Goal: Task Accomplishment & Management: Manage account settings

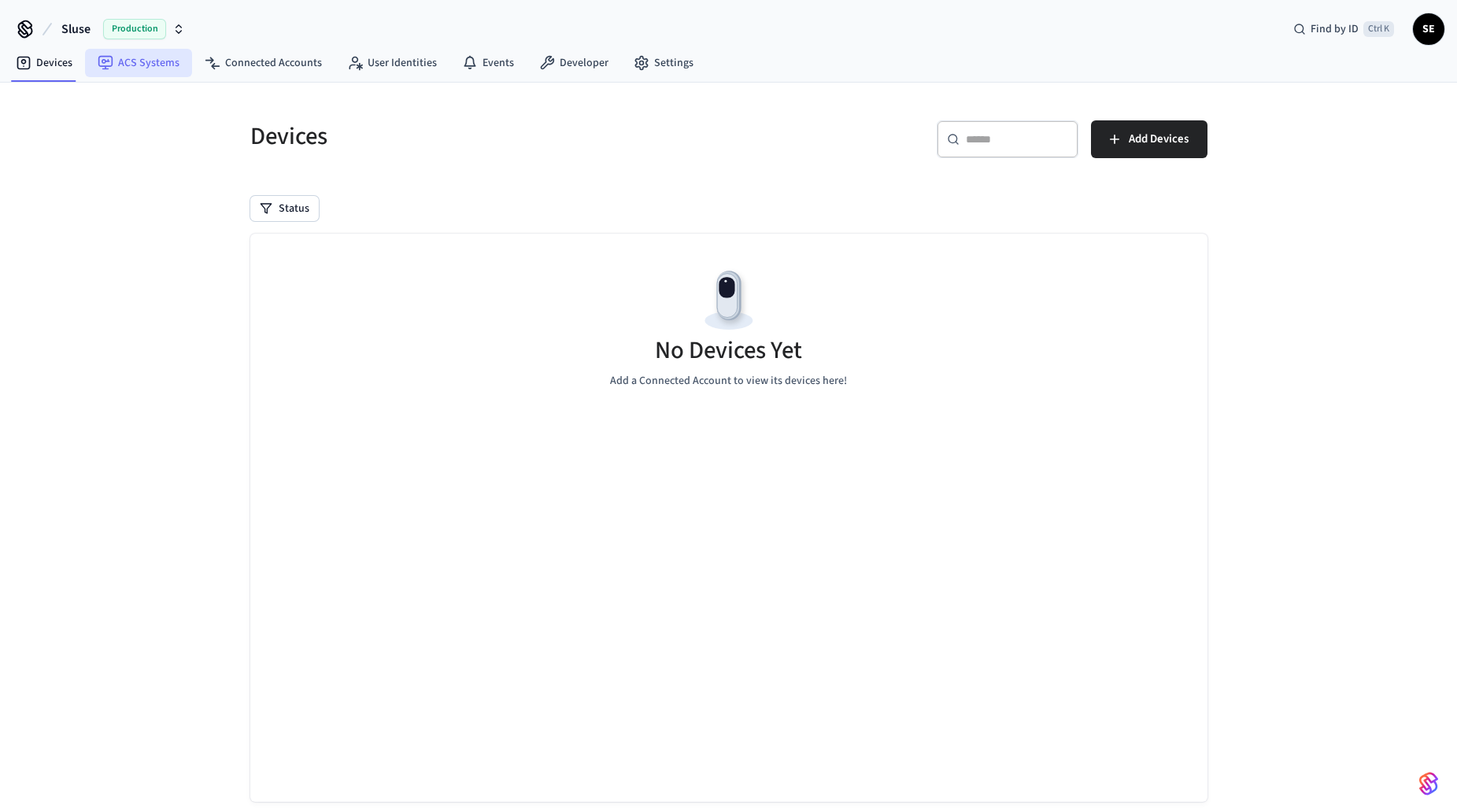
click at [158, 65] on link "ACS Systems" at bounding box center [139, 62] width 107 height 28
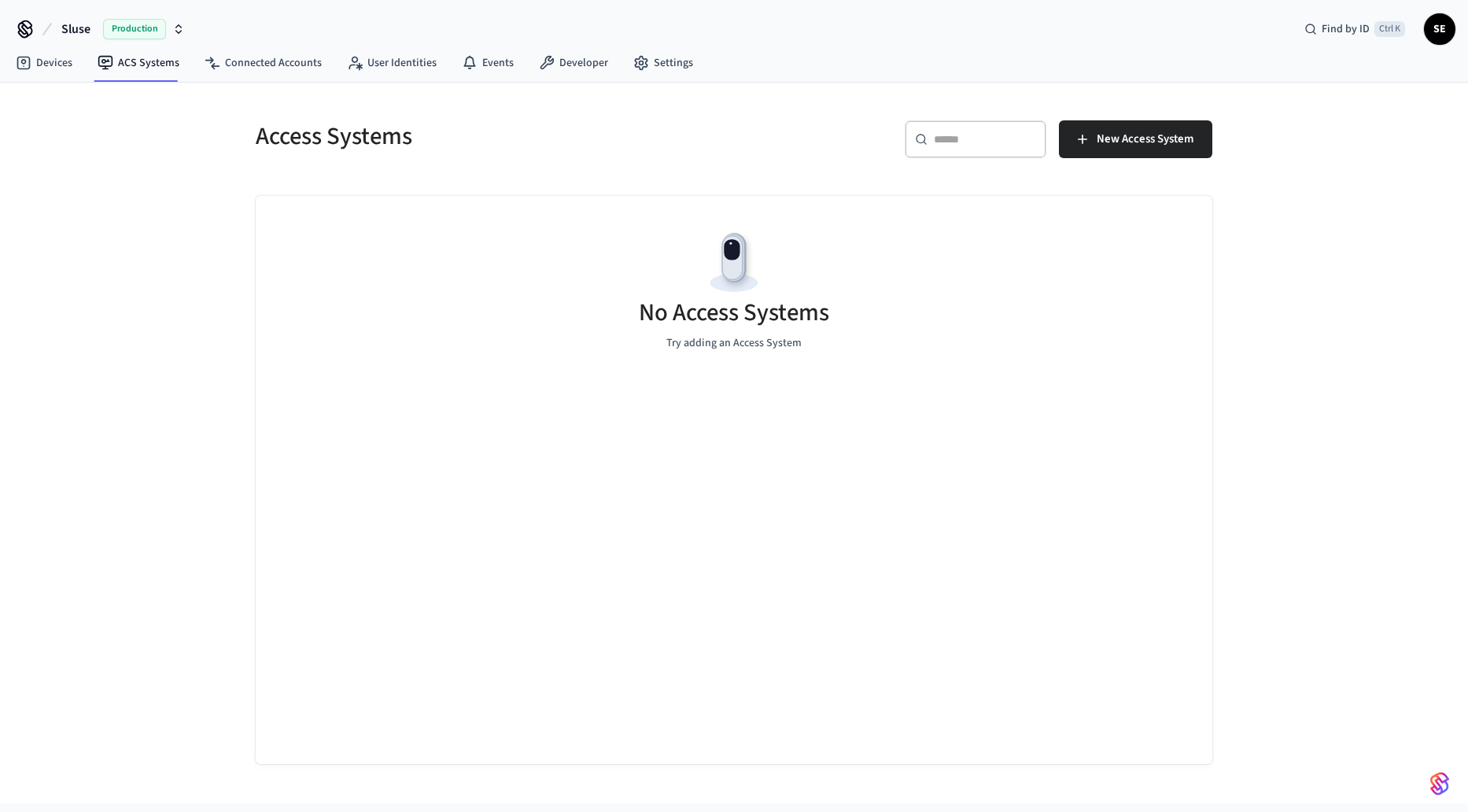
click at [114, 30] on span "Production" at bounding box center [134, 28] width 63 height 20
click at [105, 98] on div "Salto Production" at bounding box center [127, 101] width 215 height 20
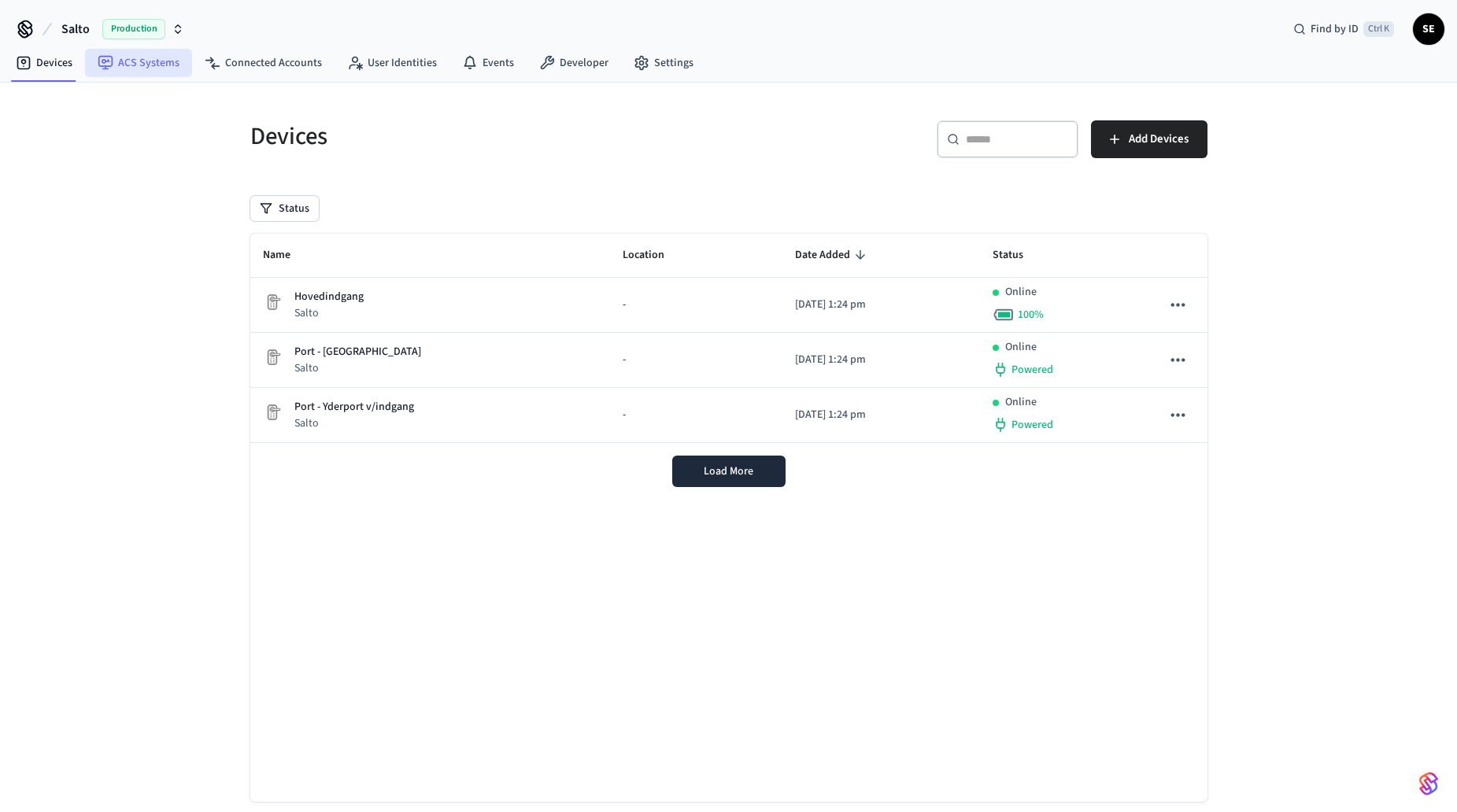
click at [121, 65] on link "ACS Systems" at bounding box center [139, 62] width 107 height 28
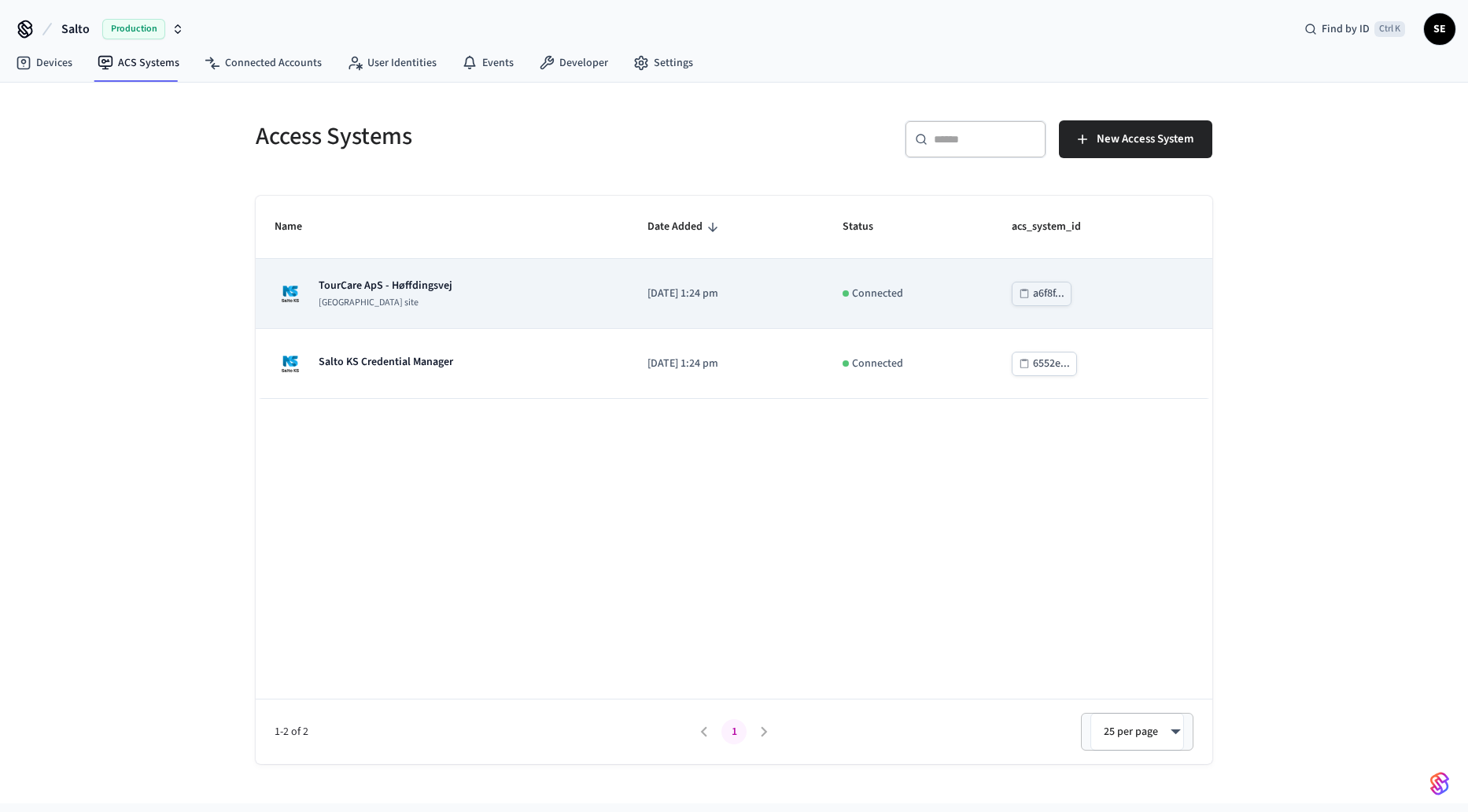
click at [427, 296] on div "TourCare ApS - Høffdingsvej [GEOGRAPHIC_DATA] site" at bounding box center [385, 293] width 134 height 31
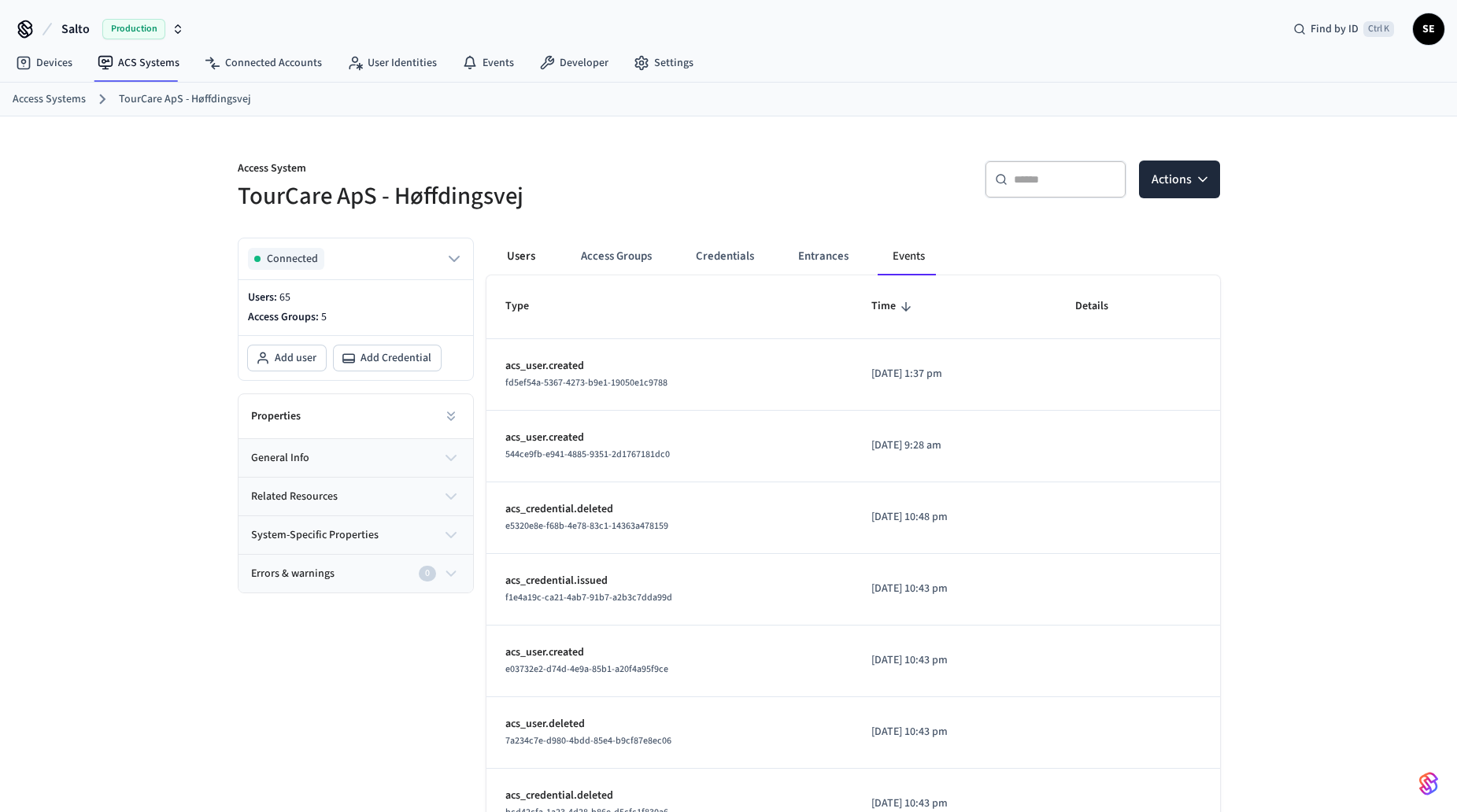
click at [517, 263] on button "Users" at bounding box center [521, 256] width 56 height 38
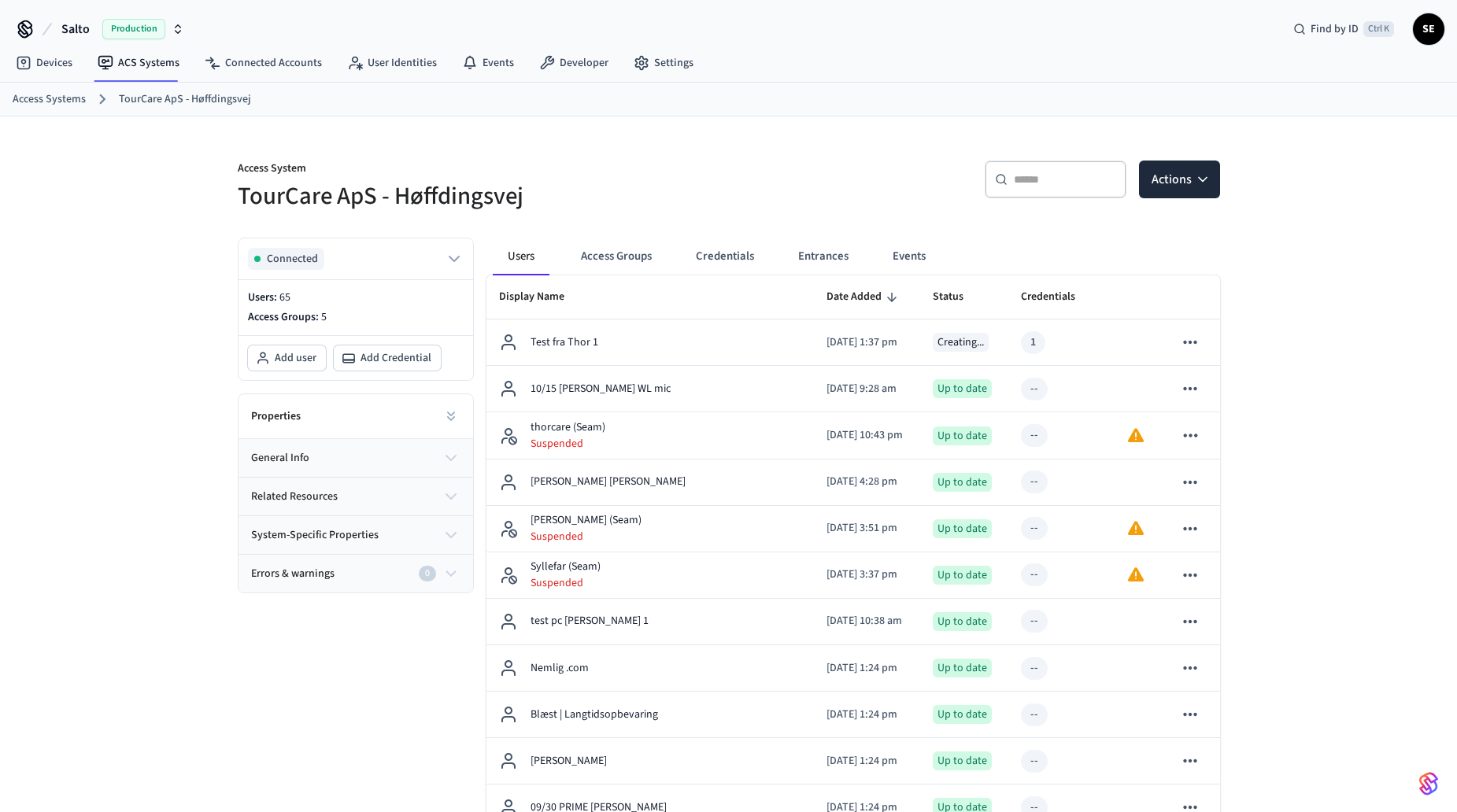
click at [27, 54] on link "Devices" at bounding box center [44, 62] width 82 height 28
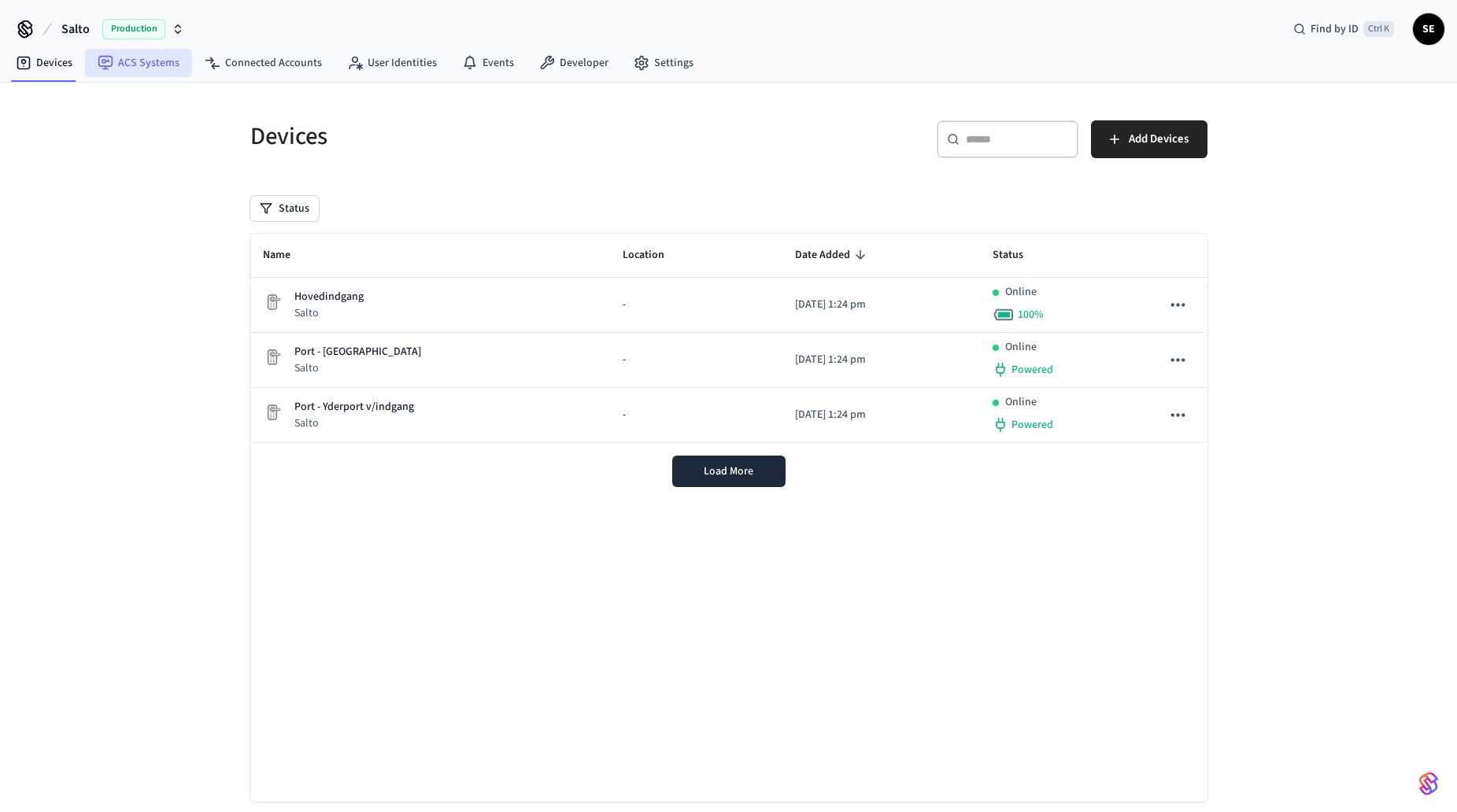
click at [123, 64] on link "ACS Systems" at bounding box center [139, 62] width 107 height 28
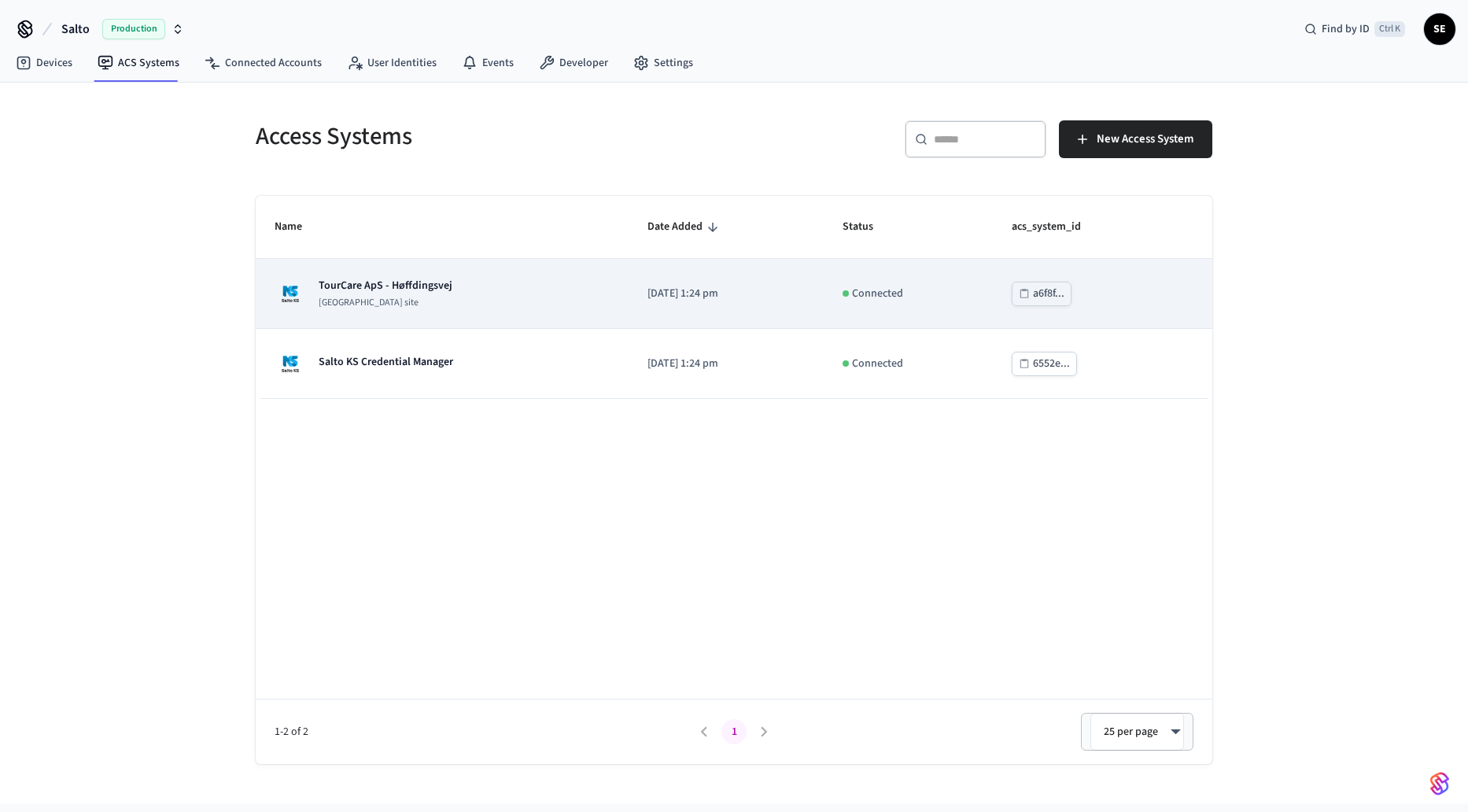
click at [510, 283] on div "TourCare ApS - Høffdingsvej [GEOGRAPHIC_DATA] site" at bounding box center [441, 293] width 335 height 31
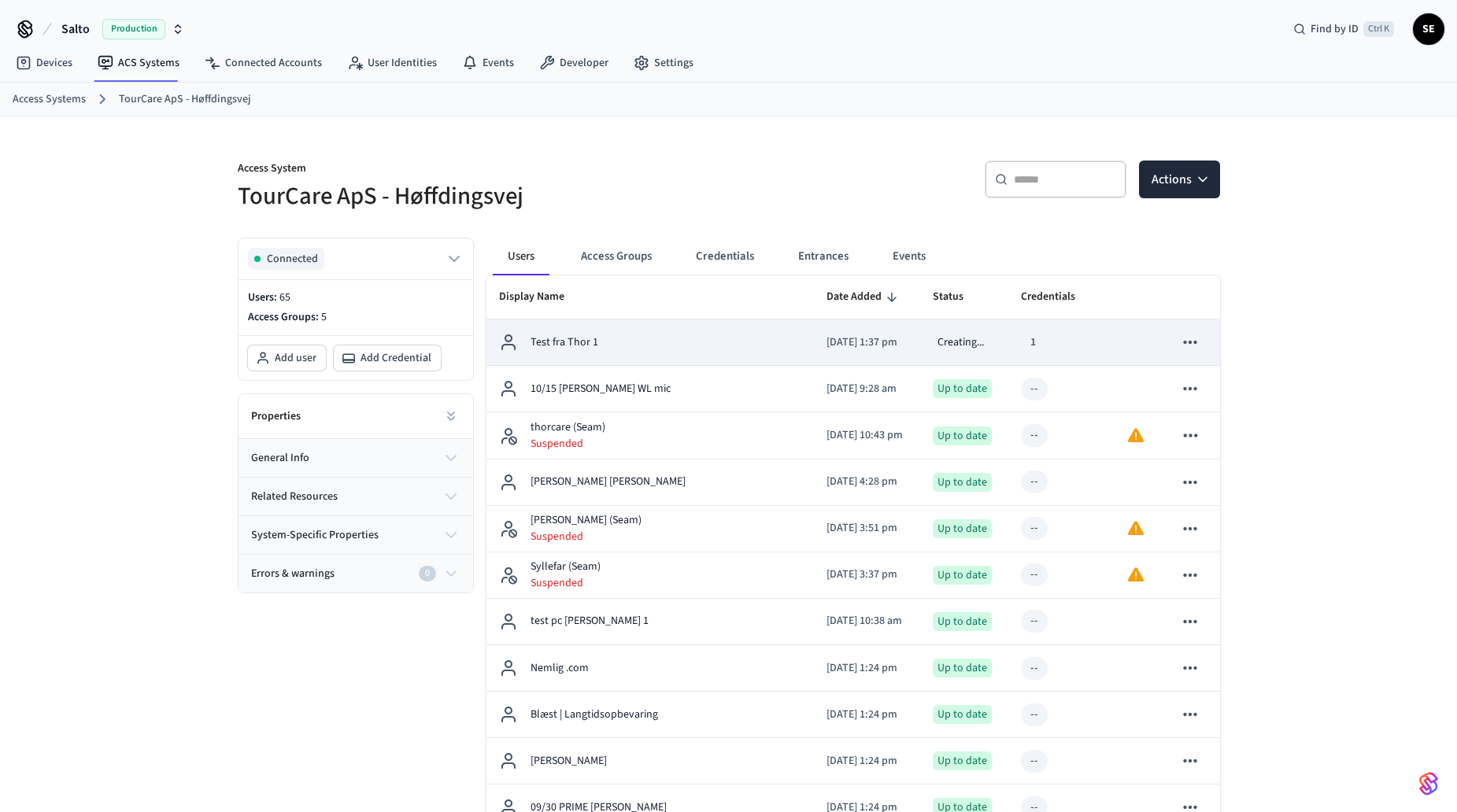
click at [946, 341] on div "Creating..." at bounding box center [961, 341] width 56 height 18
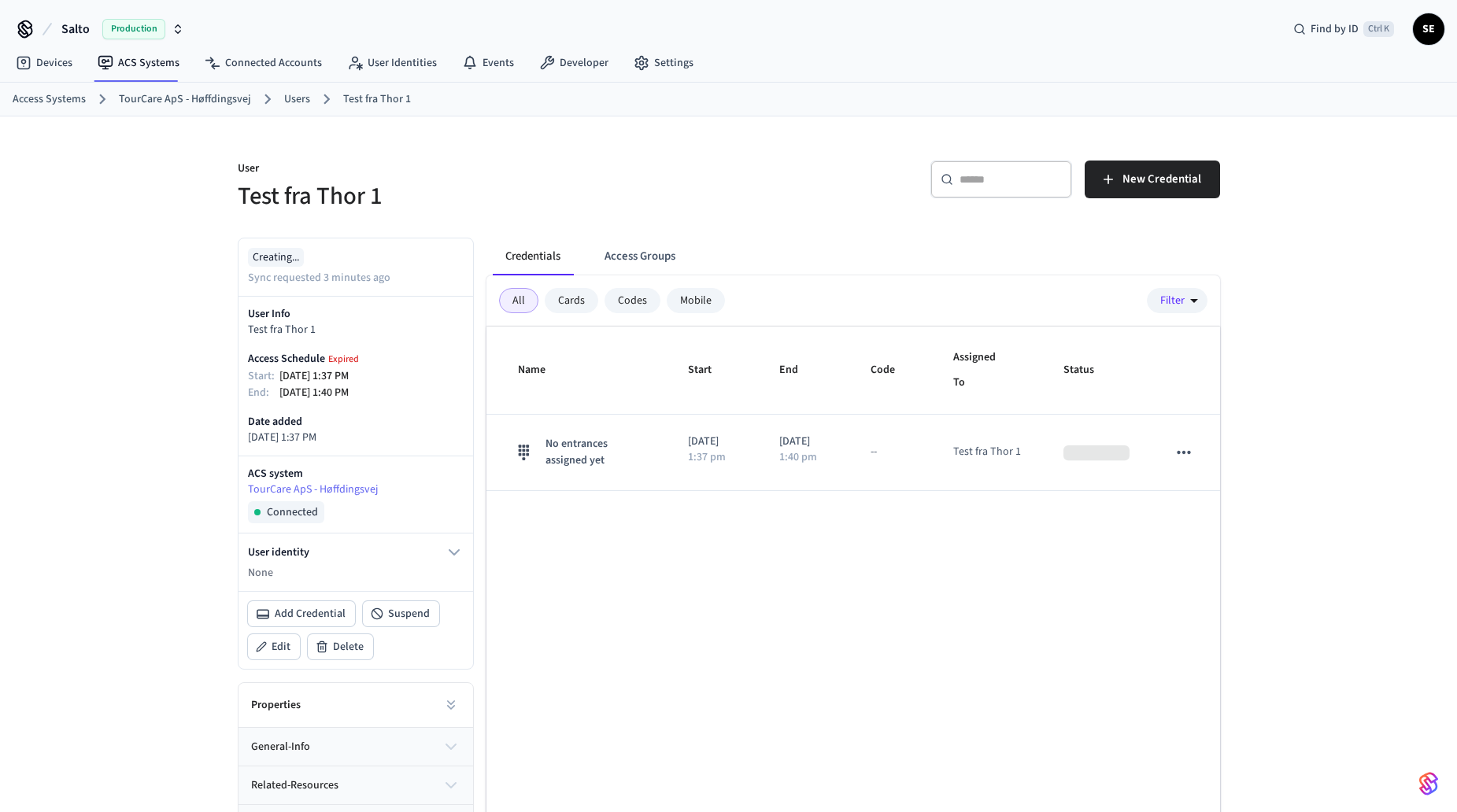
click at [1132, 573] on div "Name Start End Code Assigned To Status No entrances assigned yet [DATE] 1:37 pm…" at bounding box center [853, 611] width 734 height 568
click at [952, 566] on div "Name Start End Code Assigned To Status No entrances assigned yet [GEOGRAPHIC_DA…" at bounding box center [853, 611] width 734 height 568
click at [127, 61] on link "ACS Systems" at bounding box center [139, 62] width 107 height 28
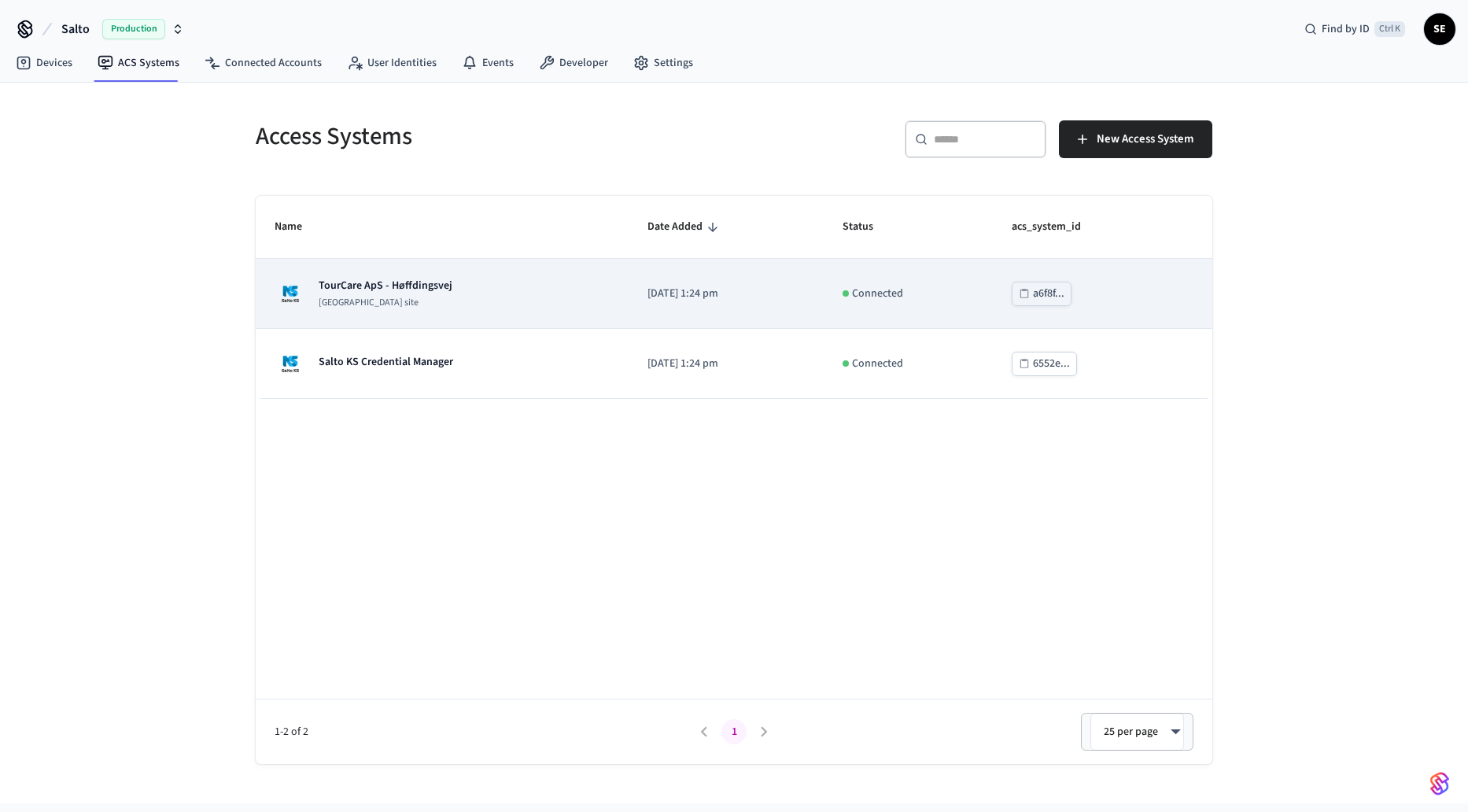
click at [776, 302] on td "[DATE] 1:24 pm" at bounding box center [726, 294] width 195 height 70
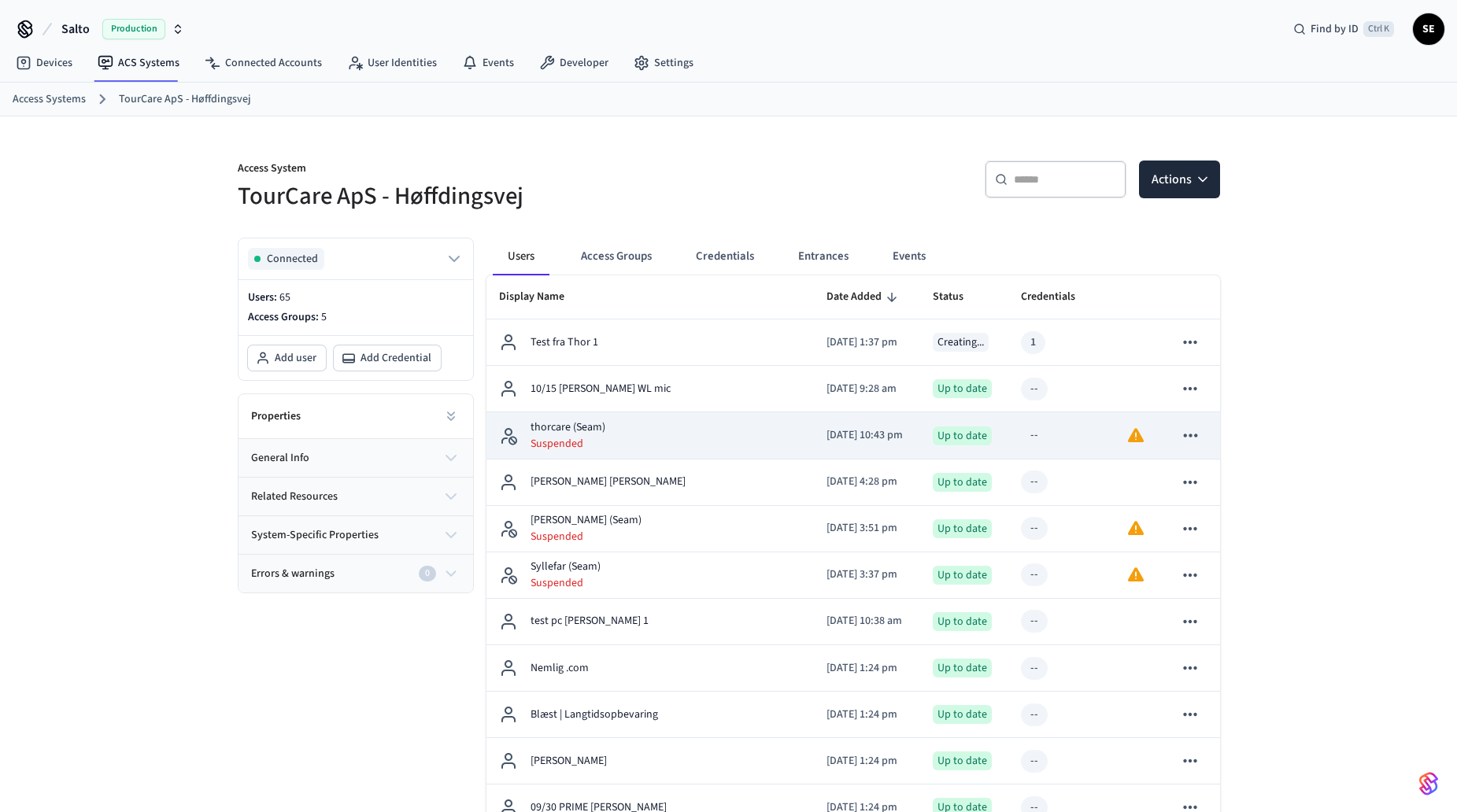
click at [1191, 435] on icon "sticky table" at bounding box center [1191, 435] width 14 height 3
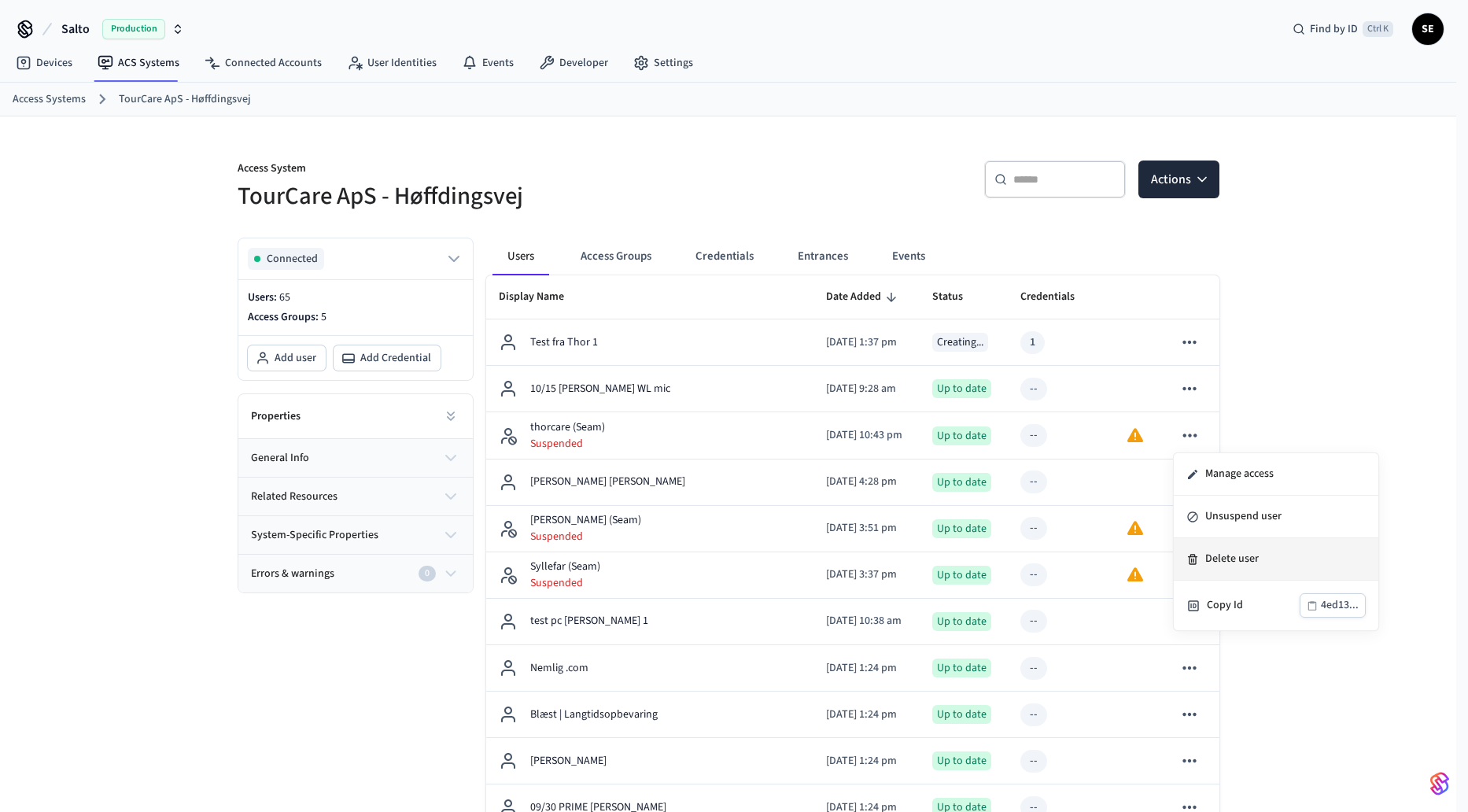
click at [1224, 564] on li "Delete user" at bounding box center [1276, 560] width 205 height 43
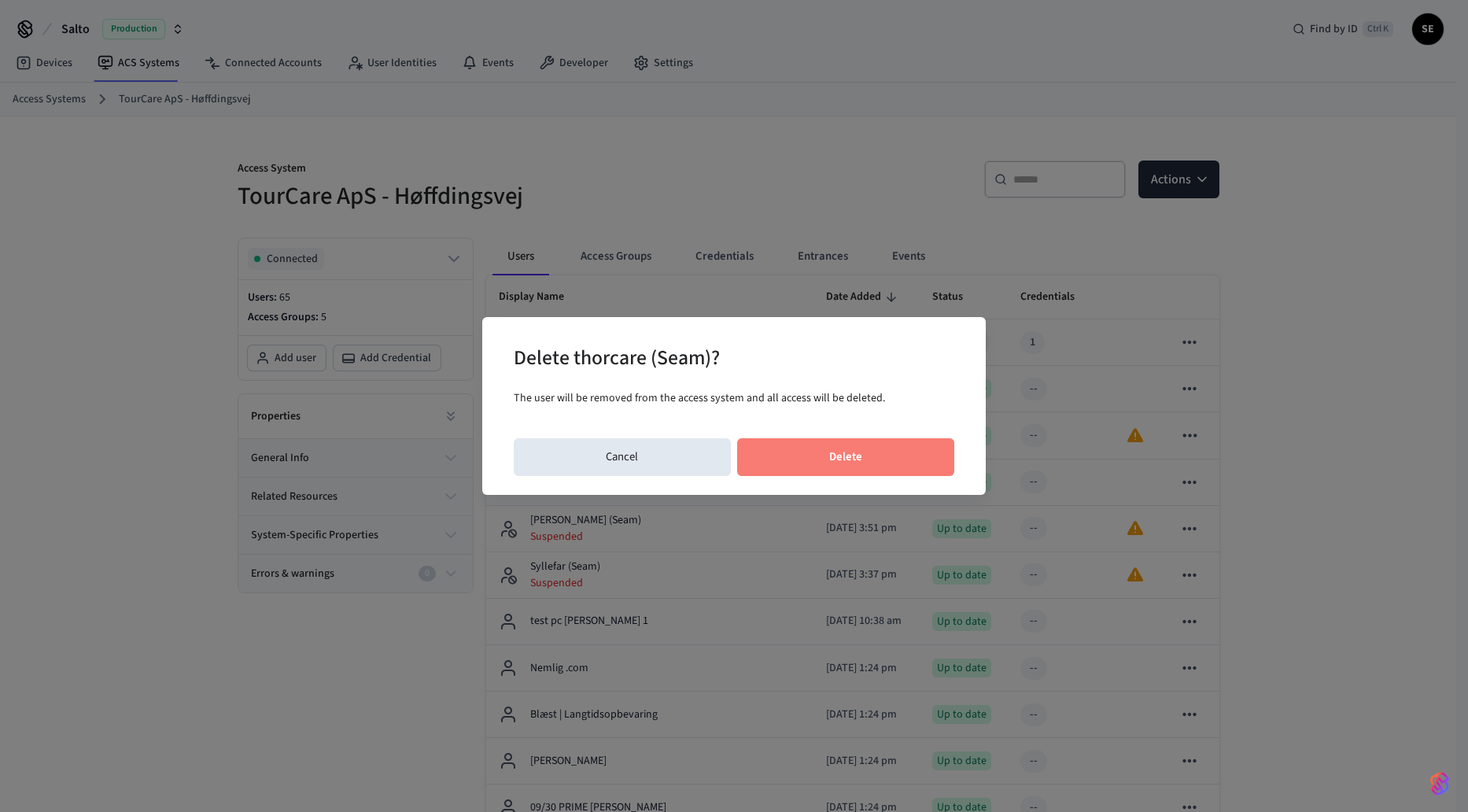
click at [908, 456] on button "Delete" at bounding box center [846, 457] width 218 height 38
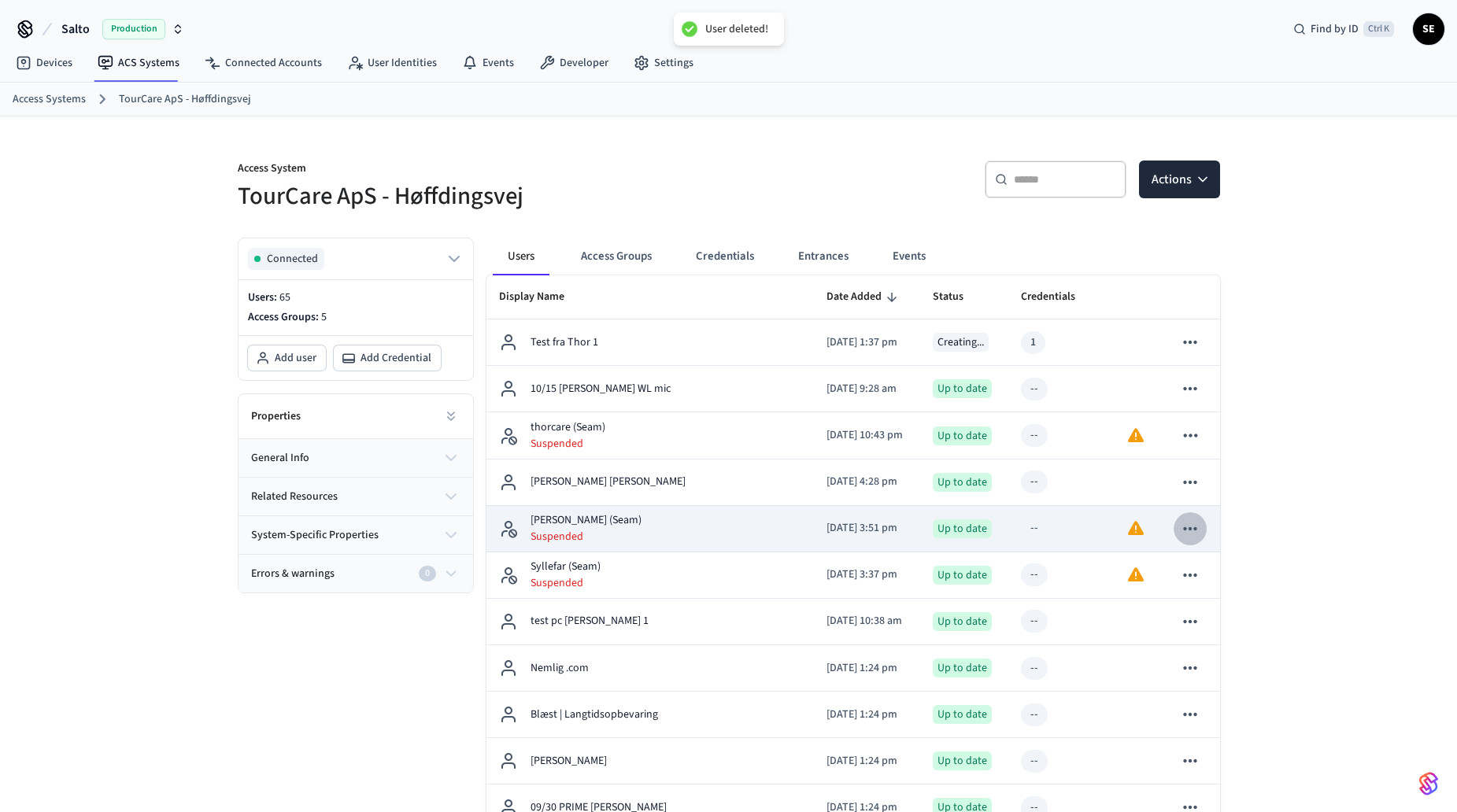
click at [1189, 526] on icon "sticky table" at bounding box center [1190, 528] width 20 height 20
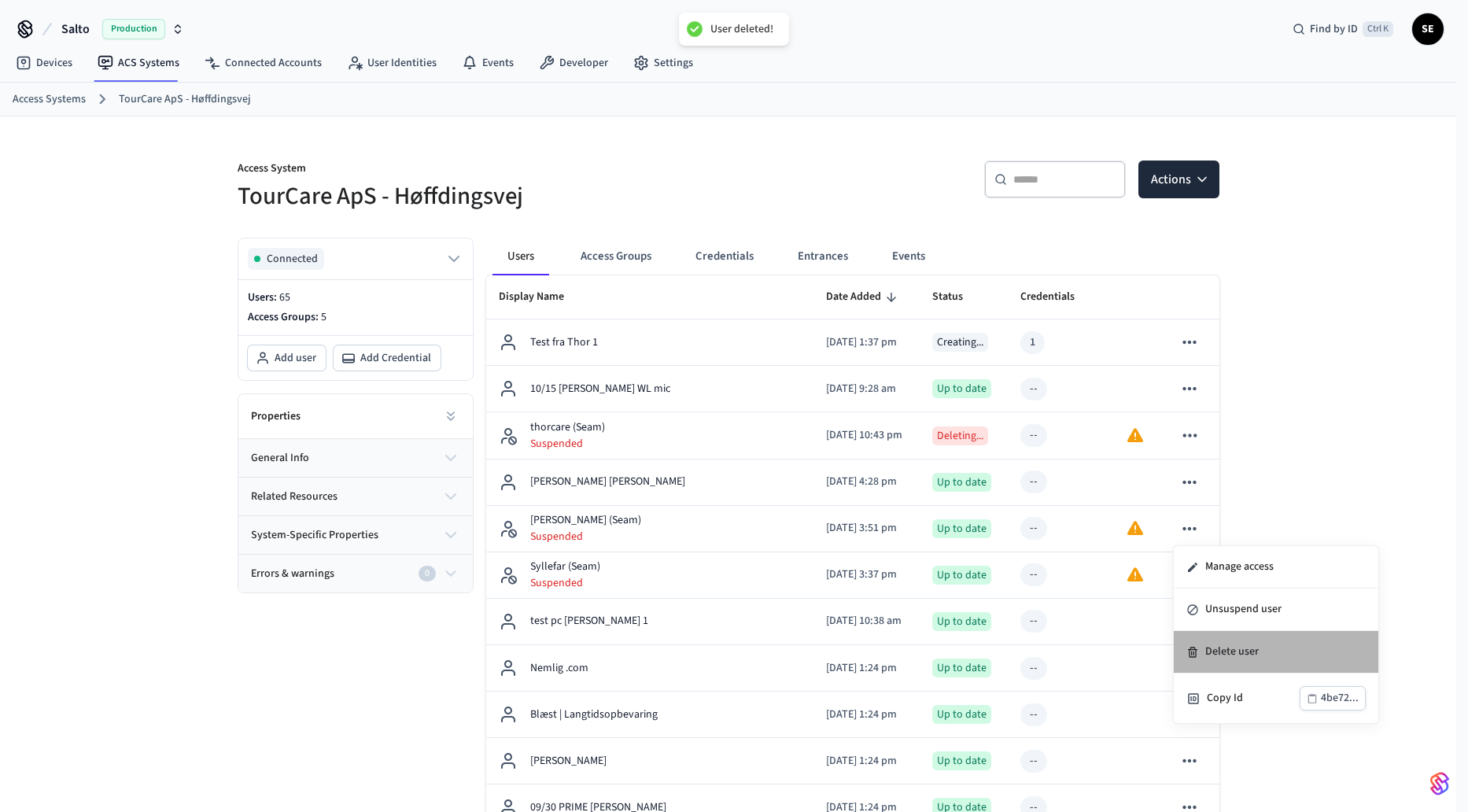
click at [1257, 646] on li "Delete user" at bounding box center [1276, 652] width 205 height 43
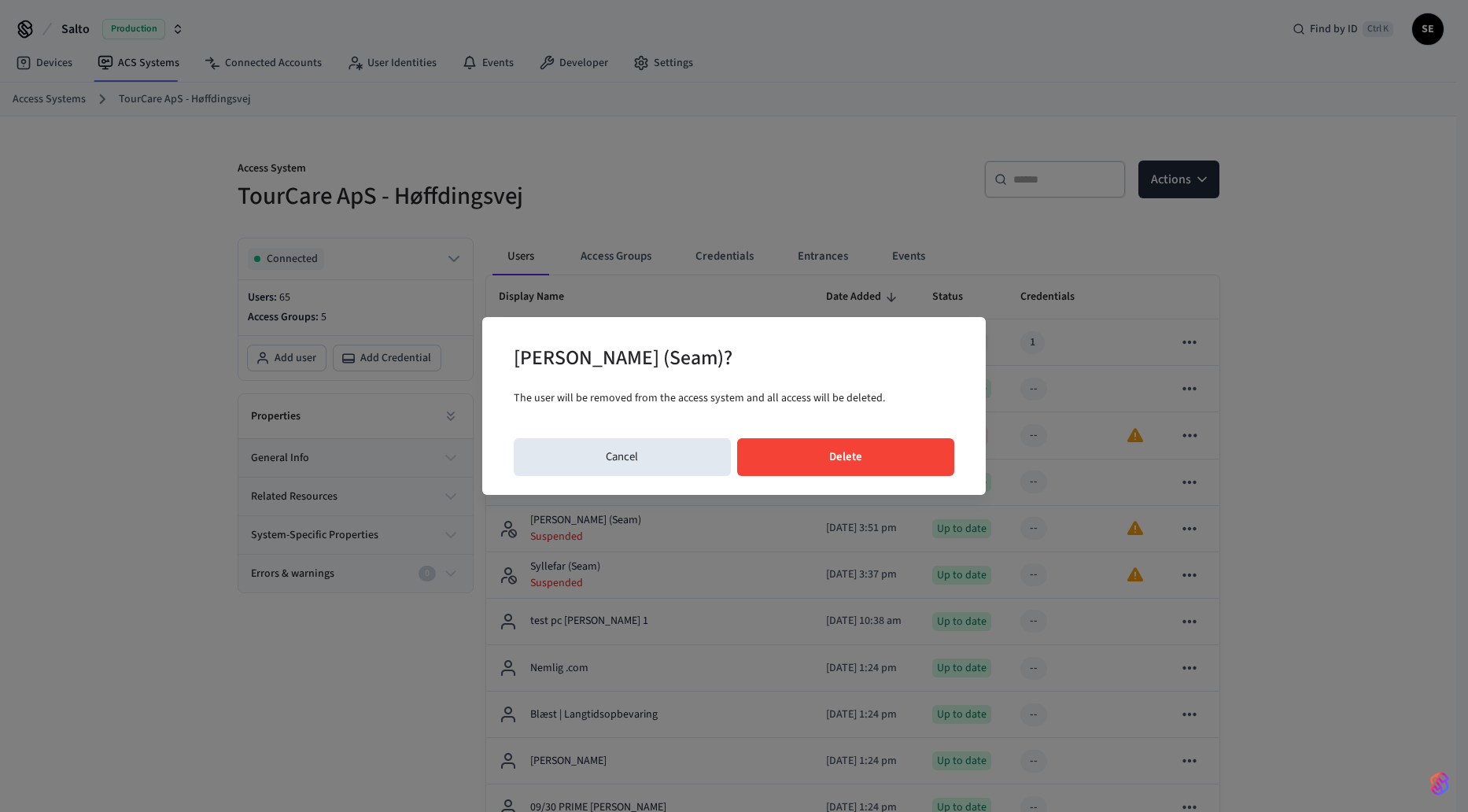
click at [902, 443] on button "Delete" at bounding box center [846, 457] width 218 height 38
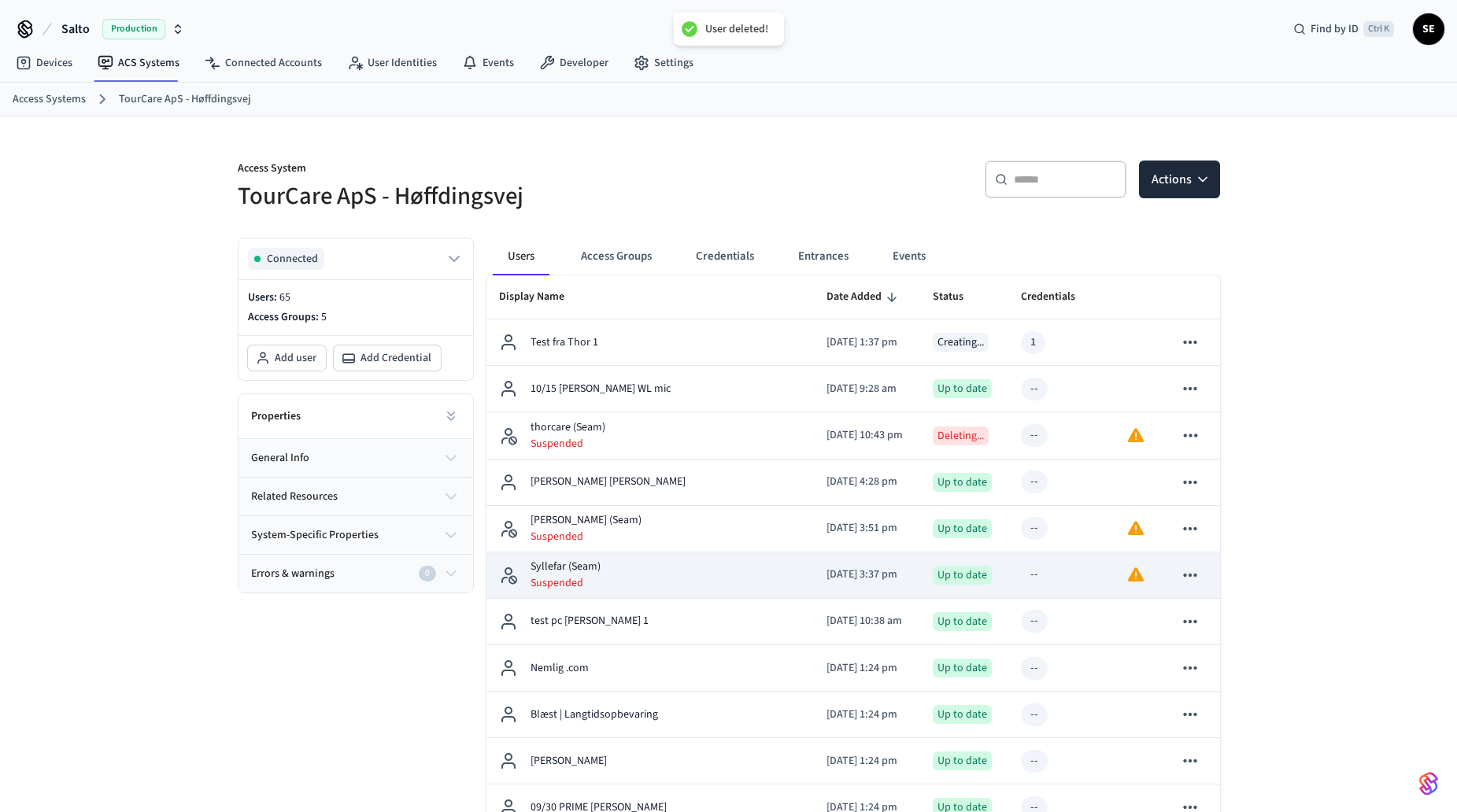
click at [1189, 575] on icon "sticky table" at bounding box center [1191, 574] width 14 height 3
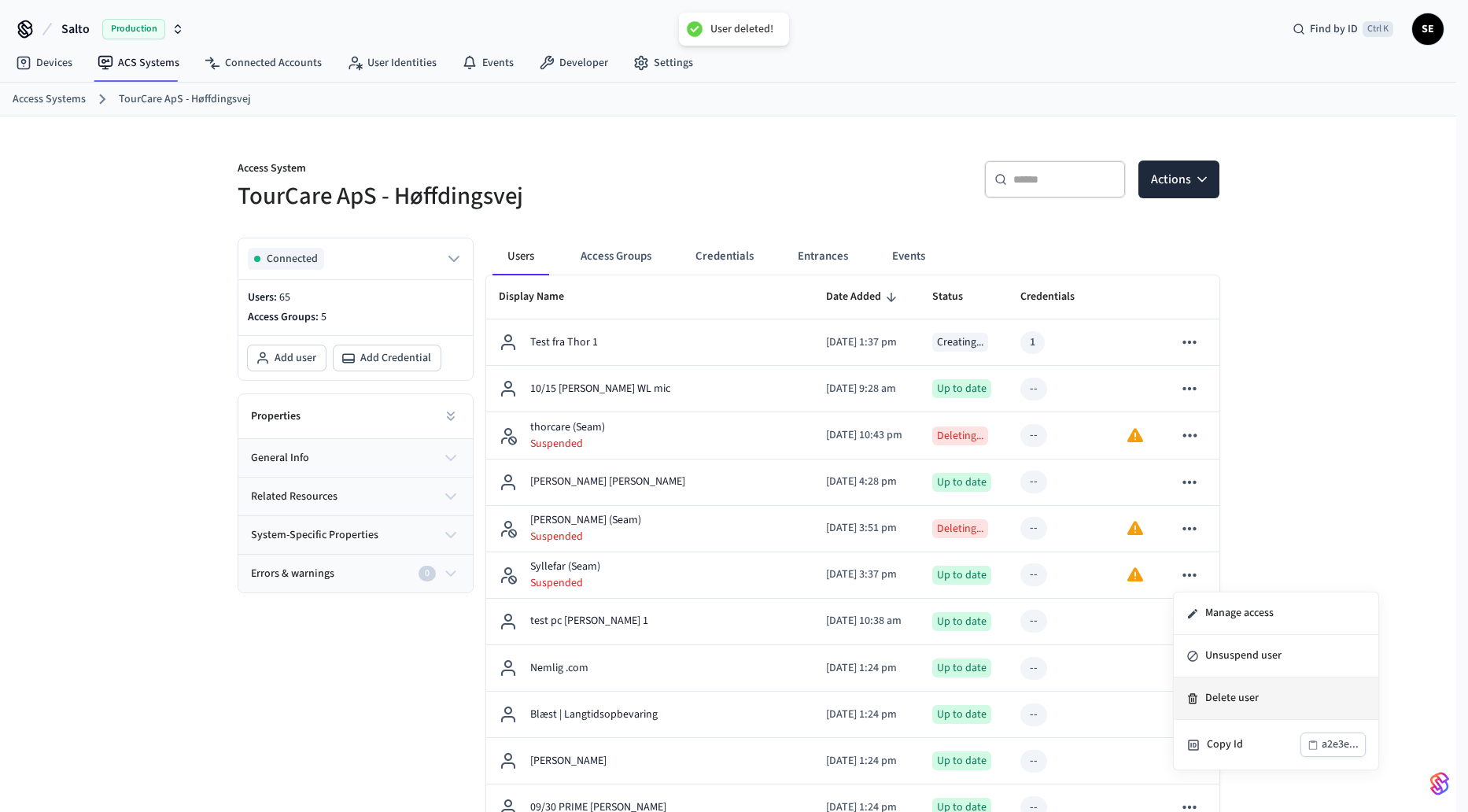
click at [1258, 704] on li "Delete user" at bounding box center [1276, 698] width 205 height 43
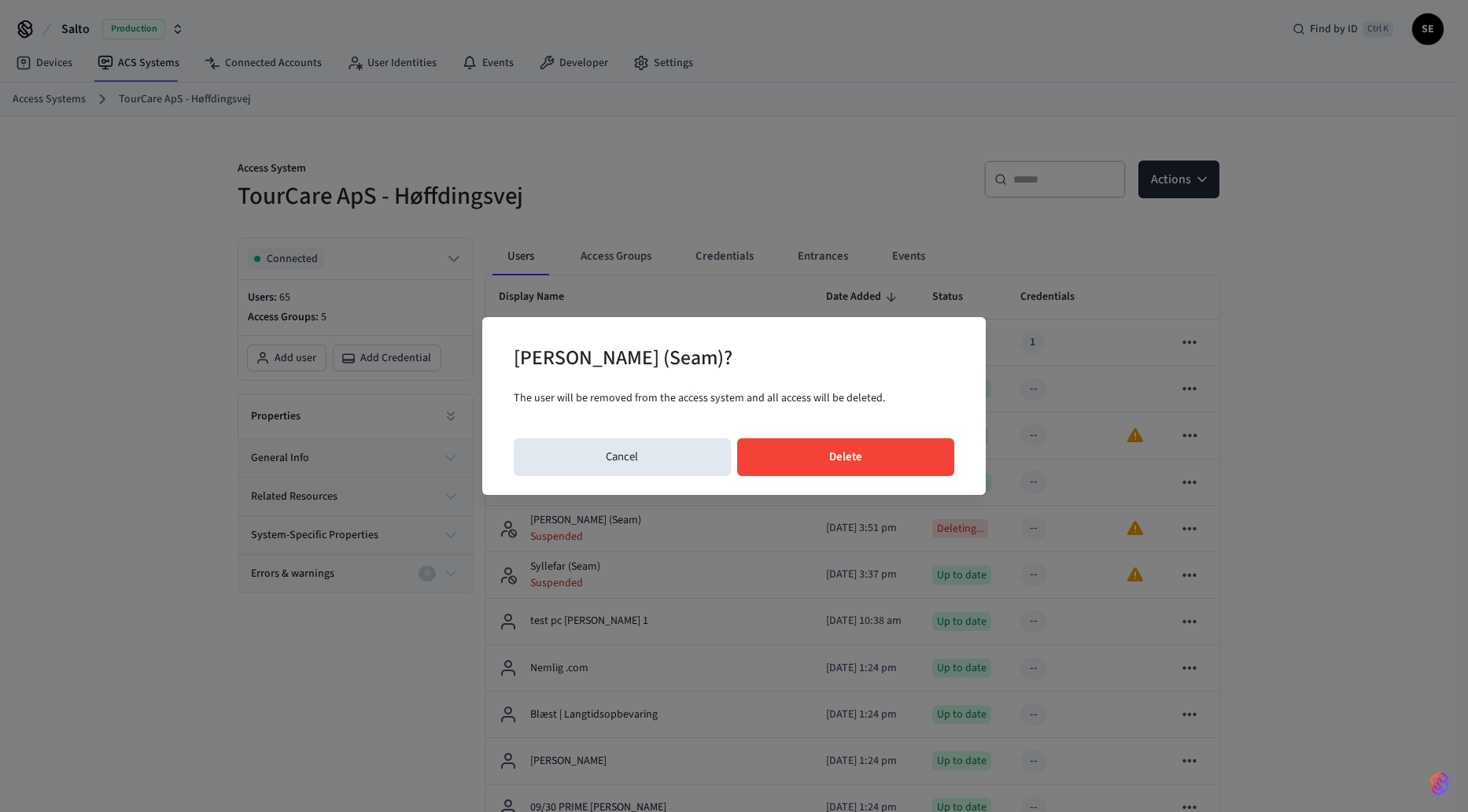
click at [897, 461] on button "Delete" at bounding box center [846, 457] width 218 height 38
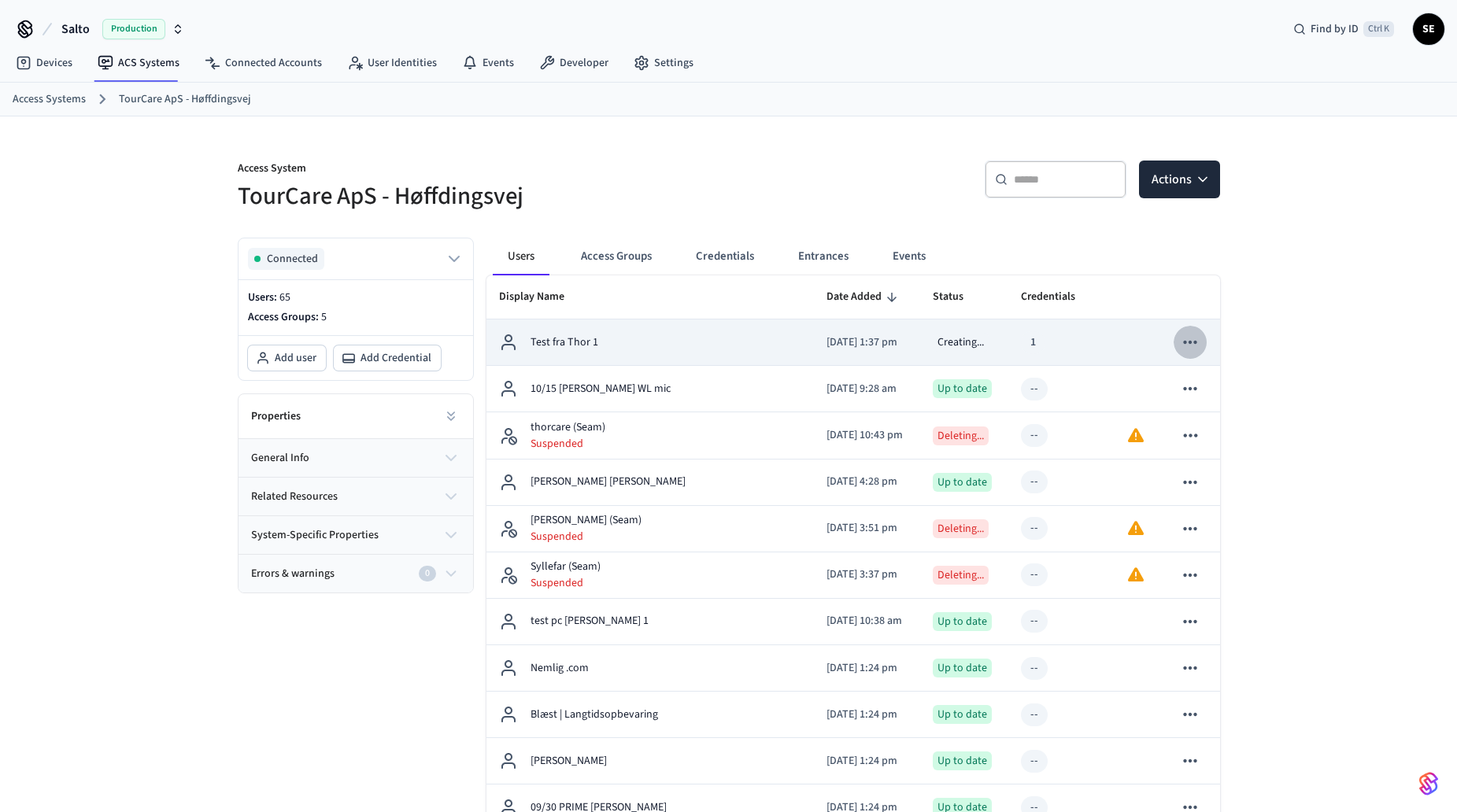
click at [1195, 341] on icon "sticky table" at bounding box center [1191, 341] width 14 height 3
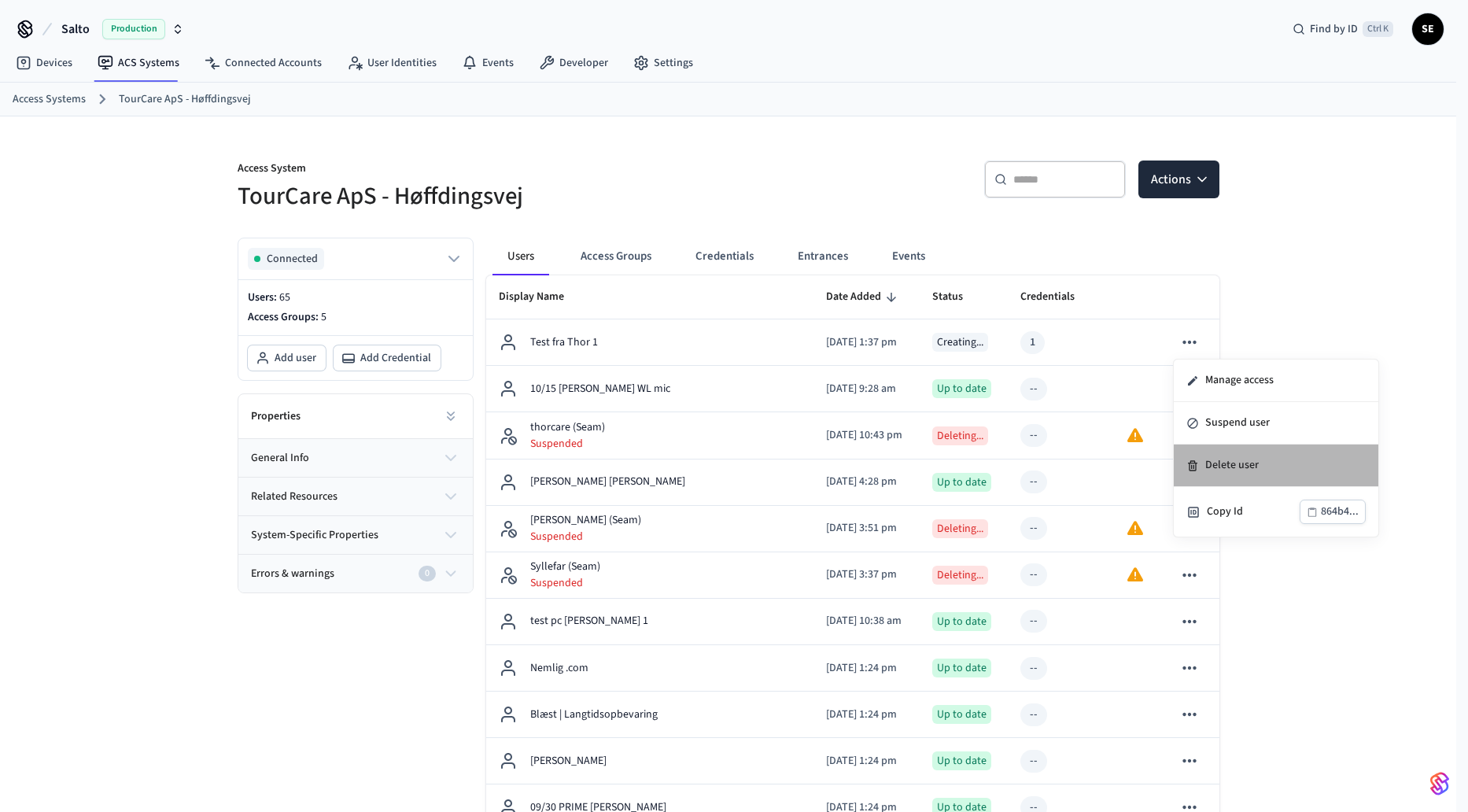
click at [1241, 464] on li "Delete user" at bounding box center [1276, 466] width 205 height 43
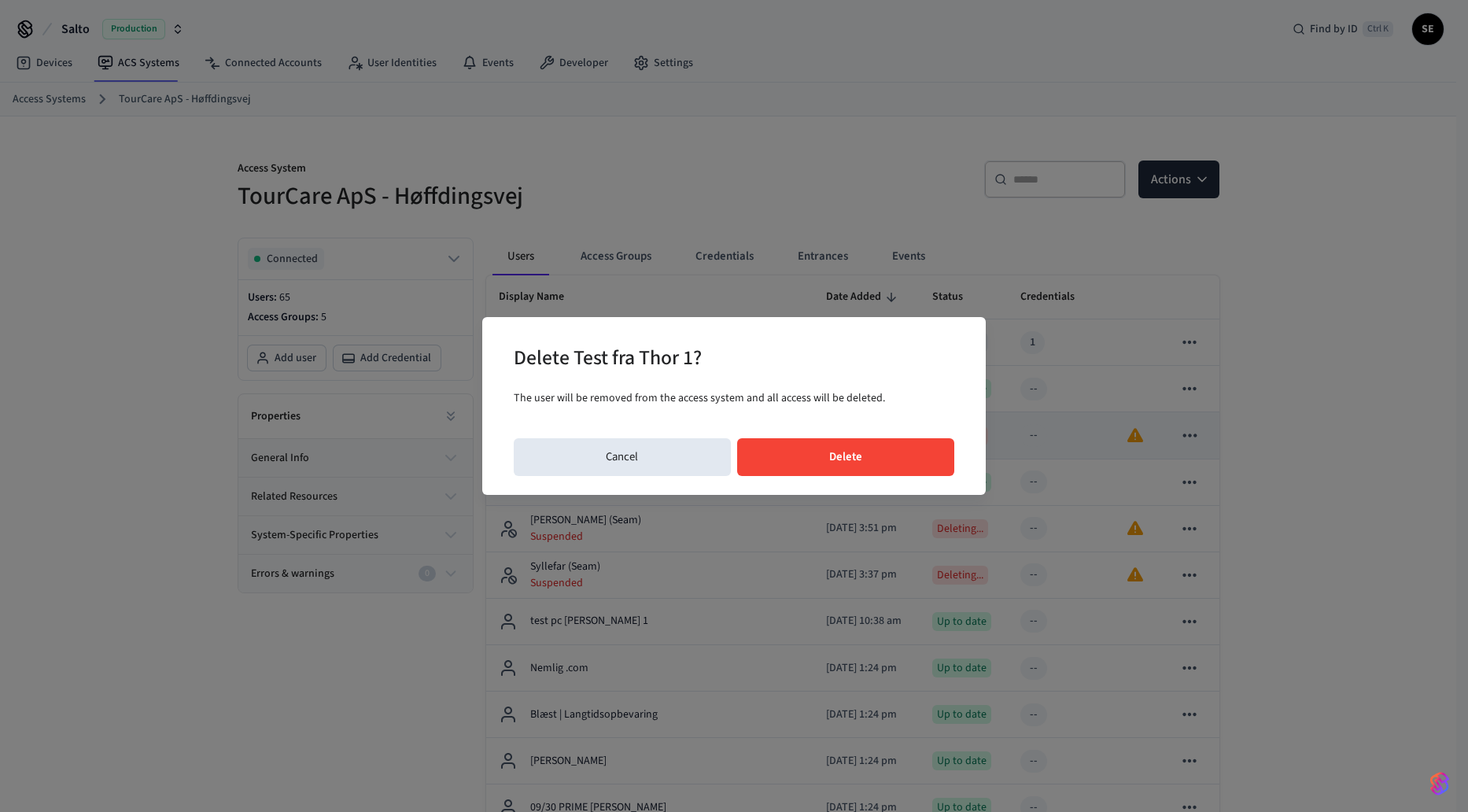
click at [814, 455] on button "Delete" at bounding box center [846, 457] width 218 height 38
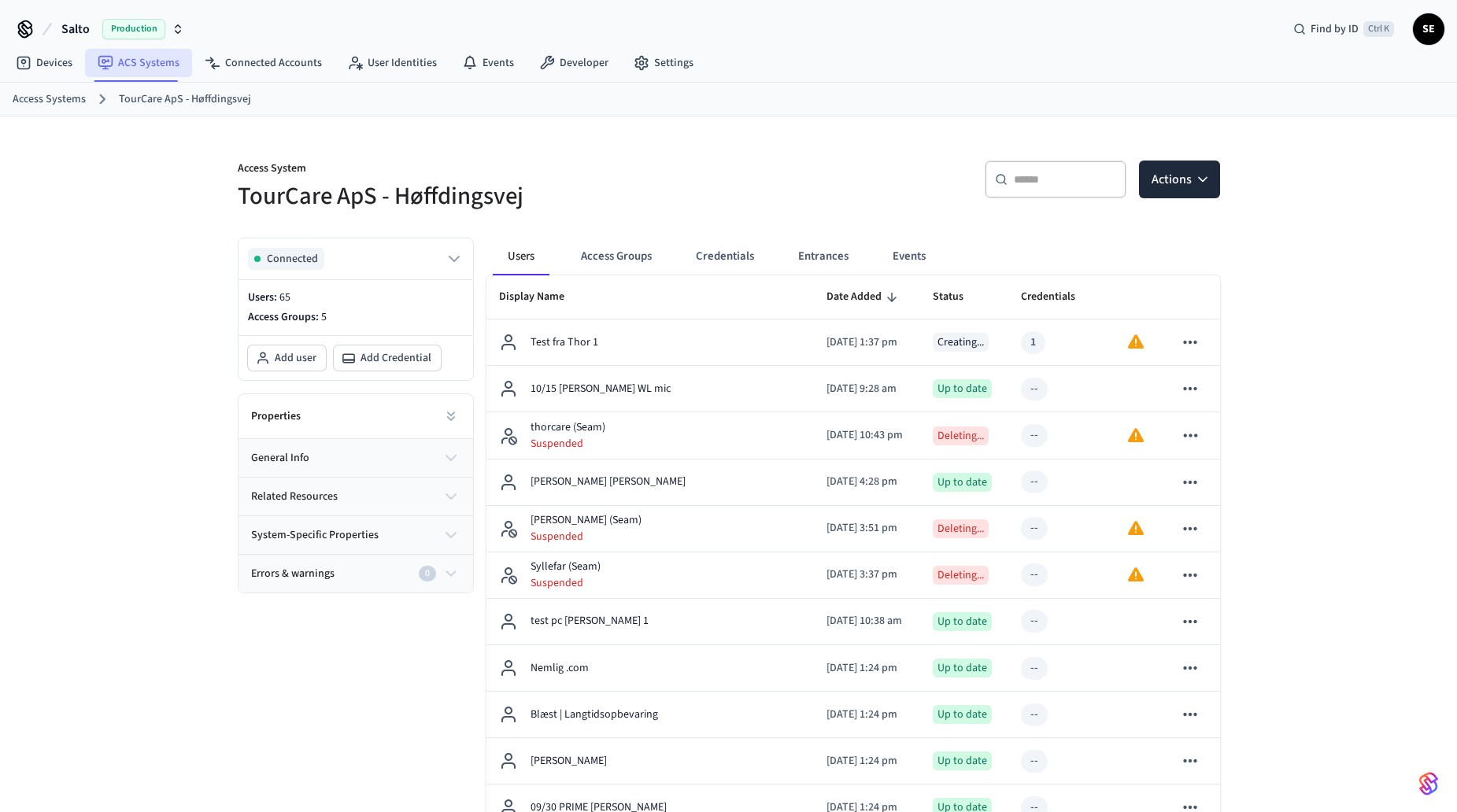
click at [149, 65] on link "ACS Systems" at bounding box center [139, 62] width 107 height 28
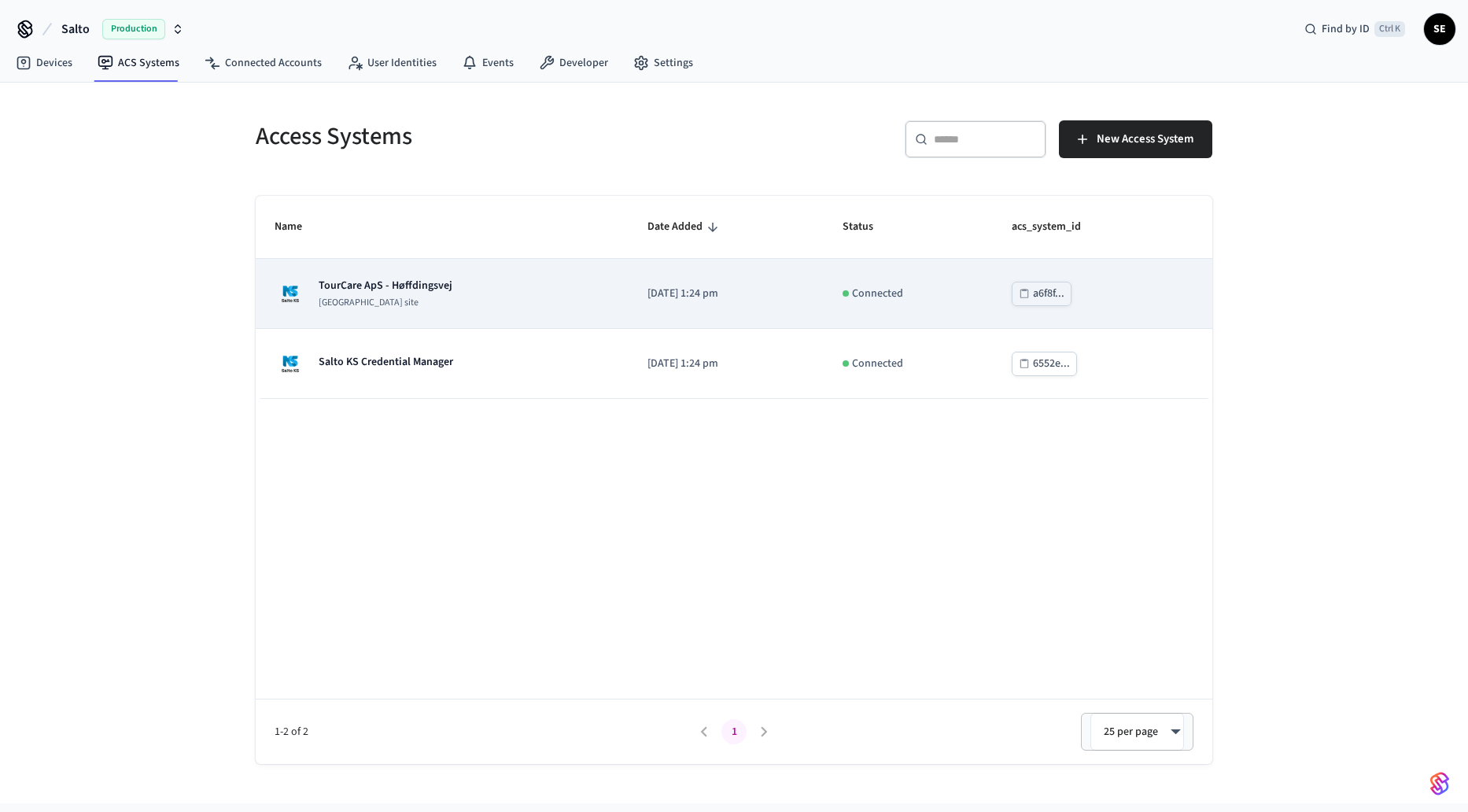
click at [549, 300] on div "TourCare ApS - Høffdingsvej [GEOGRAPHIC_DATA] site" at bounding box center [441, 293] width 335 height 31
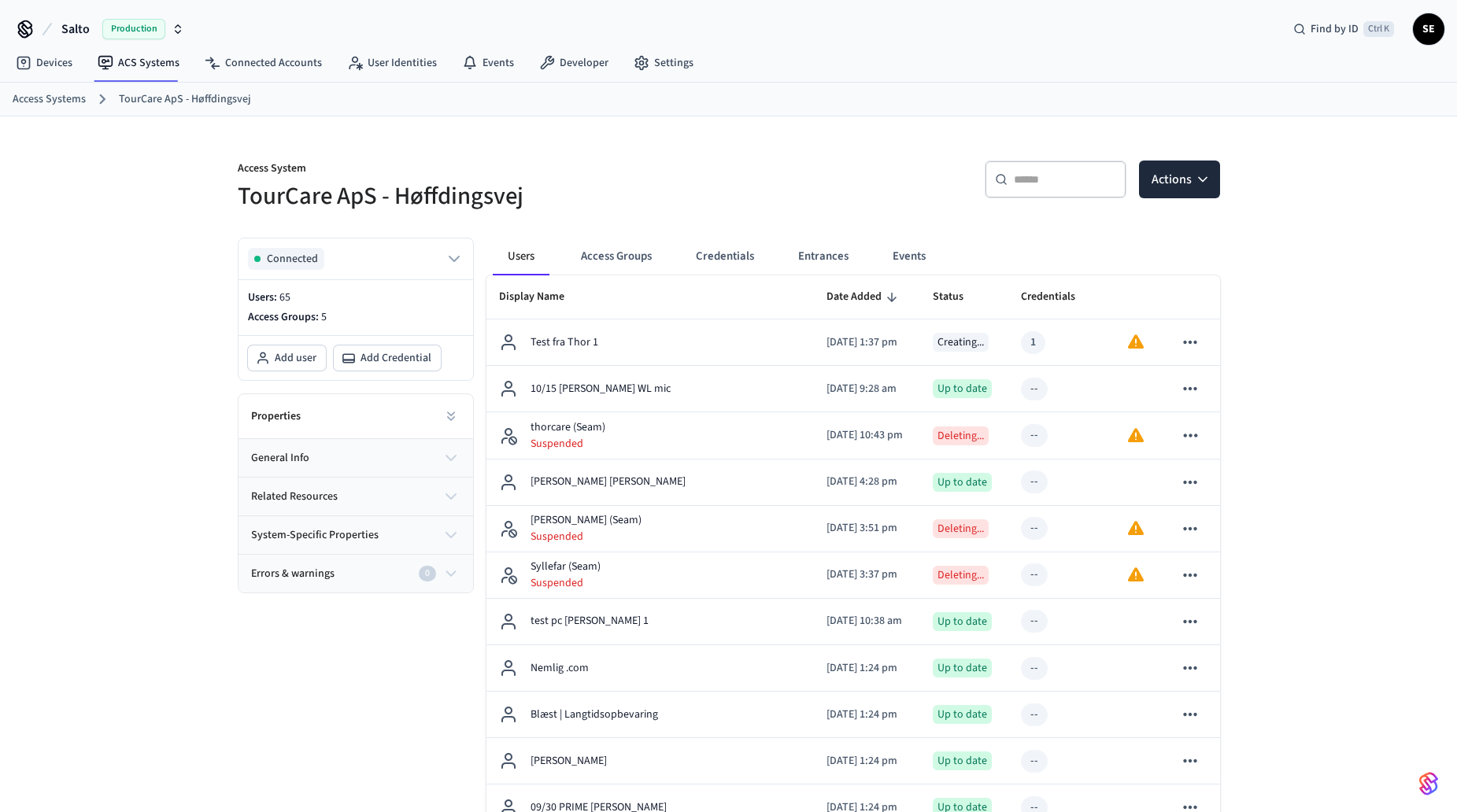
click at [585, 64] on link "Developer" at bounding box center [574, 62] width 94 height 28
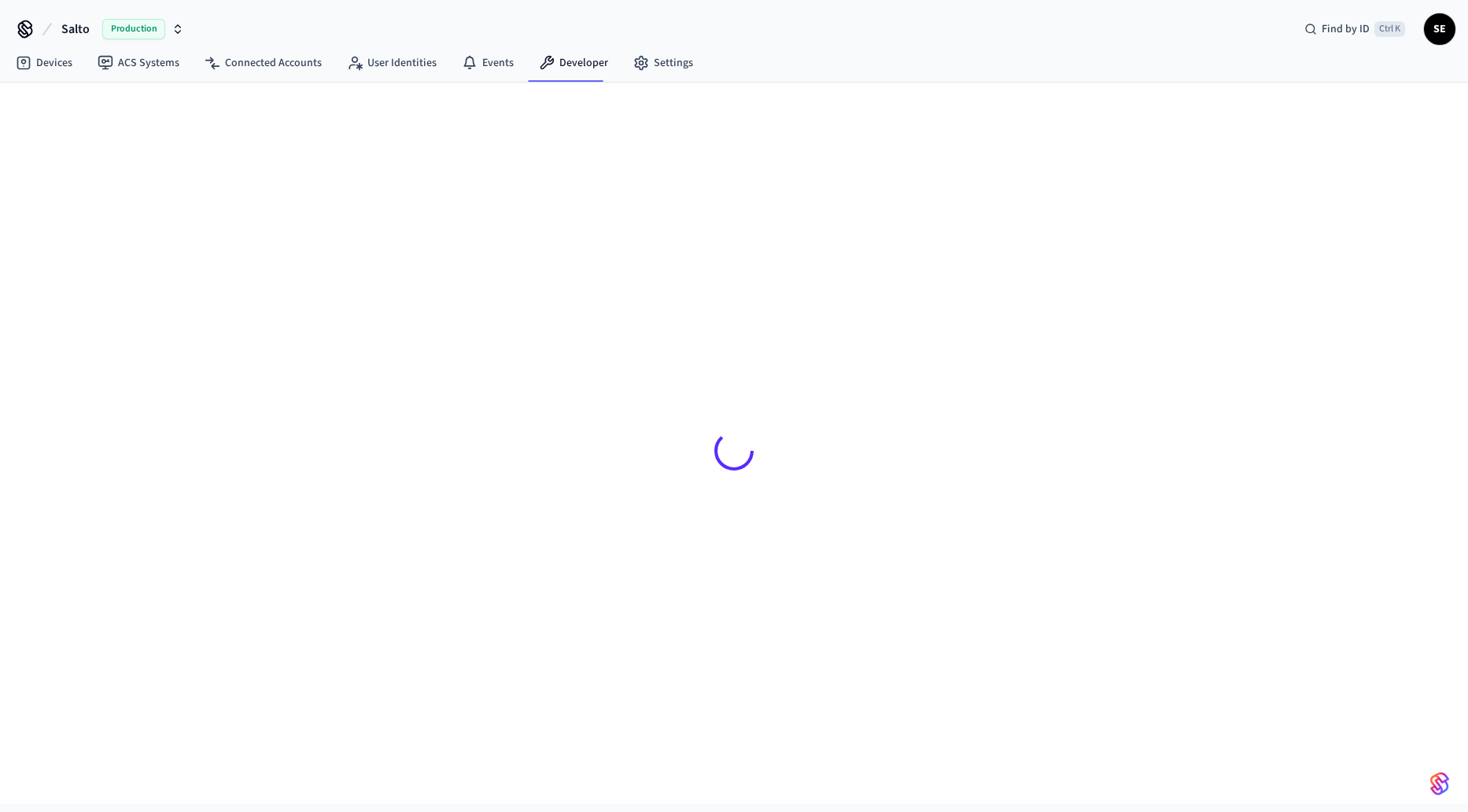
click at [705, 201] on div at bounding box center [734, 450] width 982 height 661
click at [664, 53] on link "Settings" at bounding box center [664, 62] width 85 height 28
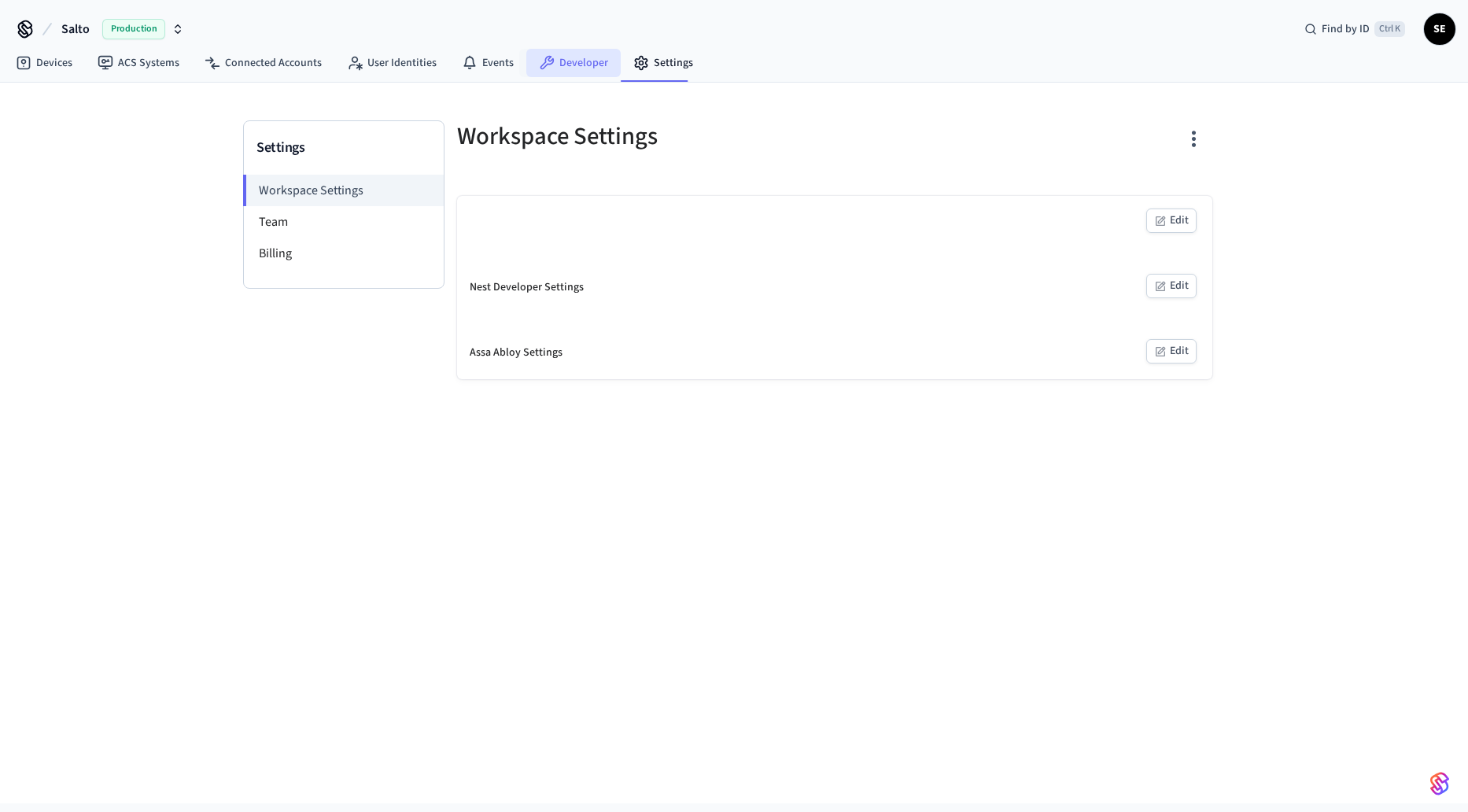
click at [543, 57] on icon at bounding box center [547, 63] width 15 height 15
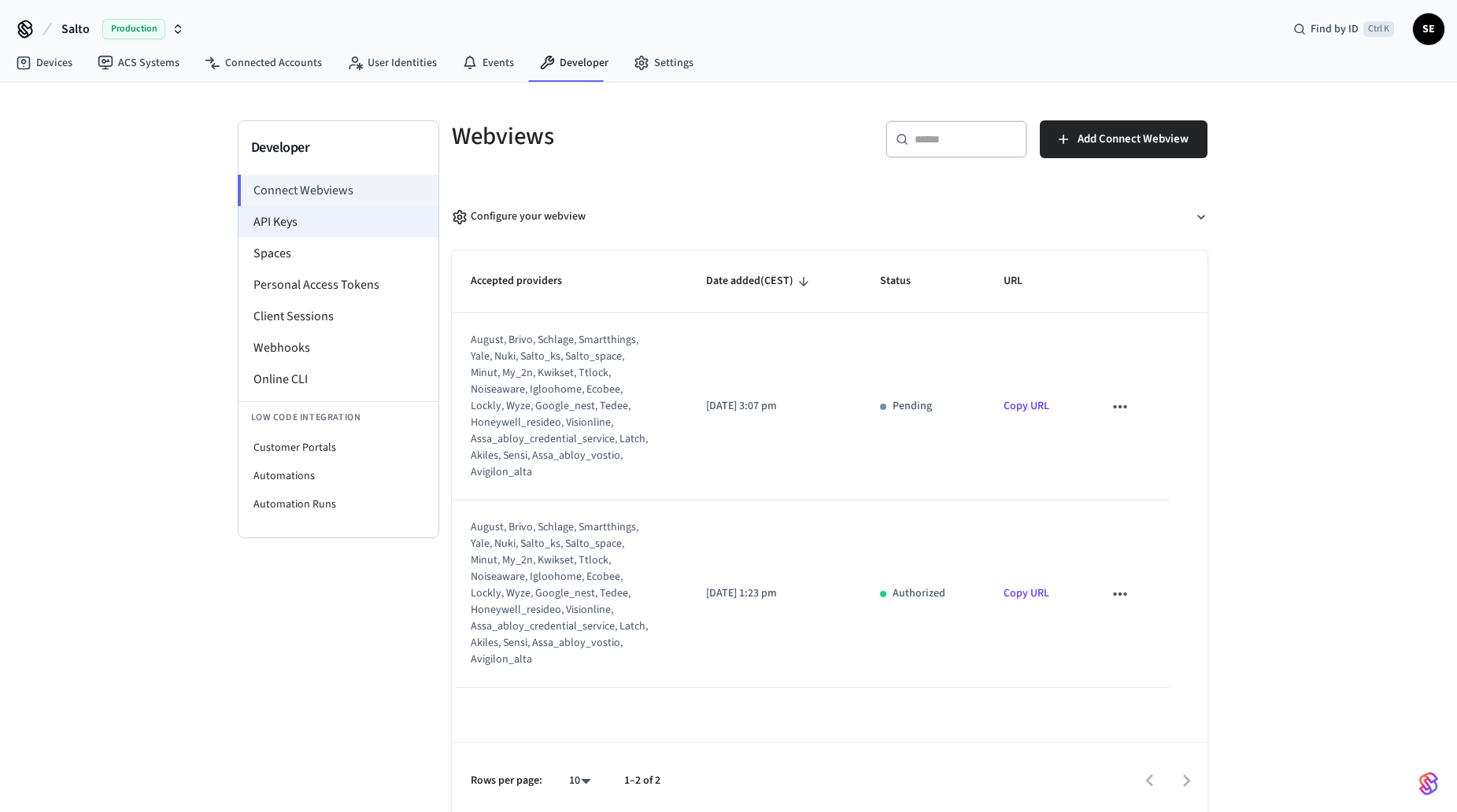
click at [389, 219] on li "API Keys" at bounding box center [339, 221] width 200 height 31
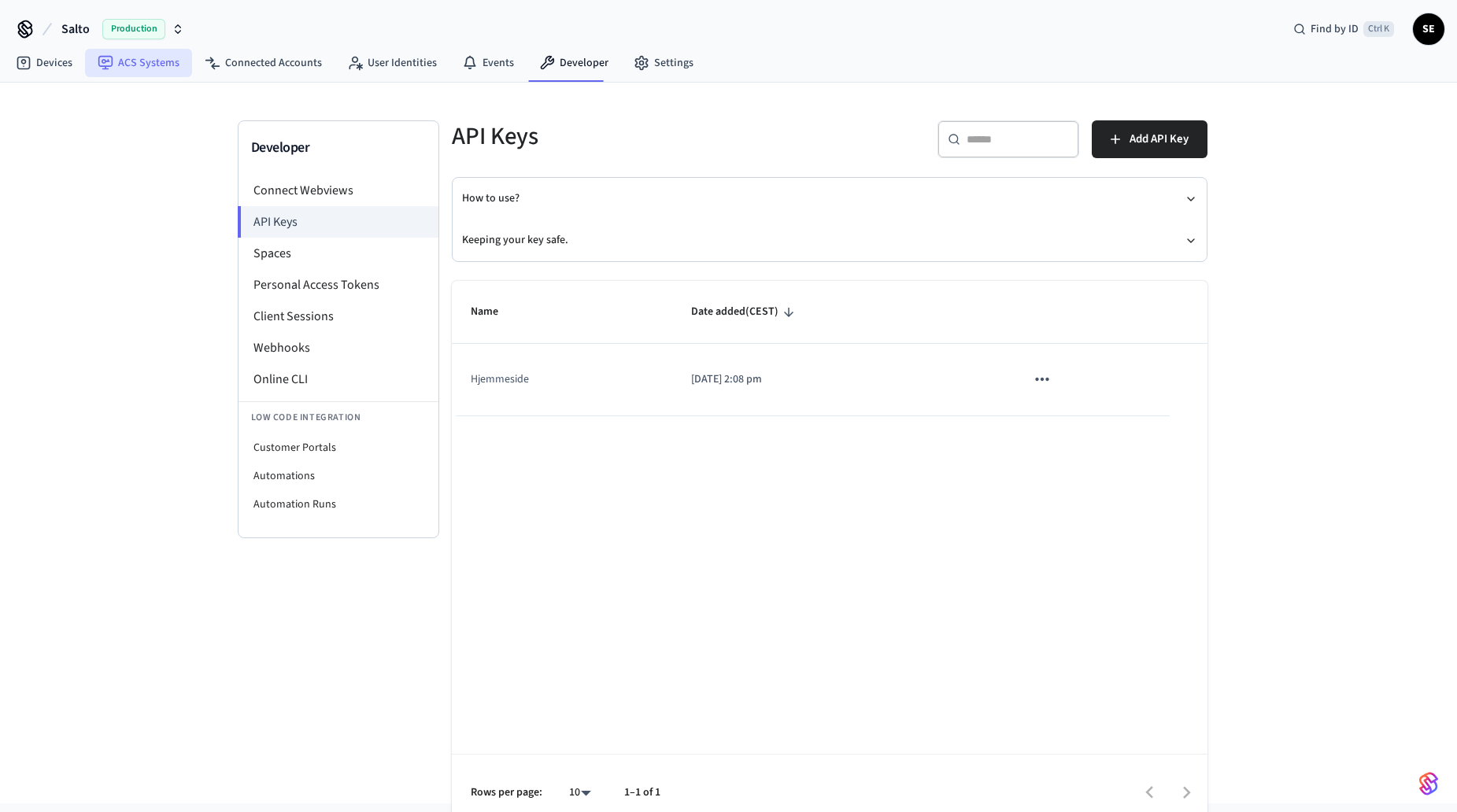
click at [125, 55] on link "ACS Systems" at bounding box center [139, 62] width 107 height 28
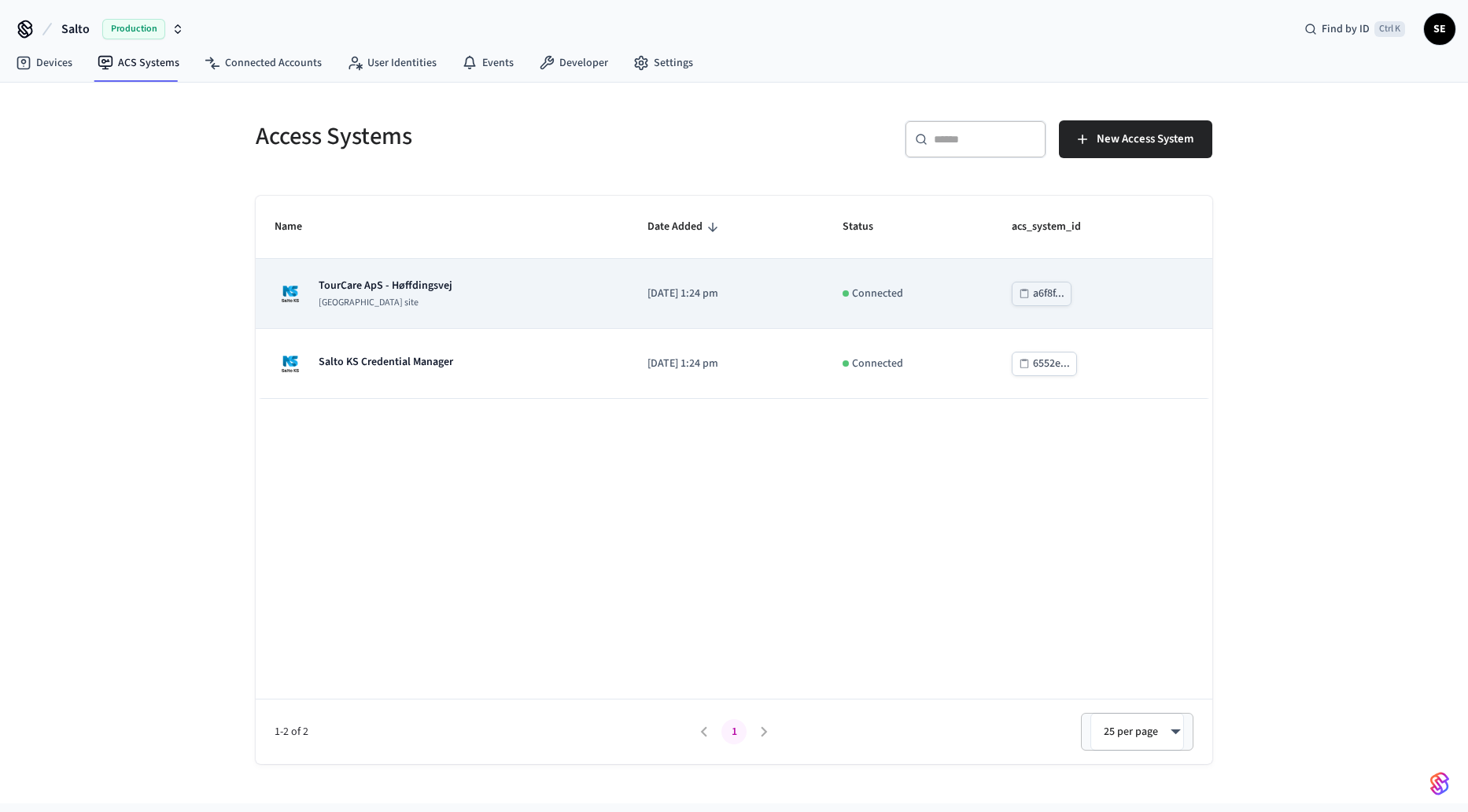
click at [714, 320] on td "[DATE] 1:24 pm" at bounding box center [726, 294] width 195 height 70
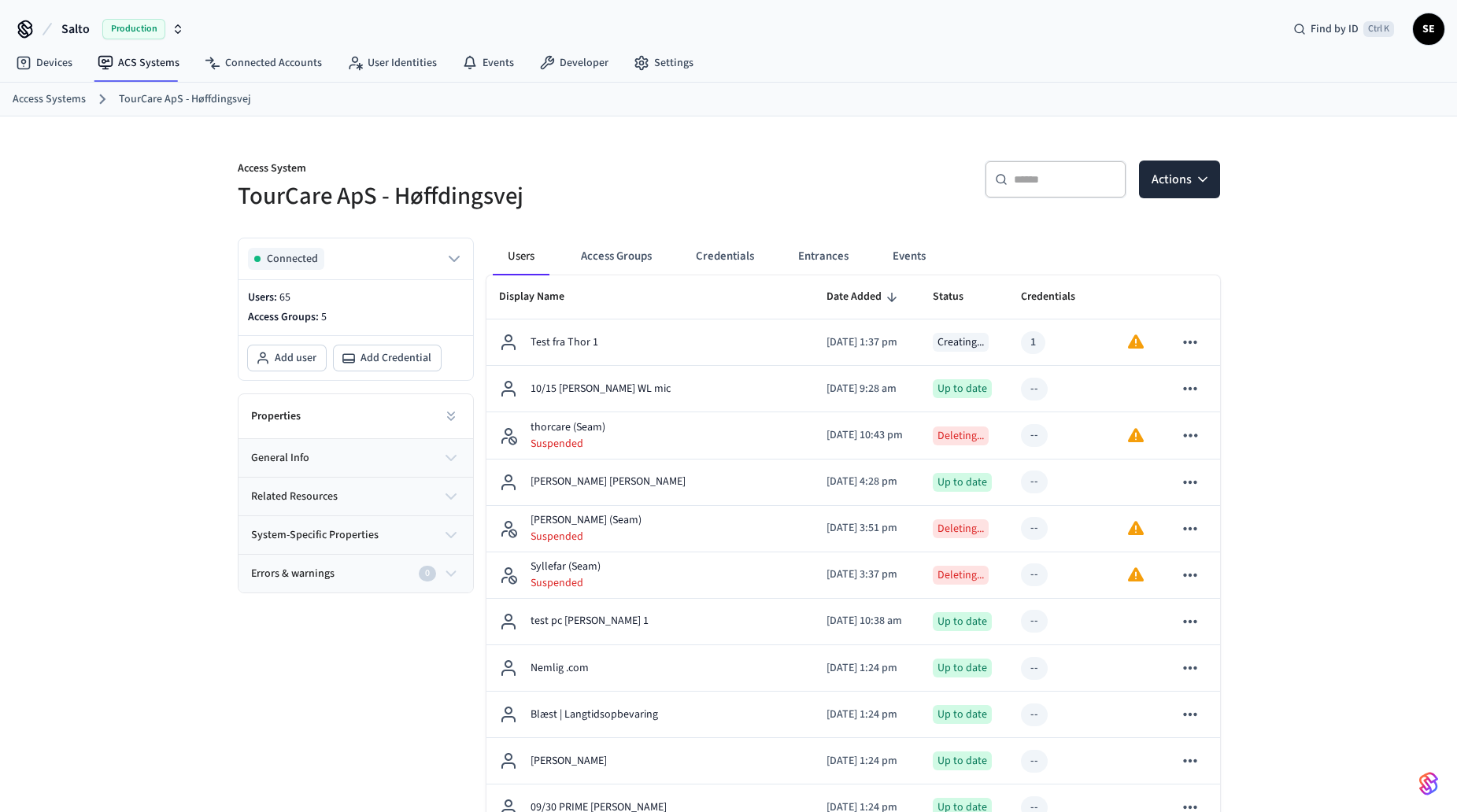
click at [711, 173] on p "Access System" at bounding box center [479, 170] width 481 height 19
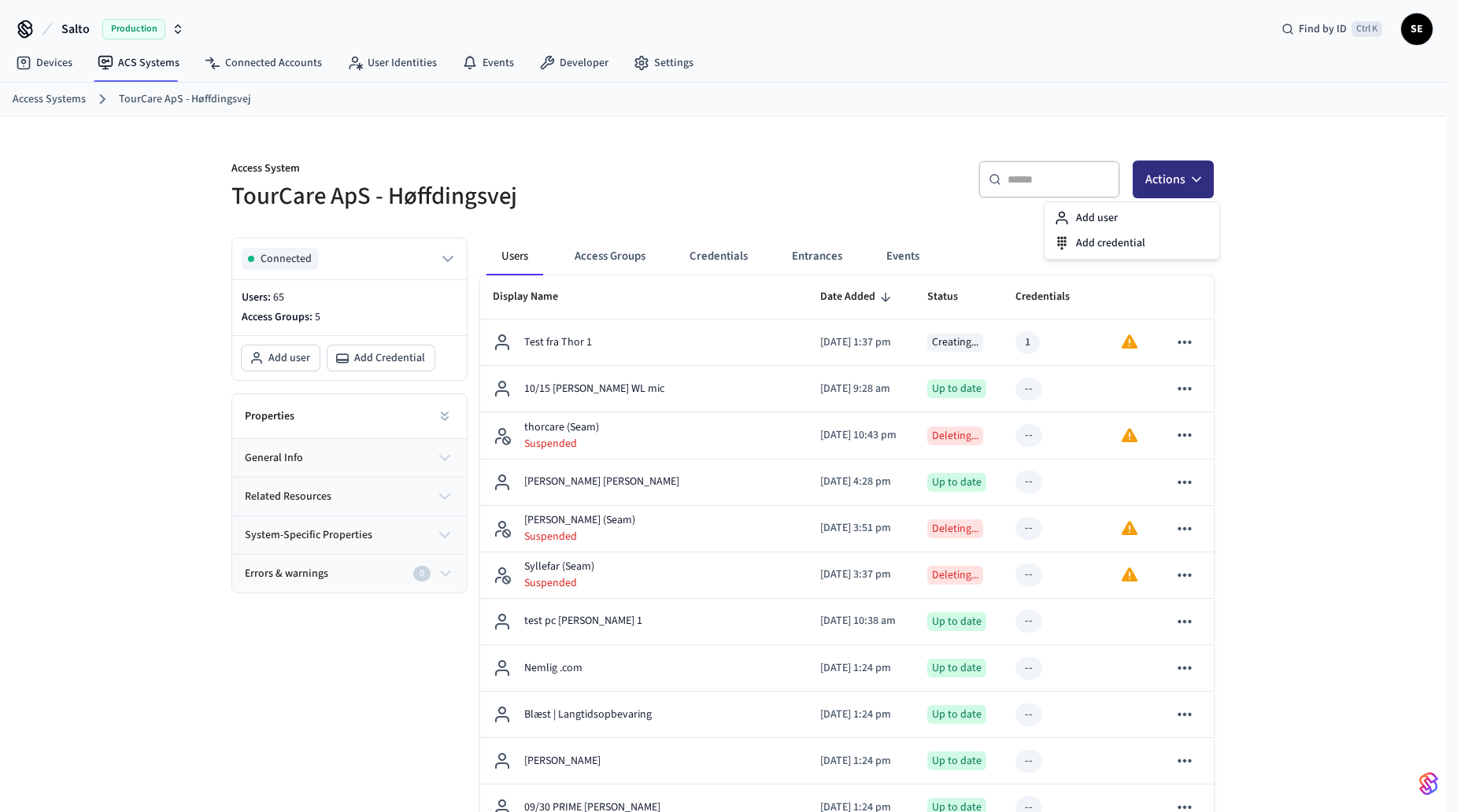
click at [1195, 180] on icon "button" at bounding box center [1197, 179] width 16 height 16
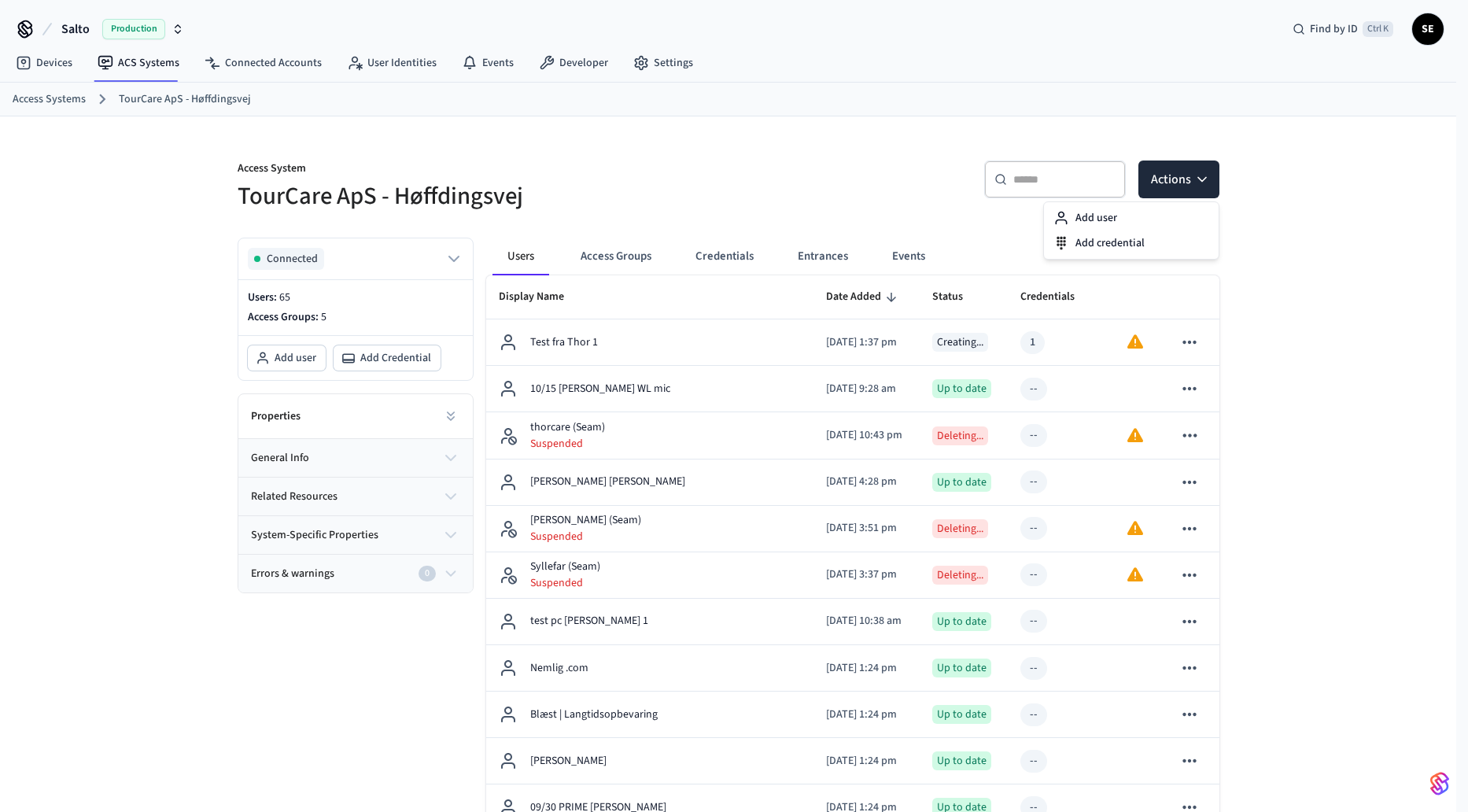
click at [794, 164] on div "​ ​ Actions" at bounding box center [979, 185] width 481 height 50
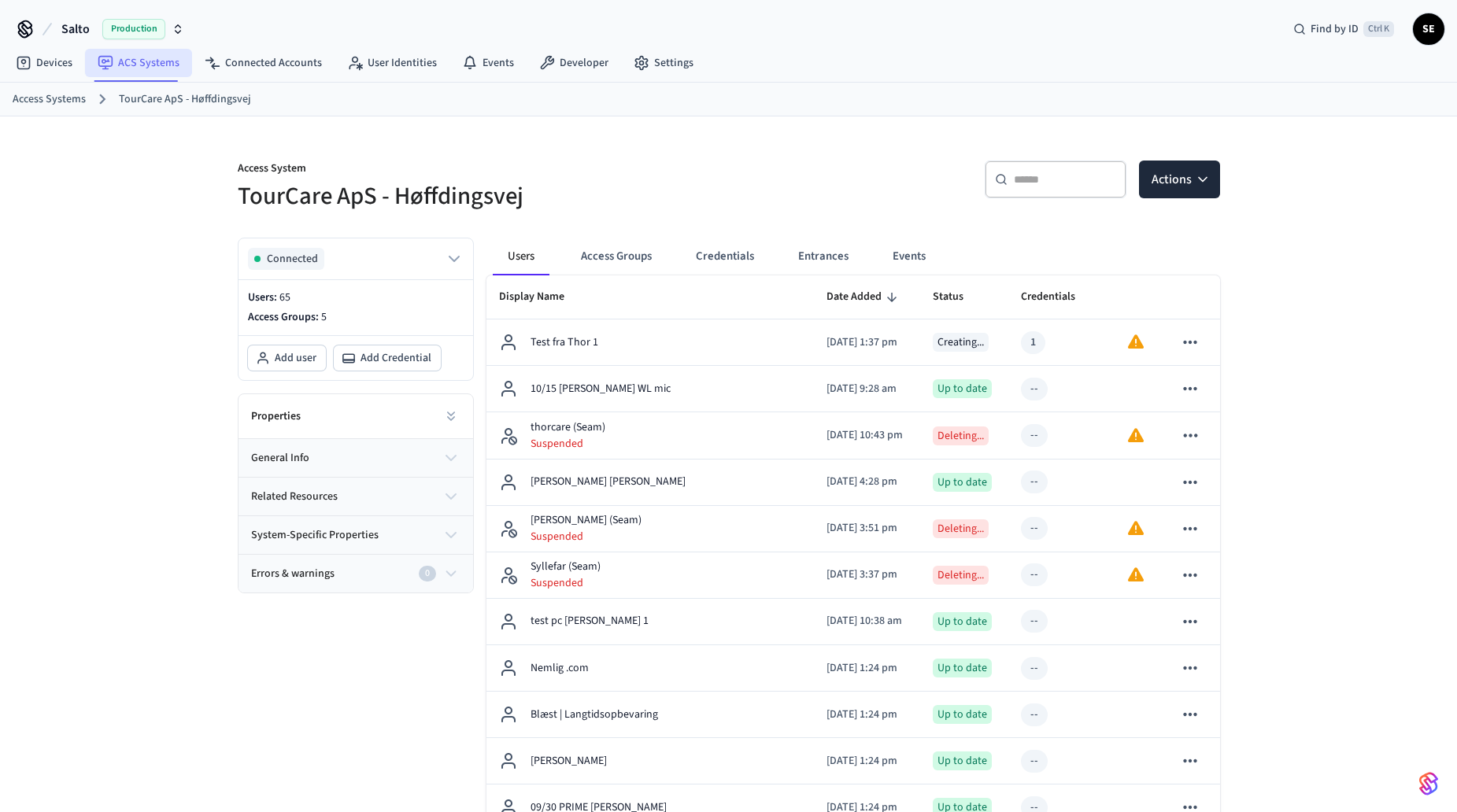
click at [152, 64] on link "ACS Systems" at bounding box center [139, 62] width 107 height 28
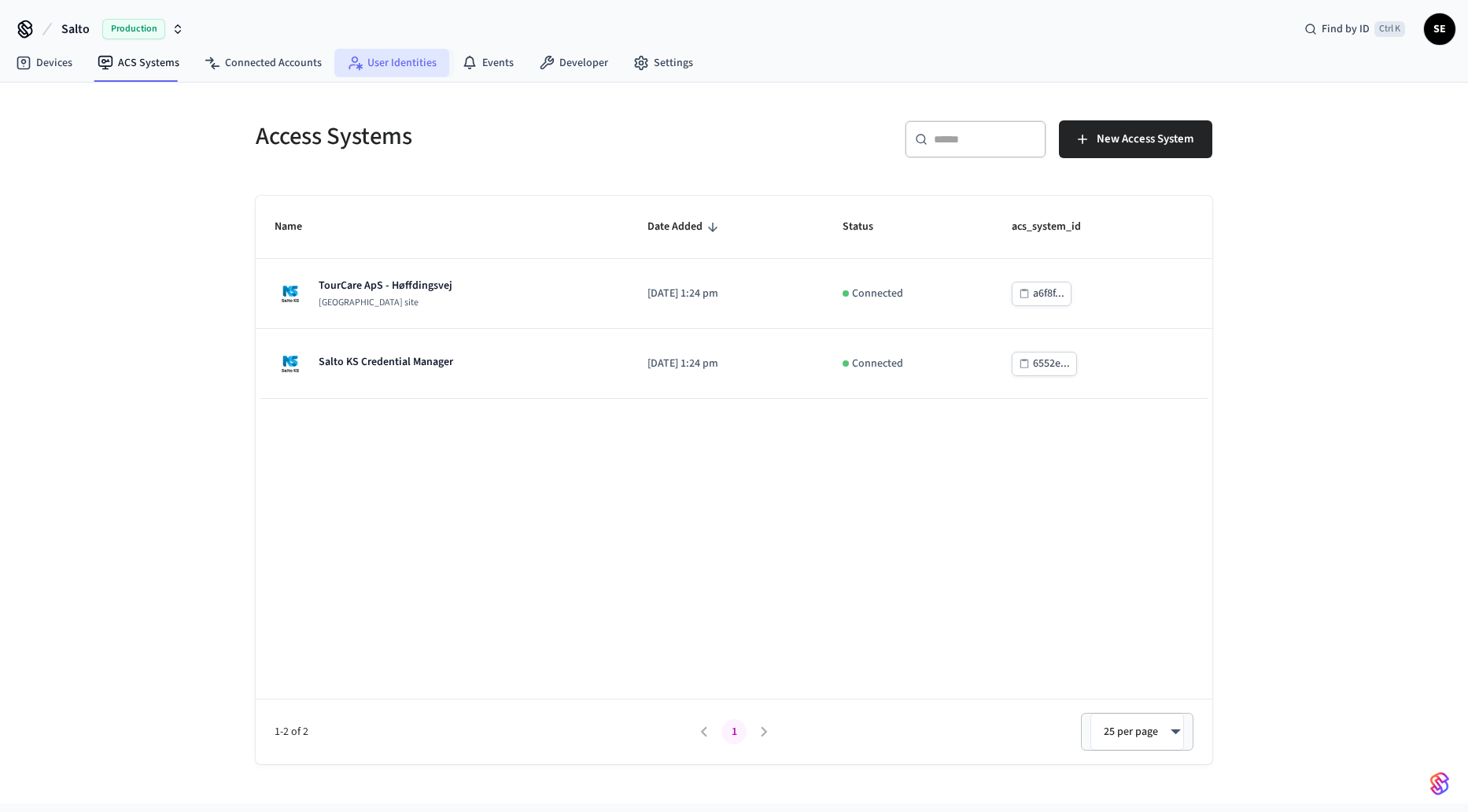
drag, startPoint x: 396, startPoint y: 68, endPoint x: 366, endPoint y: 67, distance: 30.0
click at [394, 68] on link "User Identities" at bounding box center [392, 62] width 114 height 28
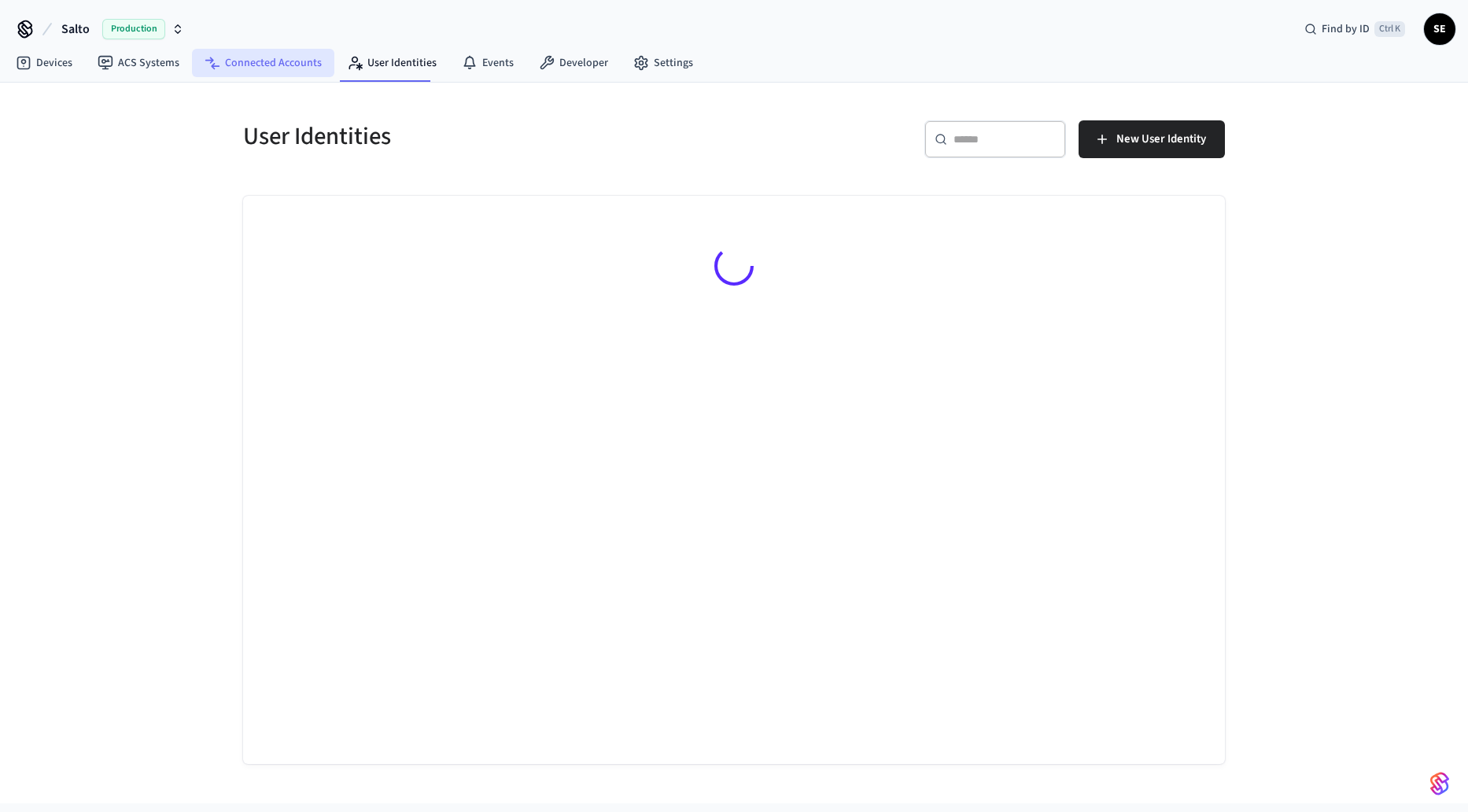
click at [282, 58] on link "Connected Accounts" at bounding box center [263, 62] width 143 height 28
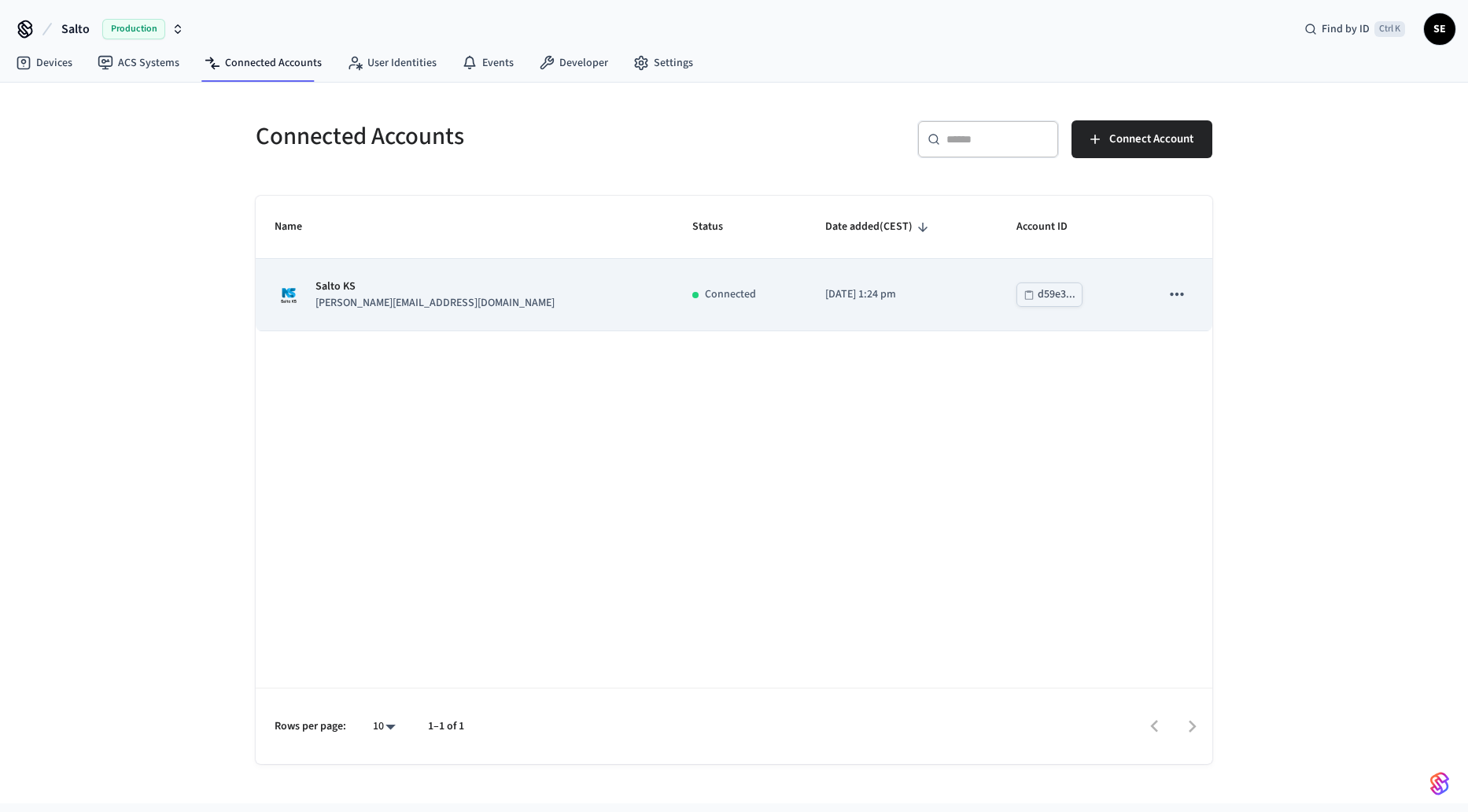
click at [852, 303] on td "[DATE] 1:24 pm" at bounding box center [901, 295] width 191 height 72
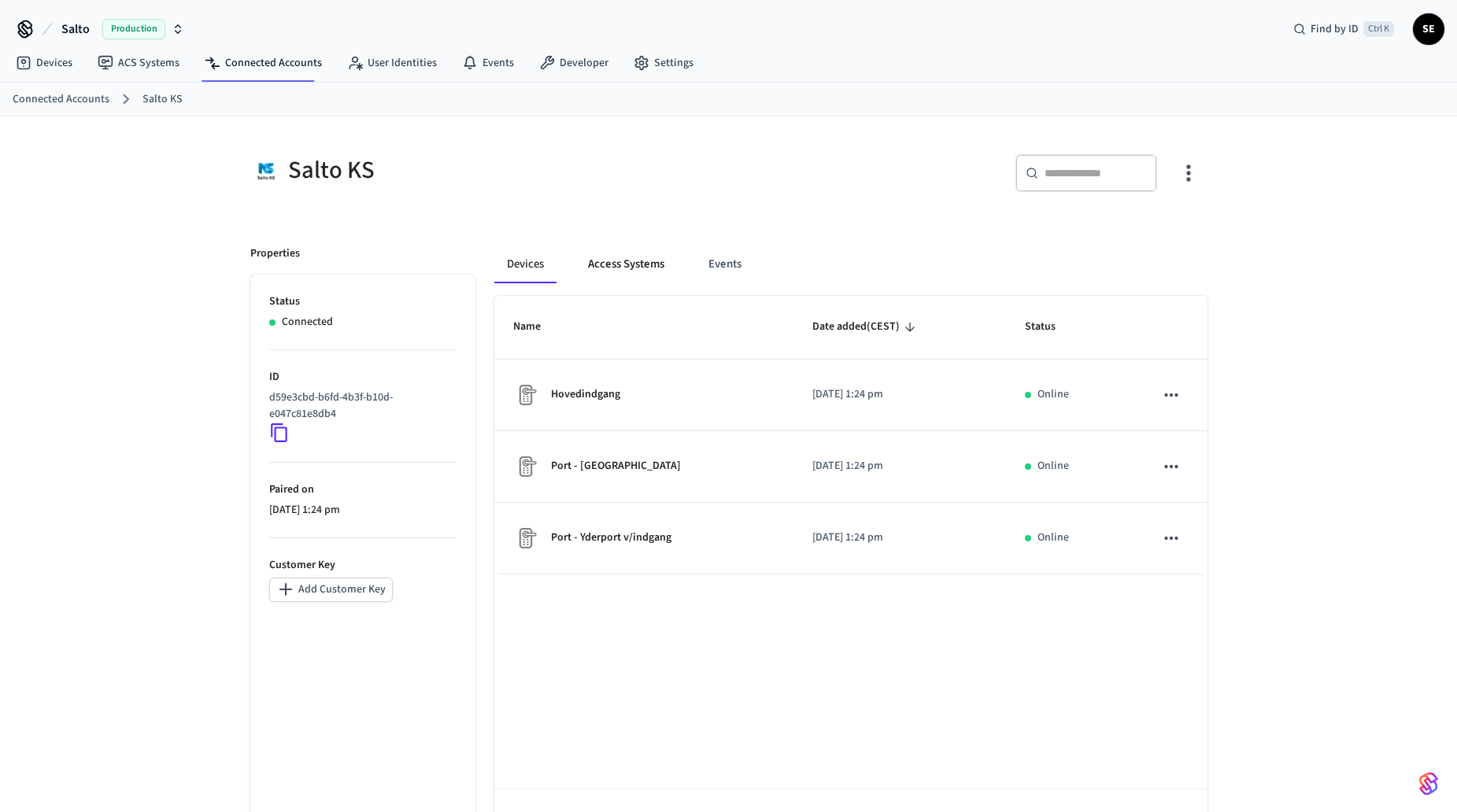
drag, startPoint x: 582, startPoint y: 243, endPoint x: 654, endPoint y: 264, distance: 75.0
click at [583, 243] on div "Devices Access Systems Events Name Date added (CEST) Status Hovedindgang [DATE]…" at bounding box center [842, 545] width 732 height 637
drag, startPoint x: 793, startPoint y: 279, endPoint x: 778, endPoint y: 282, distance: 15.3
click at [778, 282] on div "Devices Access Systems Events" at bounding box center [850, 264] width 713 height 38
click at [717, 279] on button "Events" at bounding box center [725, 264] width 58 height 38
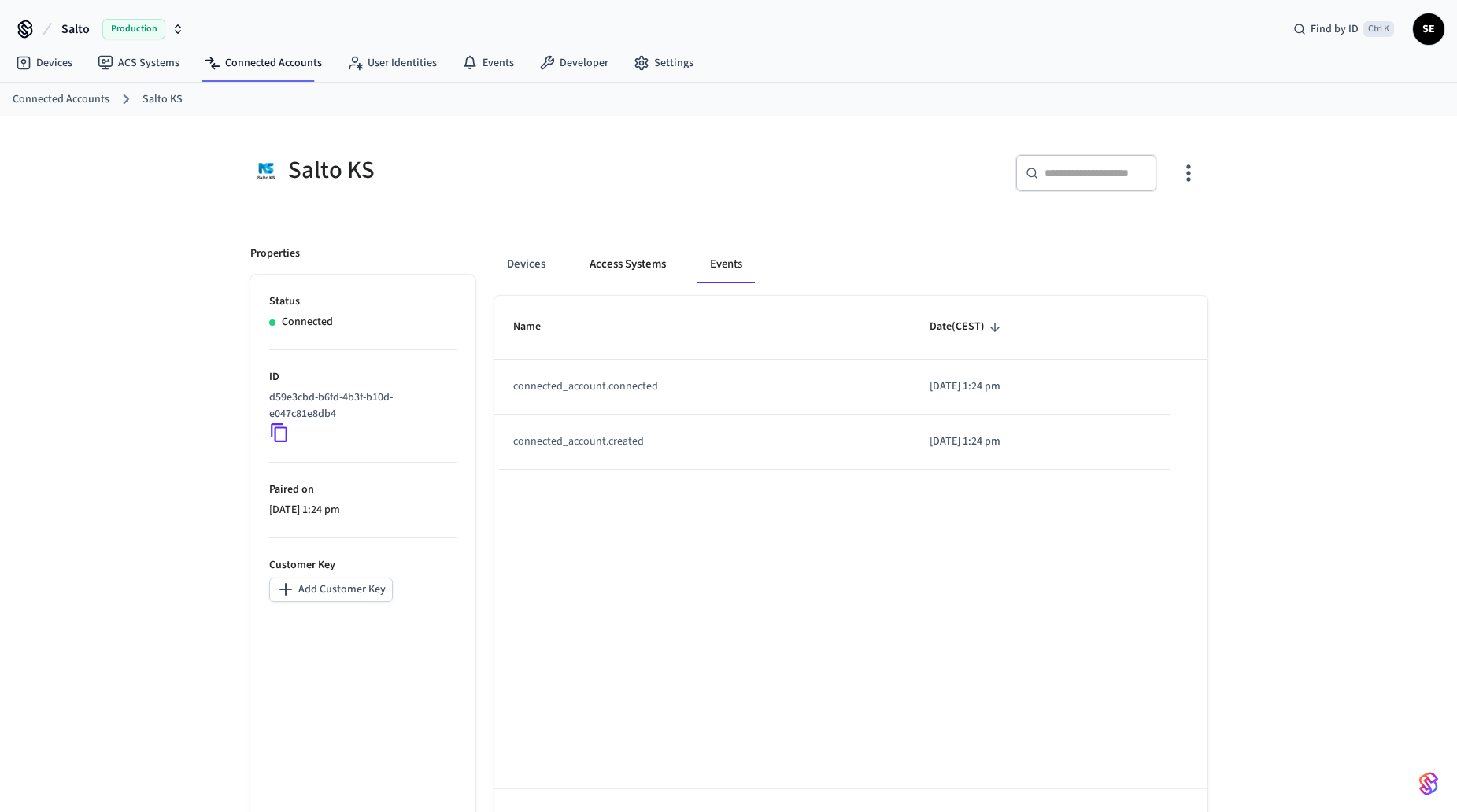
click at [647, 265] on button "Access Systems" at bounding box center [627, 264] width 102 height 38
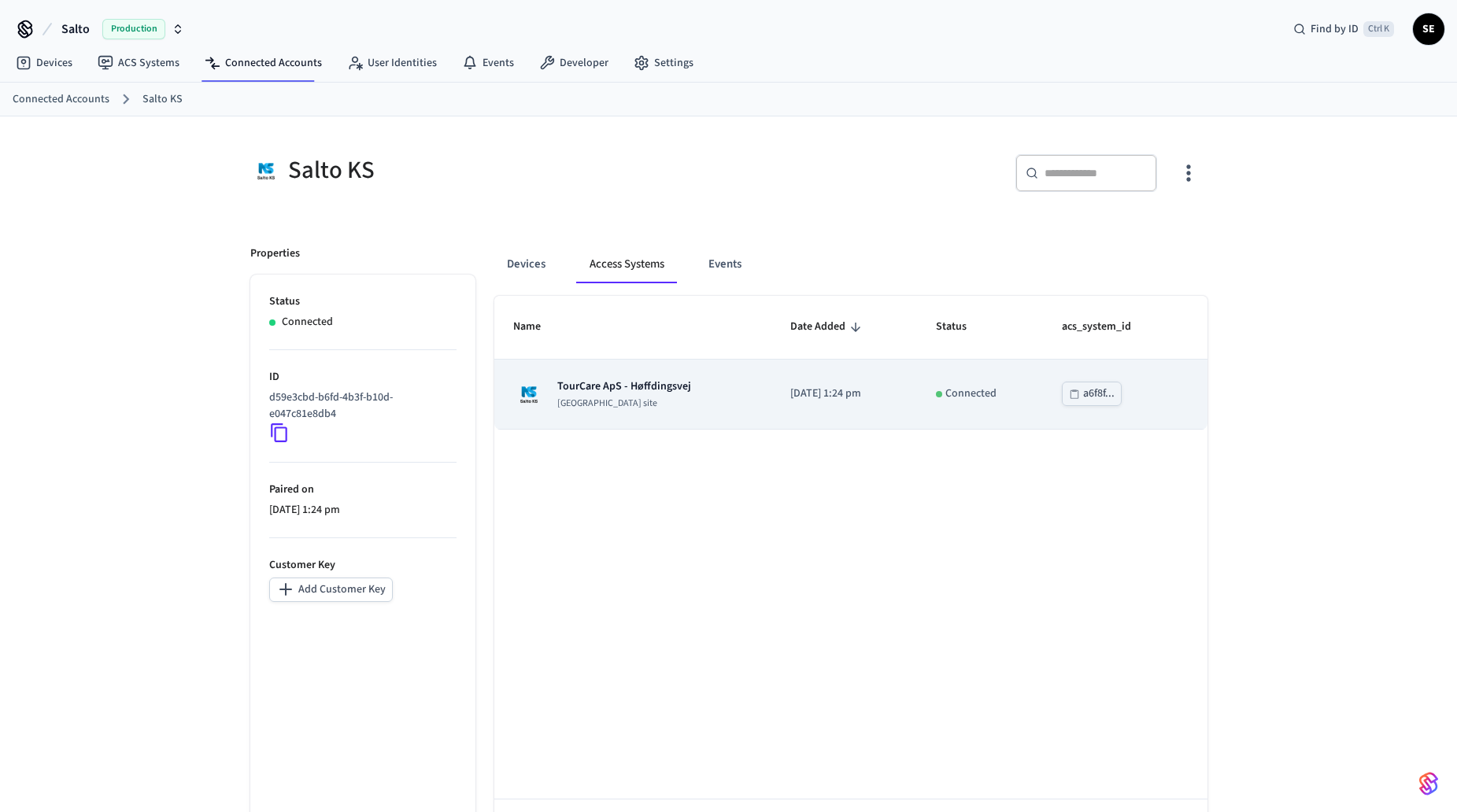
click at [678, 418] on td "TourCare ApS - Høffdingsvej [GEOGRAPHIC_DATA] site" at bounding box center [632, 395] width 277 height 70
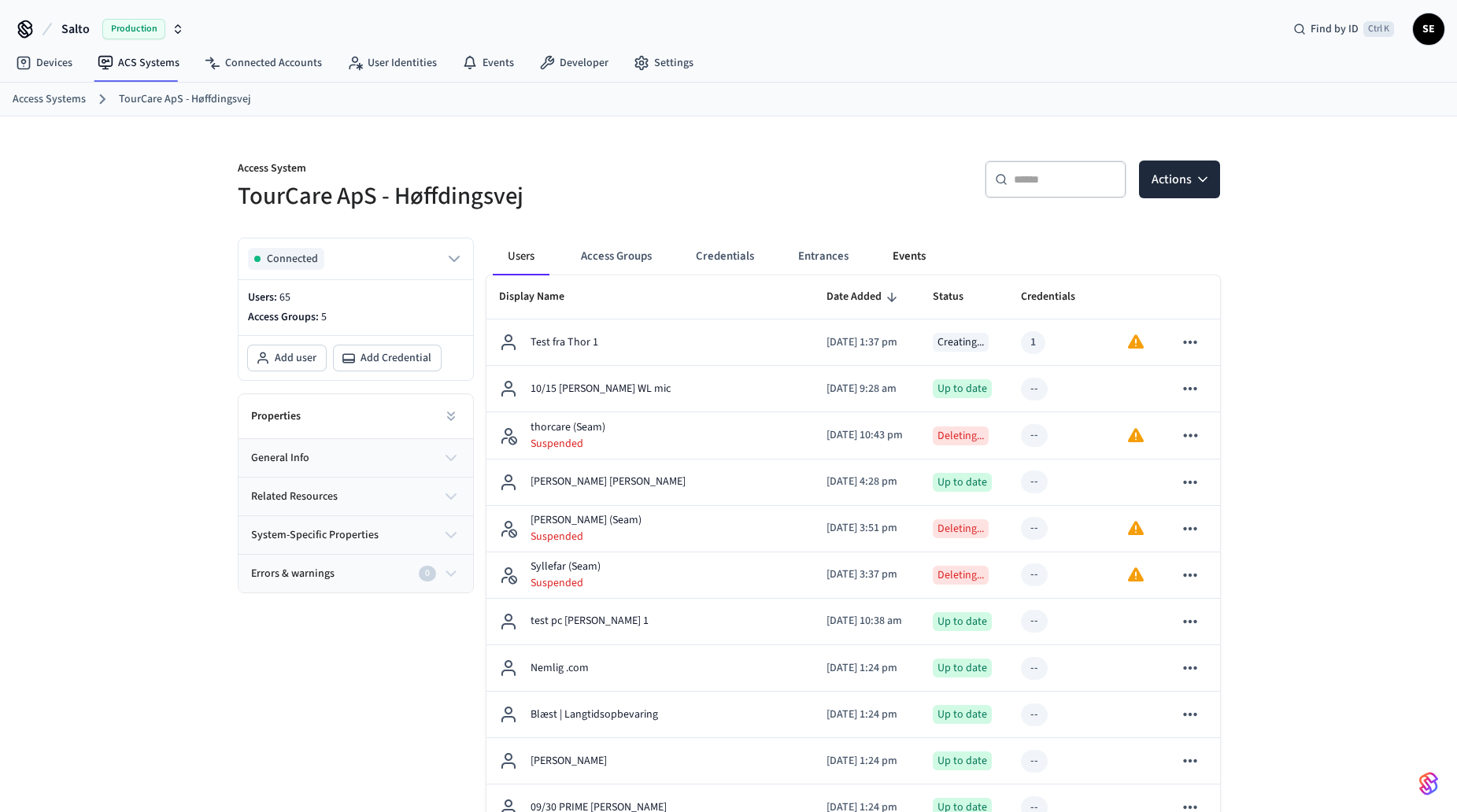
click at [926, 247] on button "Events" at bounding box center [910, 256] width 58 height 38
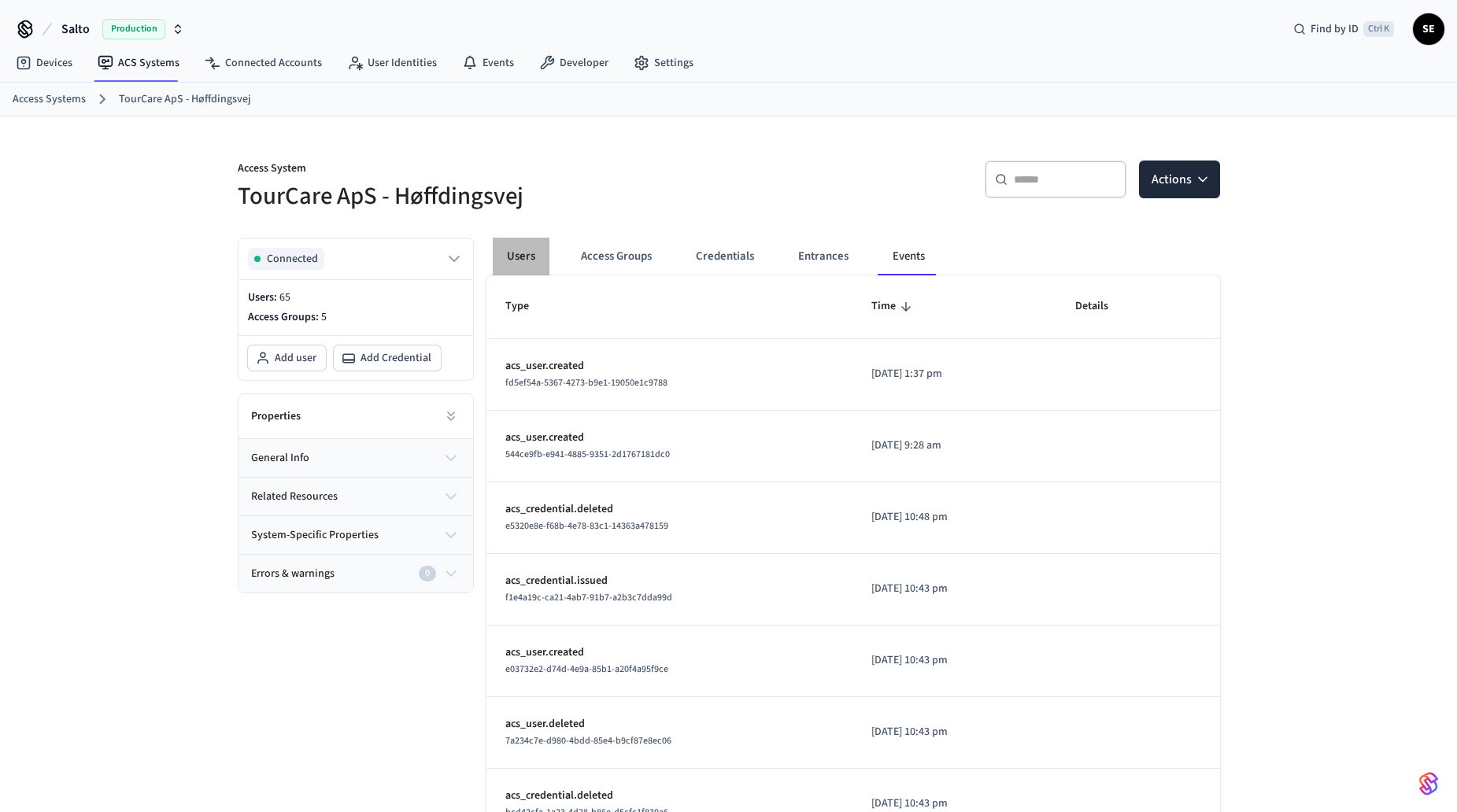
click at [523, 265] on button "Users" at bounding box center [521, 256] width 56 height 38
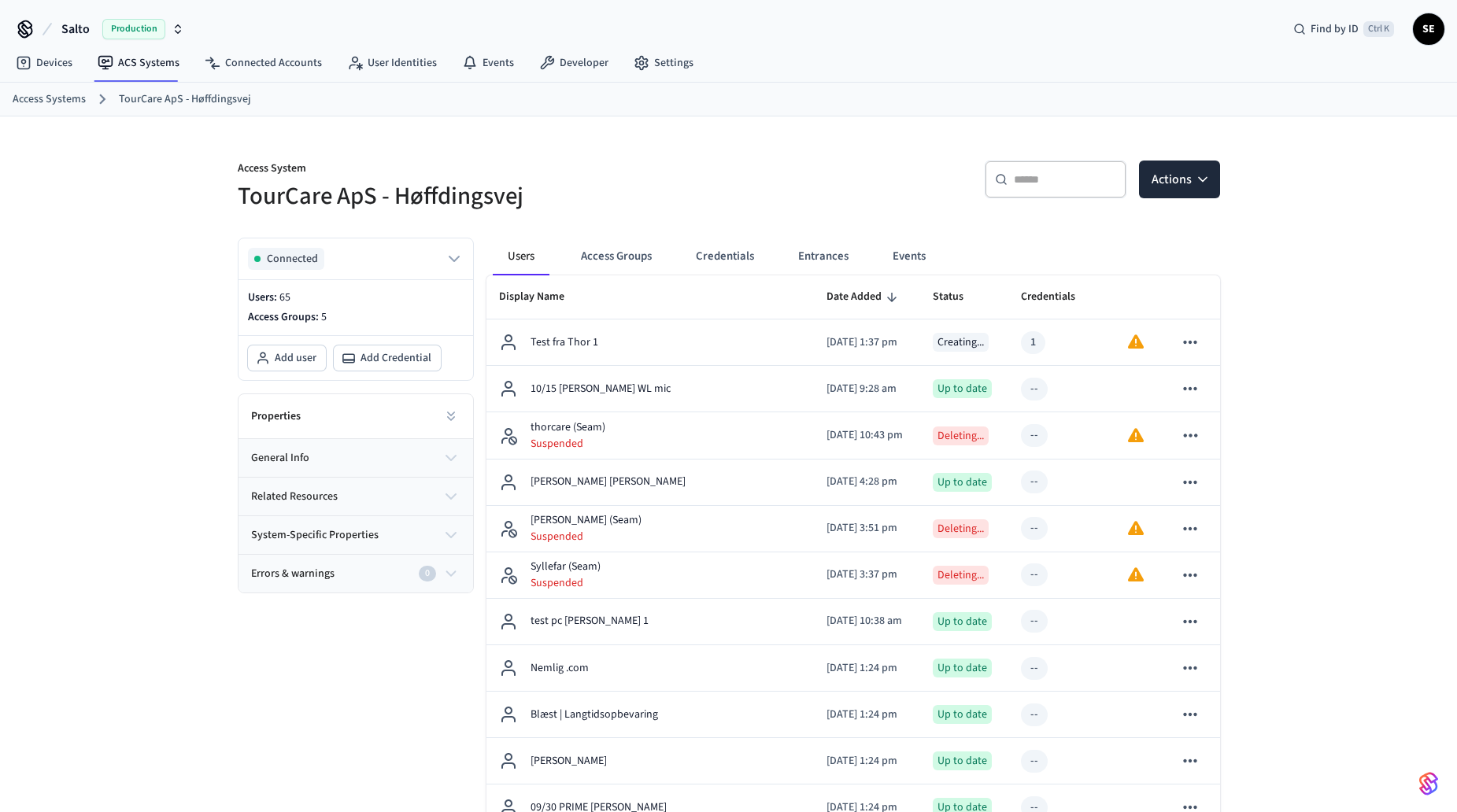
click at [1169, 185] on button "Actions" at bounding box center [1179, 179] width 82 height 38
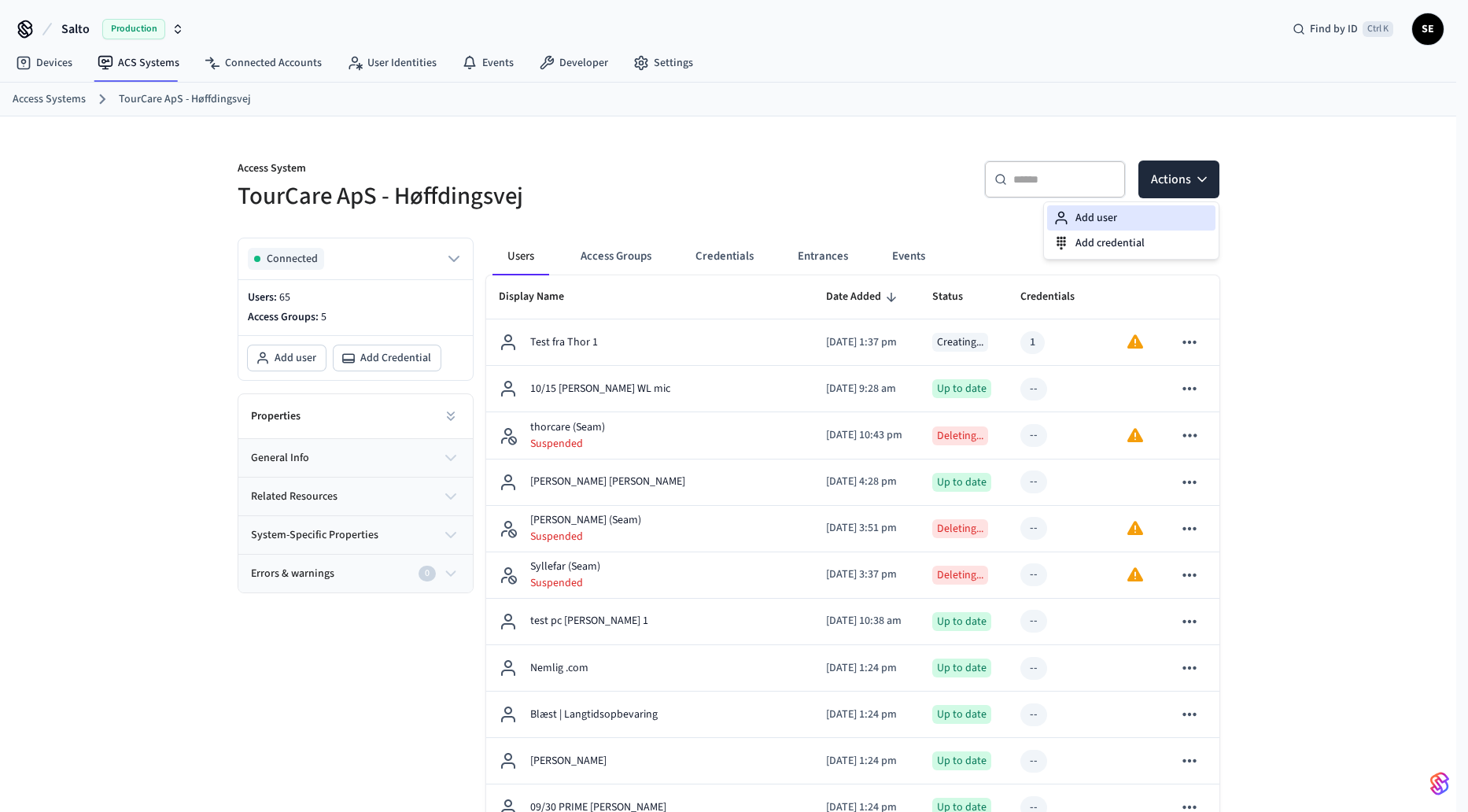
click at [1119, 223] on div "Add user" at bounding box center [1131, 218] width 169 height 25
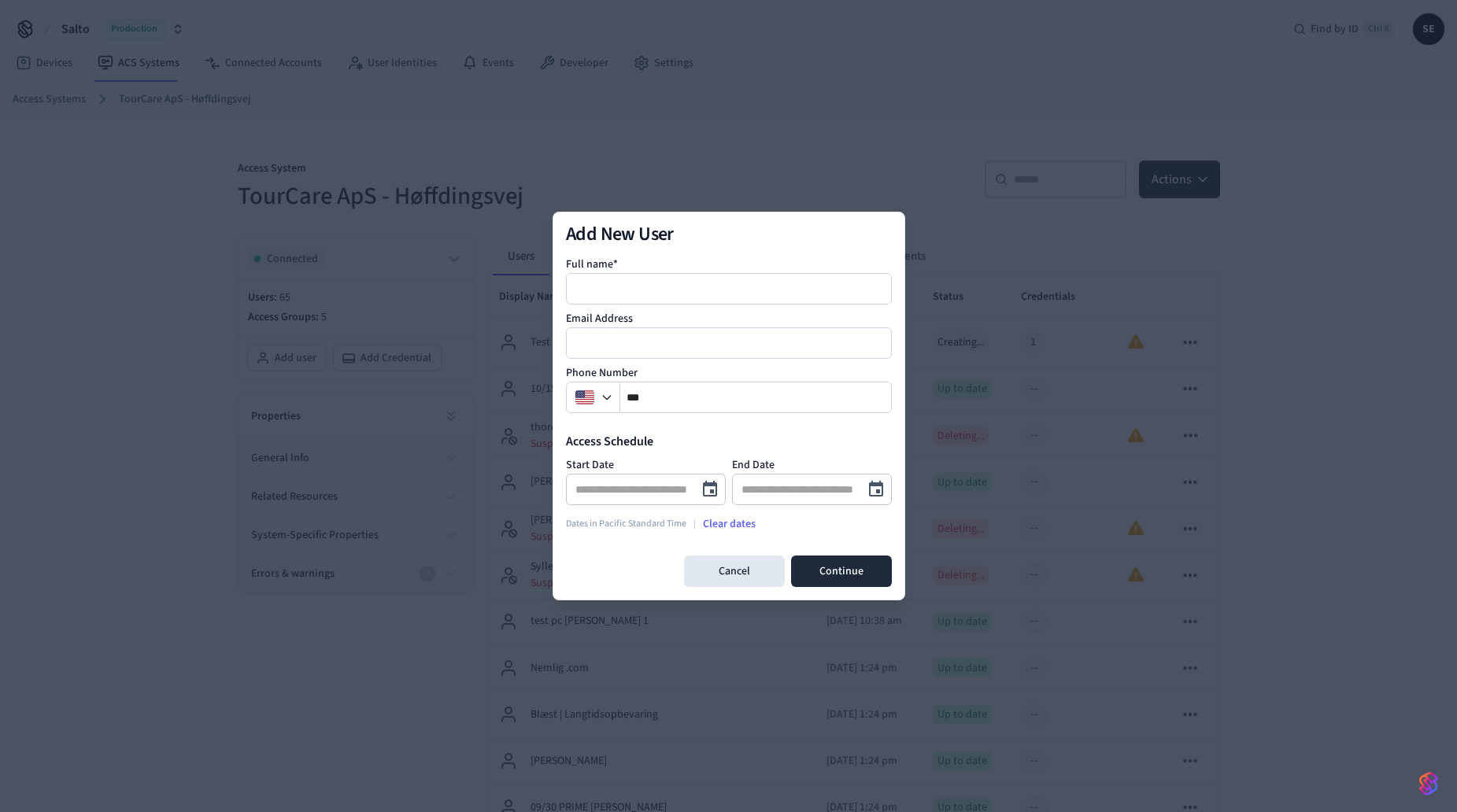
click at [702, 301] on div at bounding box center [729, 288] width 326 height 31
click at [705, 289] on input at bounding box center [730, 288] width 324 height 18
type input "******"
type input "**********"
click at [674, 484] on input "**********" at bounding box center [632, 489] width 113 height 16
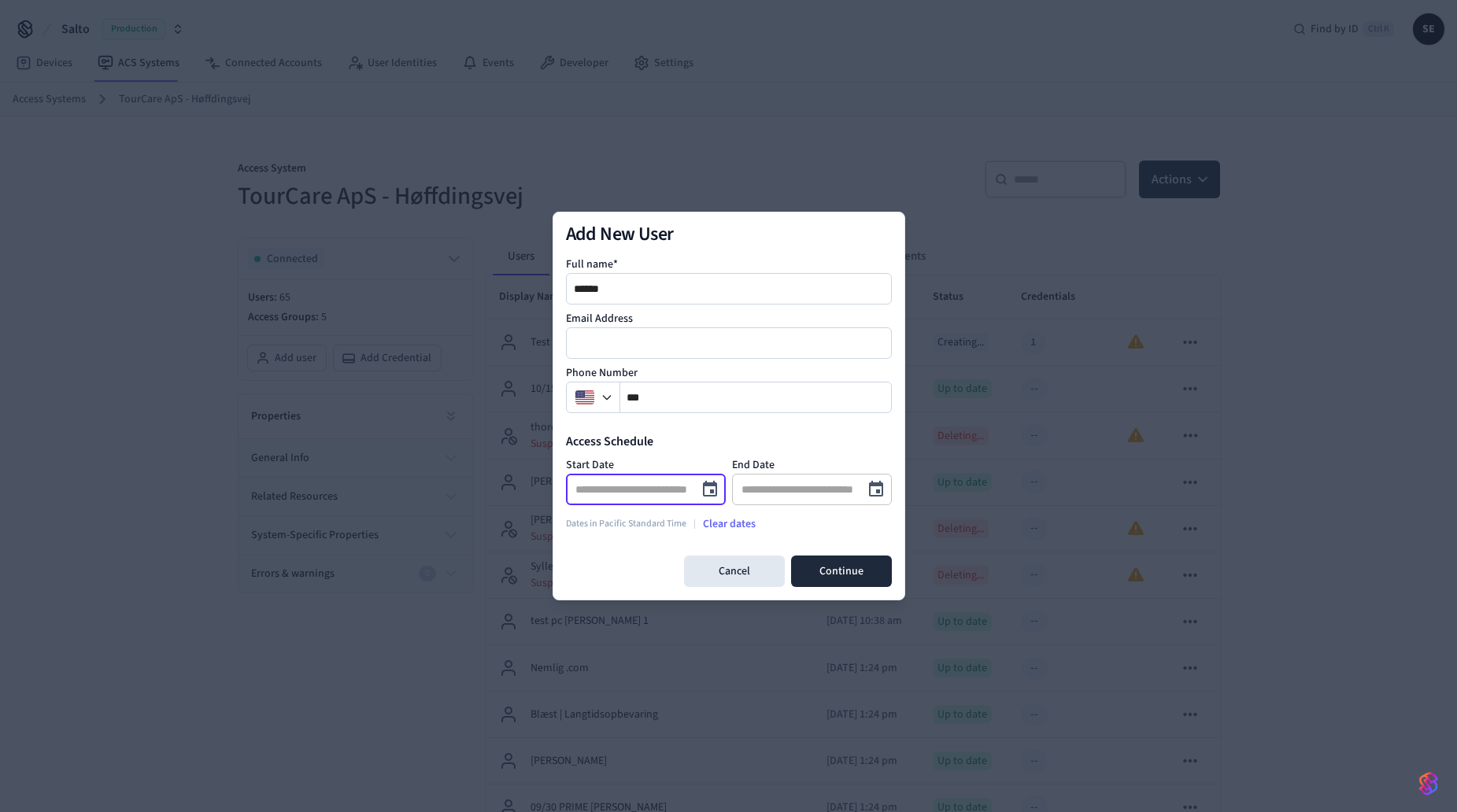
click at [714, 476] on button "Choose date" at bounding box center [710, 489] width 31 height 31
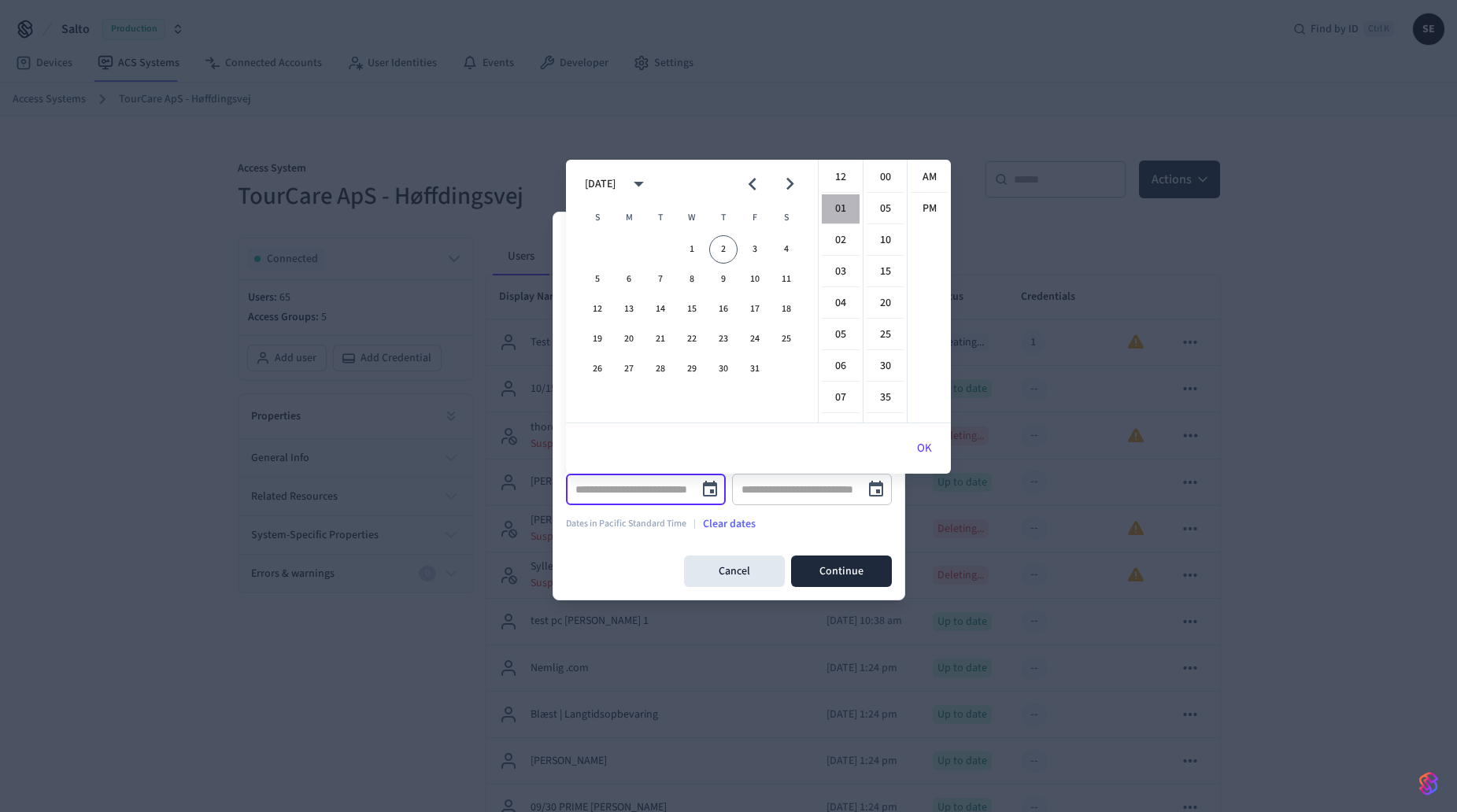
click at [841, 216] on li "01" at bounding box center [841, 209] width 38 height 30
click at [889, 367] on ul "00 05 10 15 20 25 30 35 40 45 50 55" at bounding box center [884, 291] width 44 height 263
click at [883, 396] on li "35" at bounding box center [885, 398] width 38 height 30
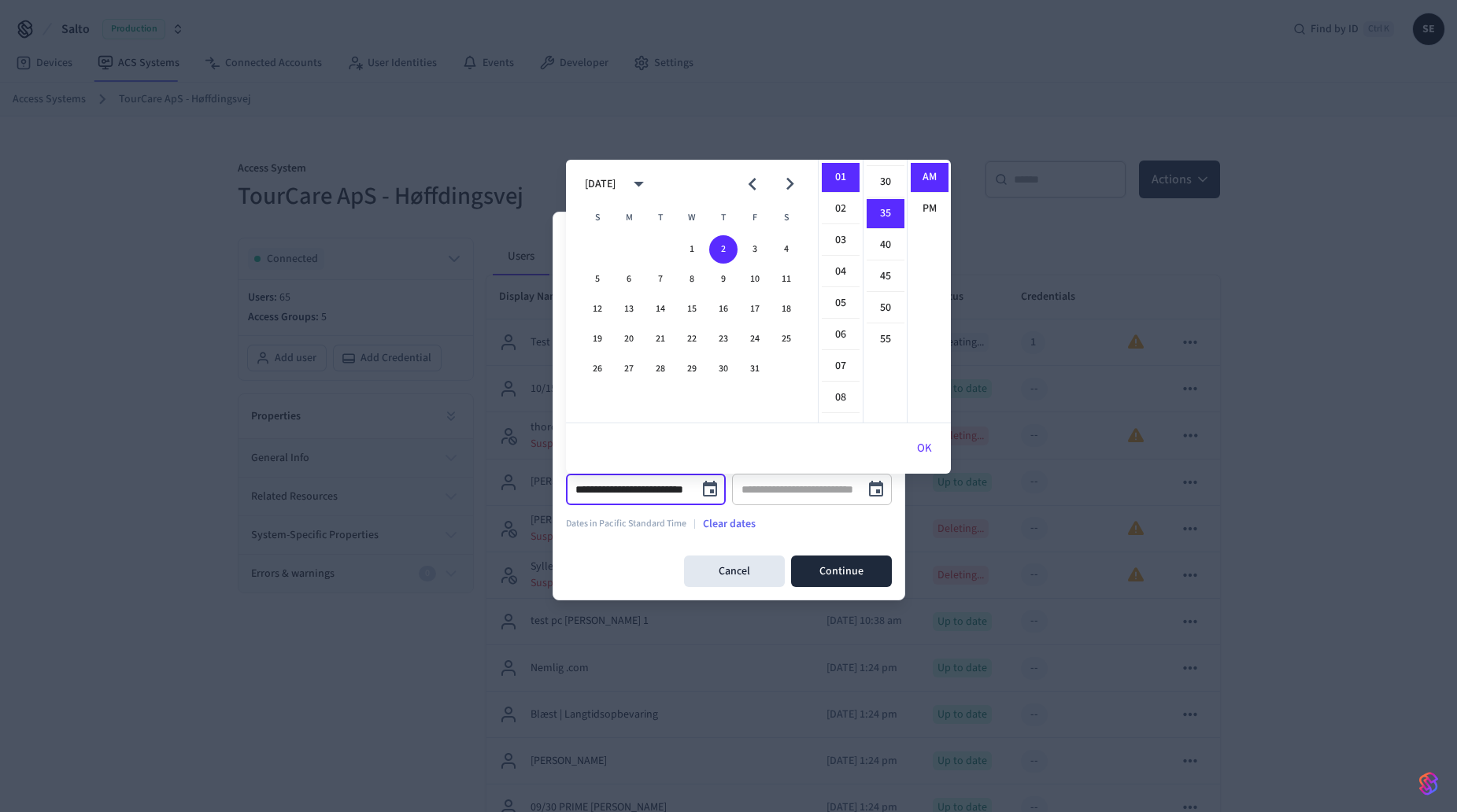
scroll to position [220, 0]
click at [933, 214] on li "PM" at bounding box center [929, 209] width 38 height 29
type input "**********"
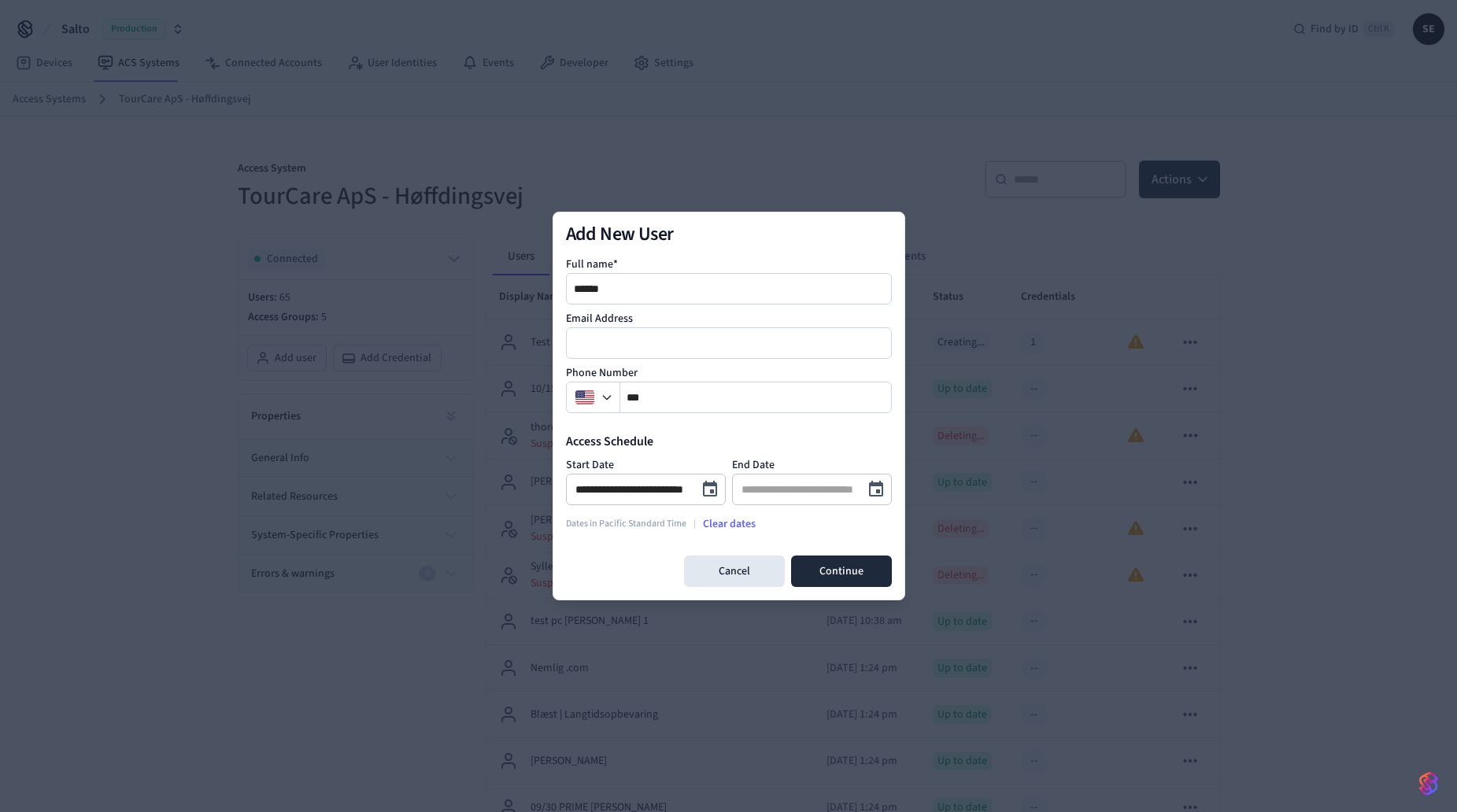
scroll to position [29, 0]
click at [878, 489] on icon "Choose date" at bounding box center [876, 489] width 15 height 16
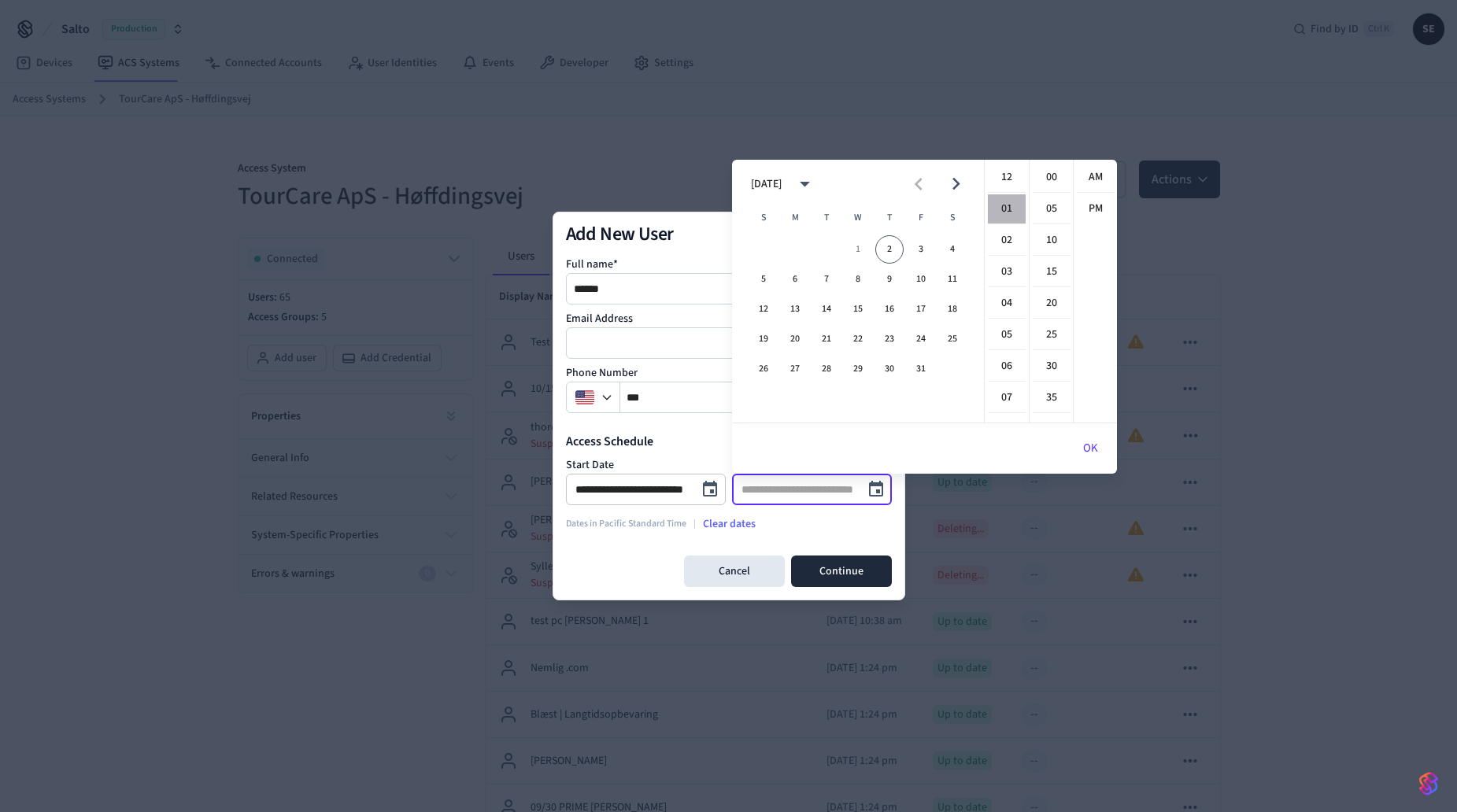
click at [1008, 211] on li "01" at bounding box center [1007, 209] width 38 height 30
click at [1056, 372] on li "55" at bounding box center [1051, 367] width 38 height 29
click at [1091, 211] on li "PM" at bounding box center [1095, 209] width 38 height 29
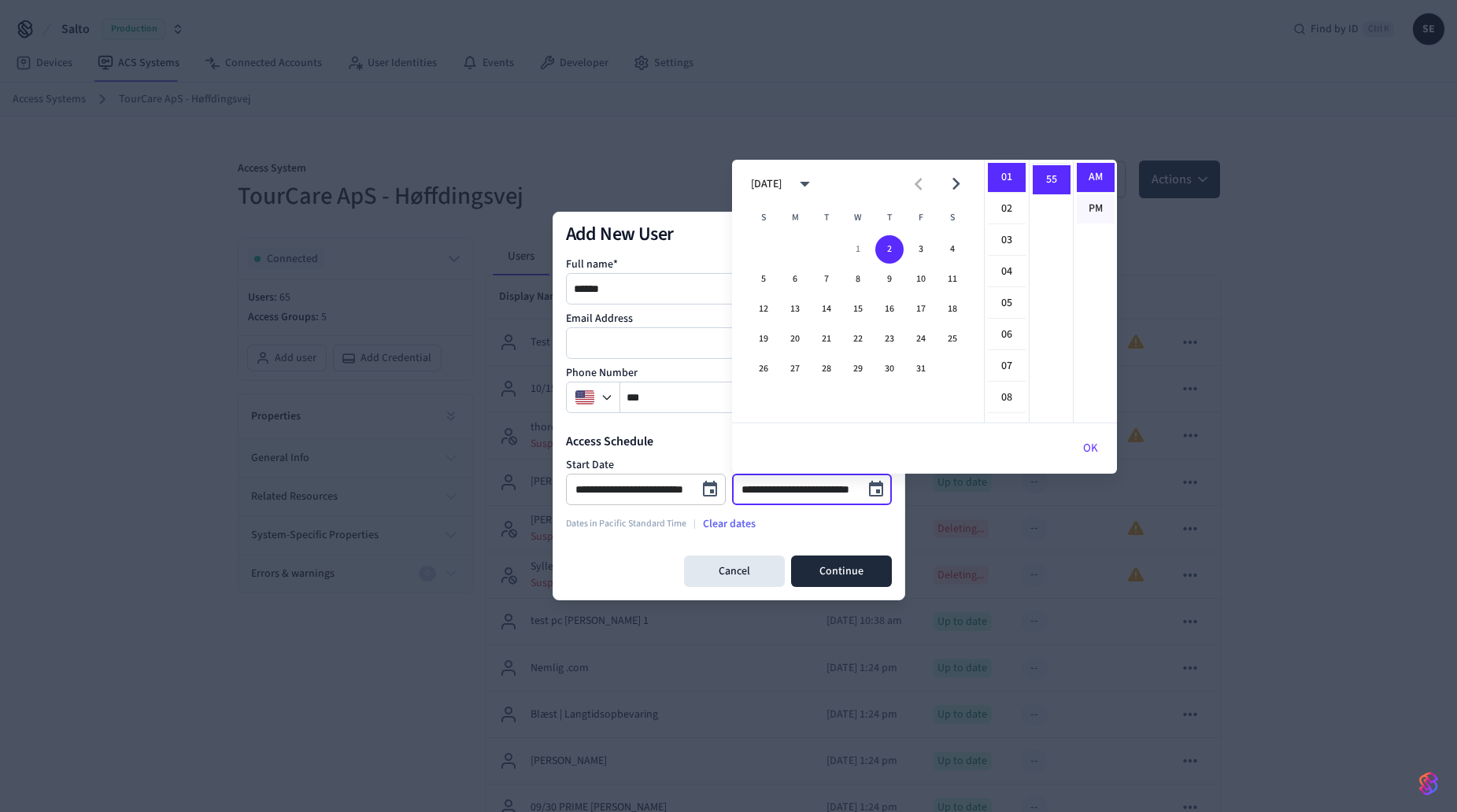
type input "**********"
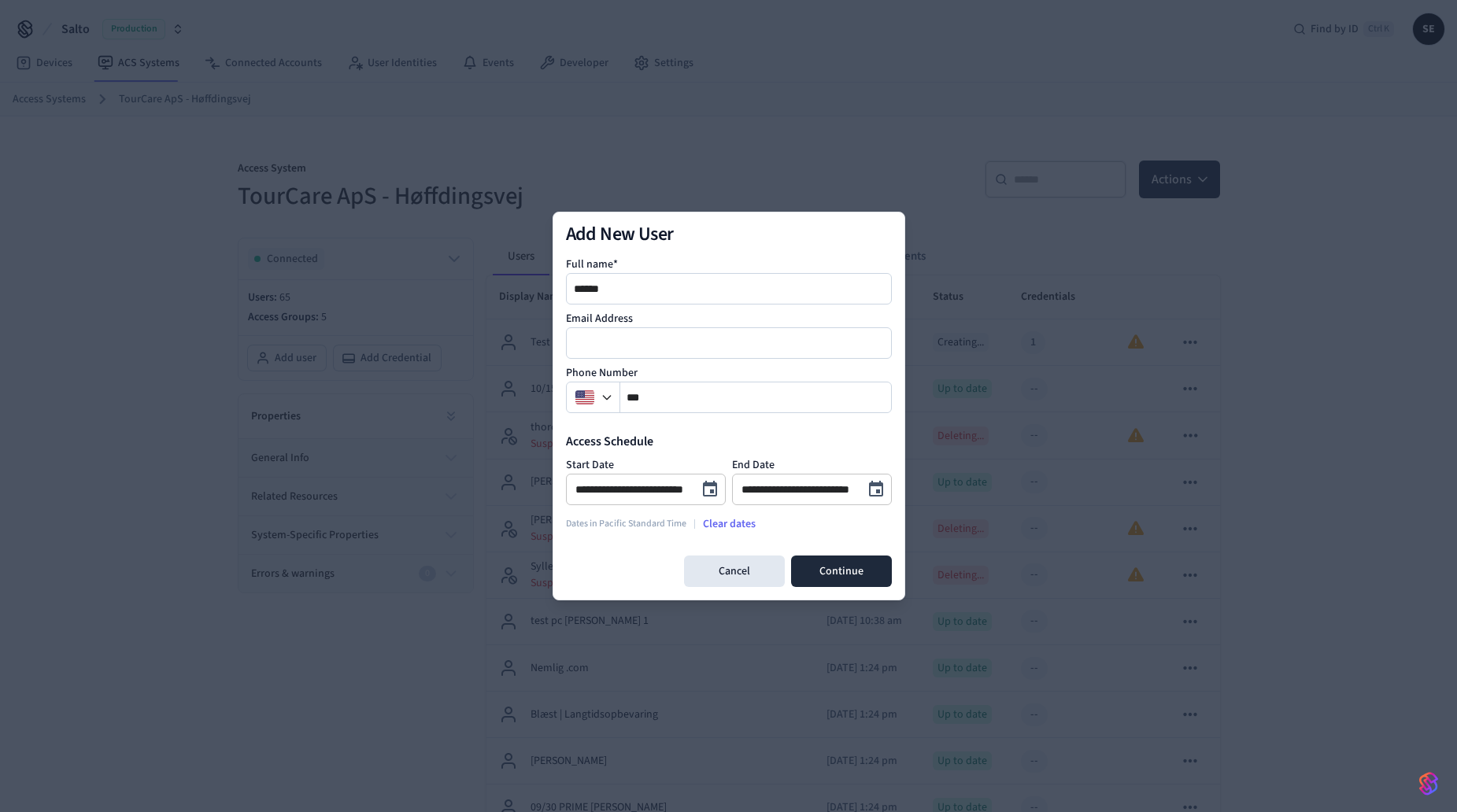
scroll to position [29, 0]
click at [855, 569] on button "Continue" at bounding box center [842, 571] width 101 height 31
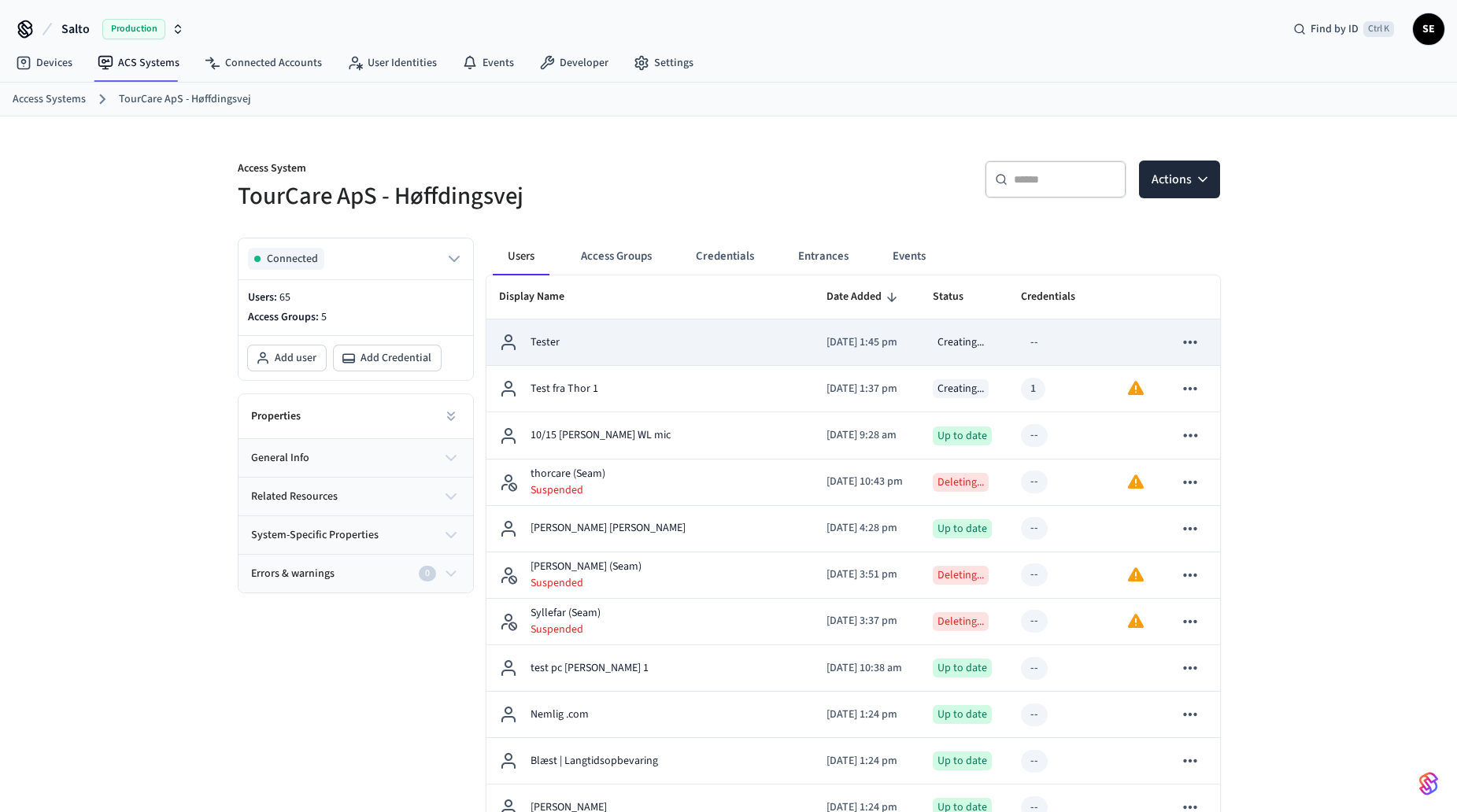
click at [960, 350] on div "Creating..." at bounding box center [961, 341] width 56 height 18
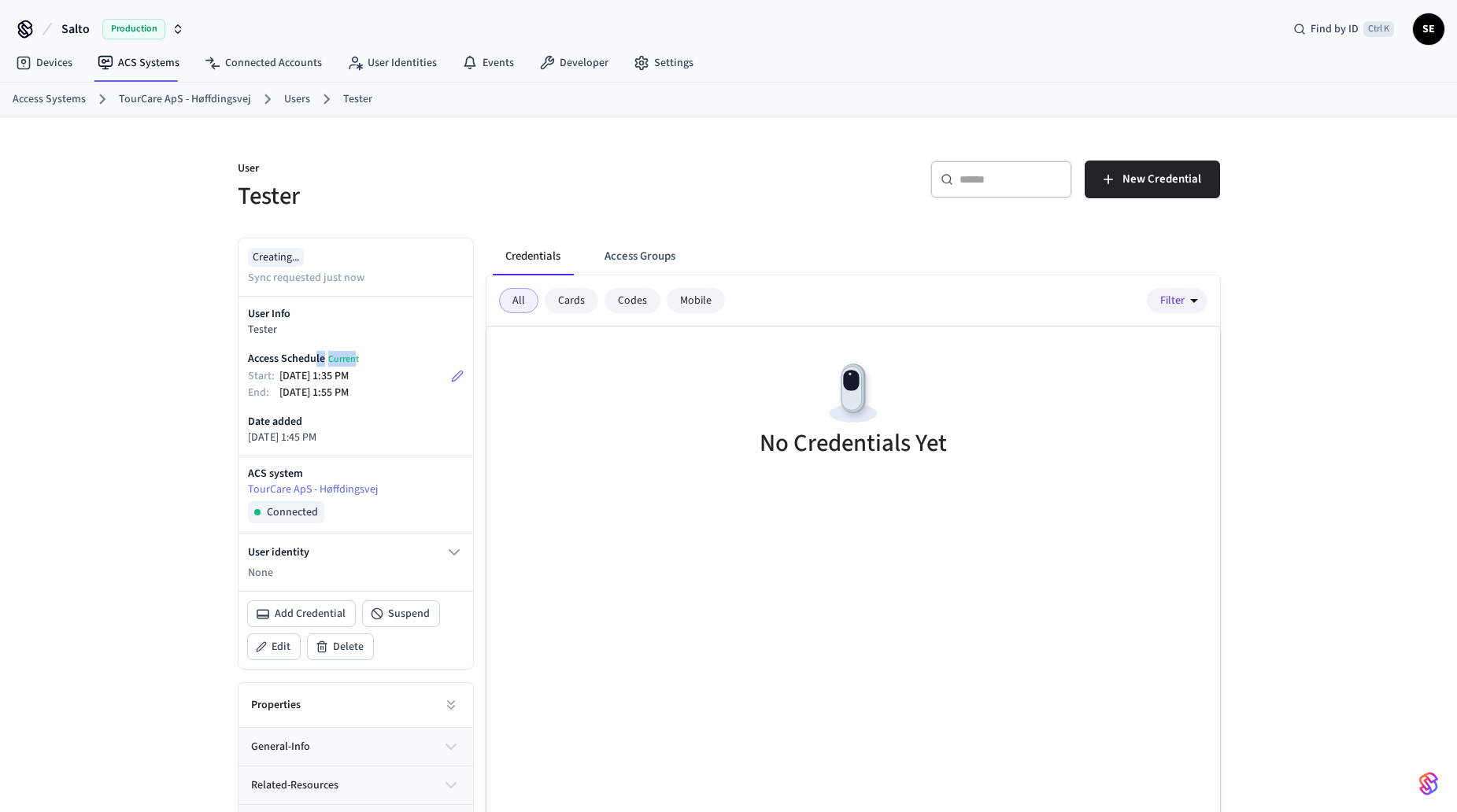
drag, startPoint x: 358, startPoint y: 360, endPoint x: 315, endPoint y: 360, distance: 43.0
click at [315, 360] on p "Access Schedule Current" at bounding box center [303, 359] width 111 height 16
click at [698, 375] on div "No Credentials Yet" at bounding box center [853, 412] width 734 height 171
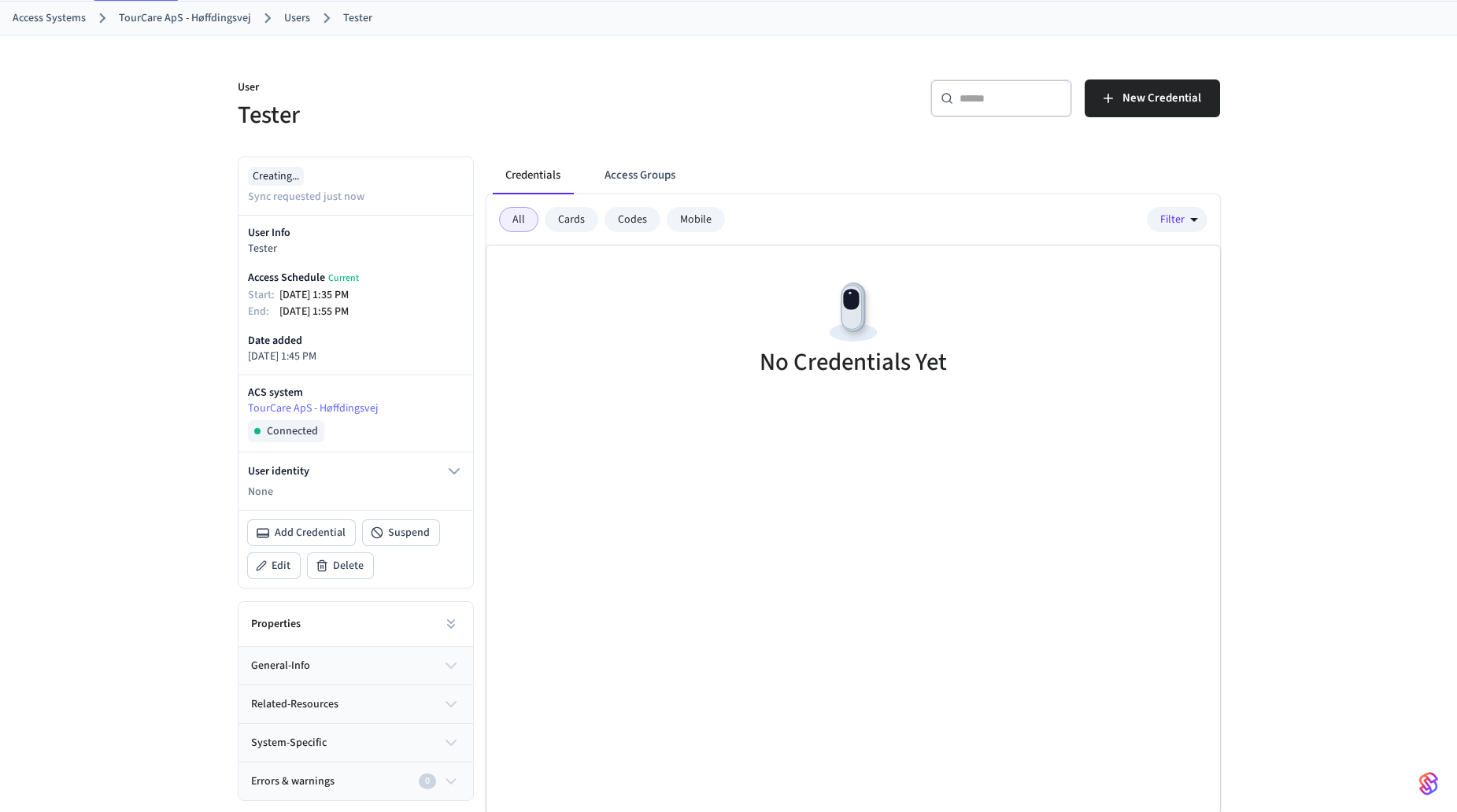
scroll to position [83, 0]
click at [445, 661] on icon "button" at bounding box center [450, 663] width 18 height 18
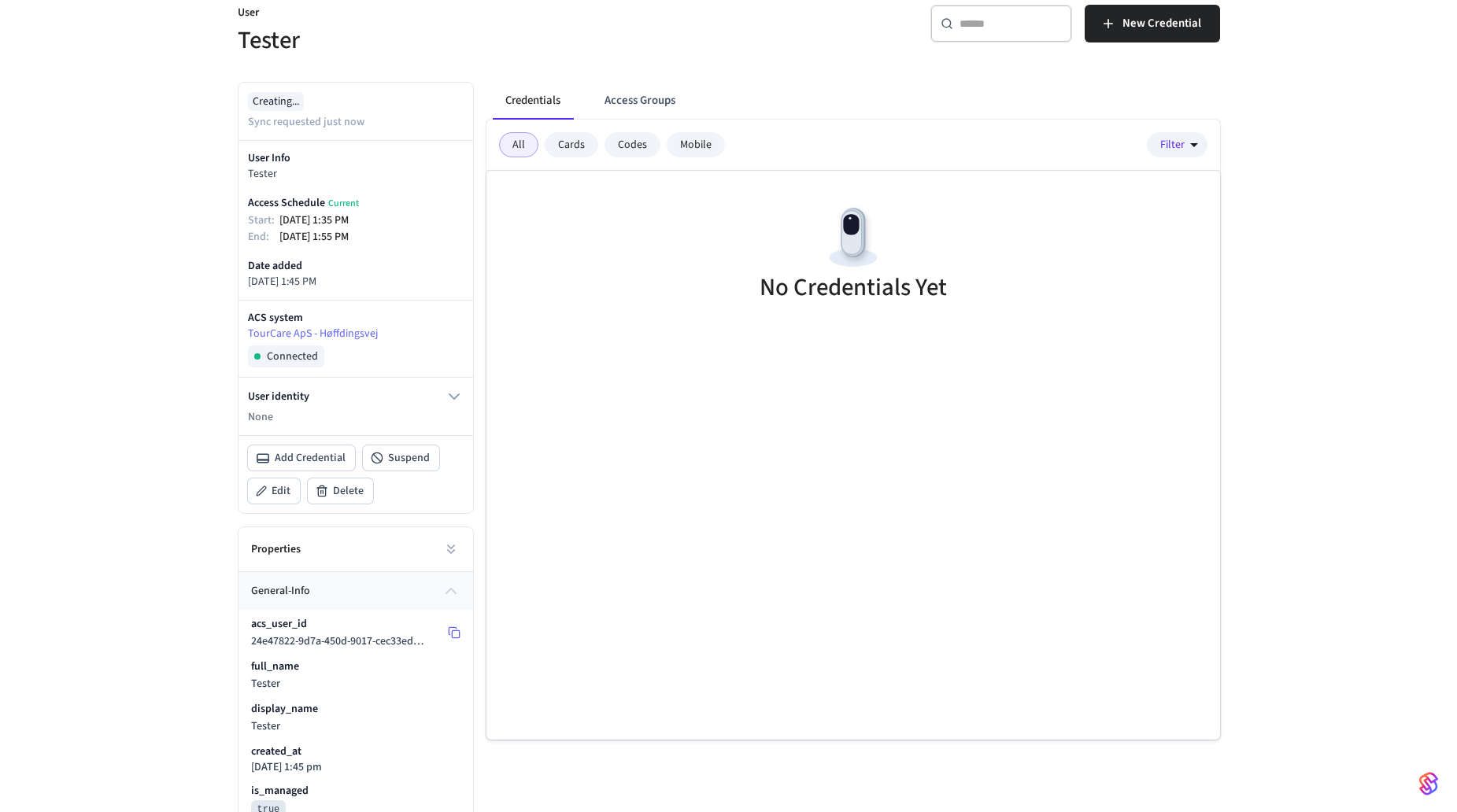
scroll to position [0, 0]
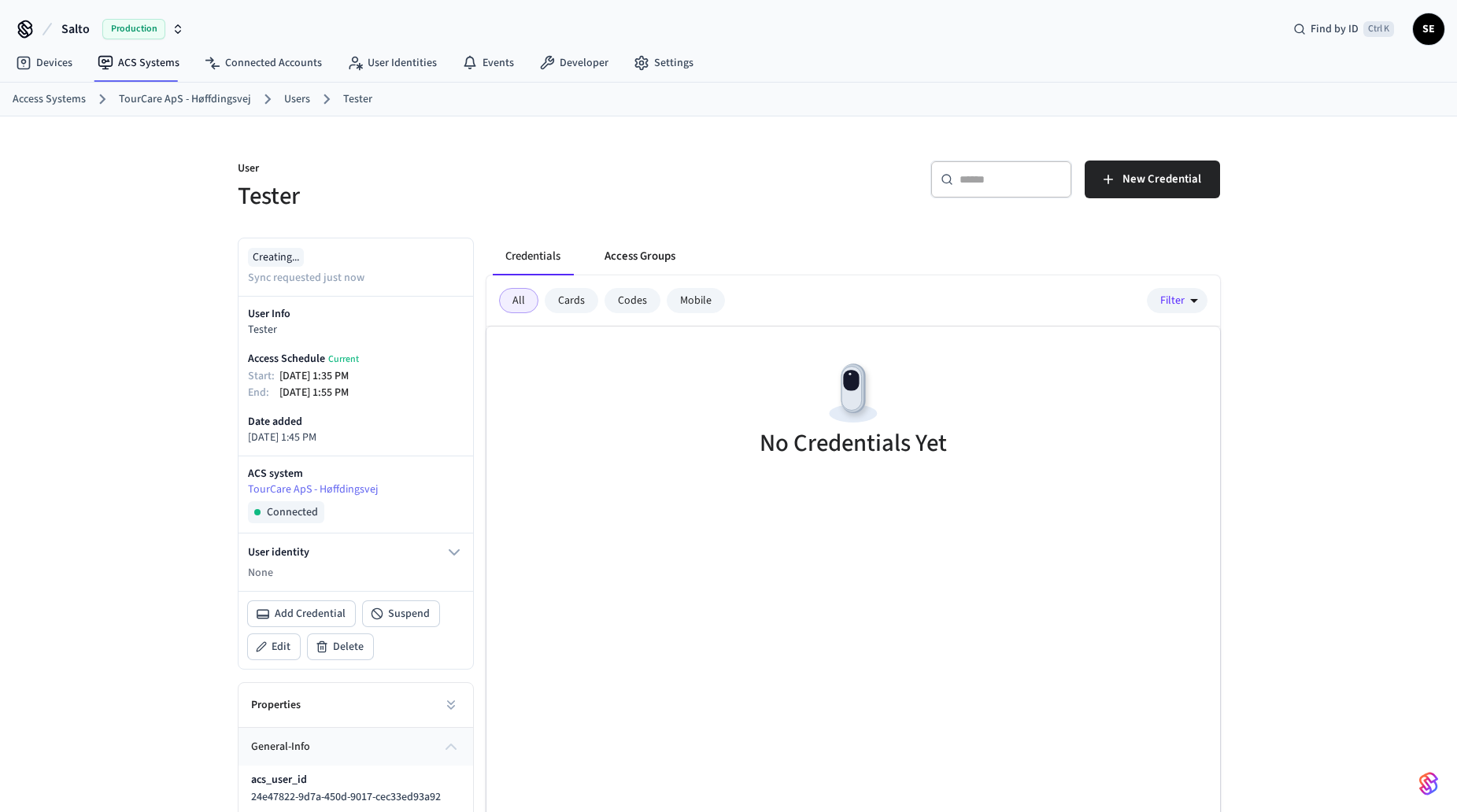
click at [650, 251] on button "Access Groups" at bounding box center [640, 256] width 96 height 38
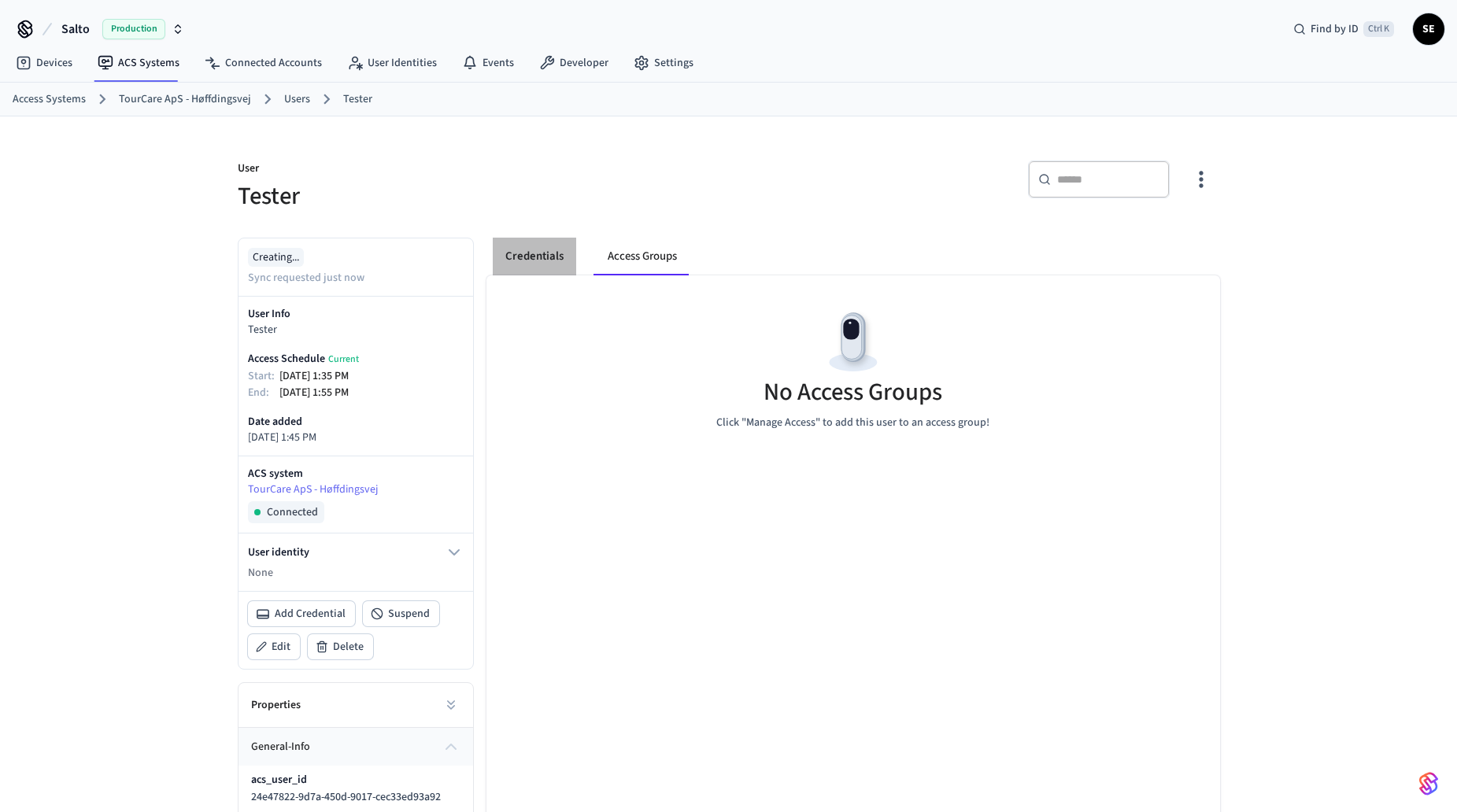
click at [522, 255] on button "Credentials" at bounding box center [535, 256] width 83 height 38
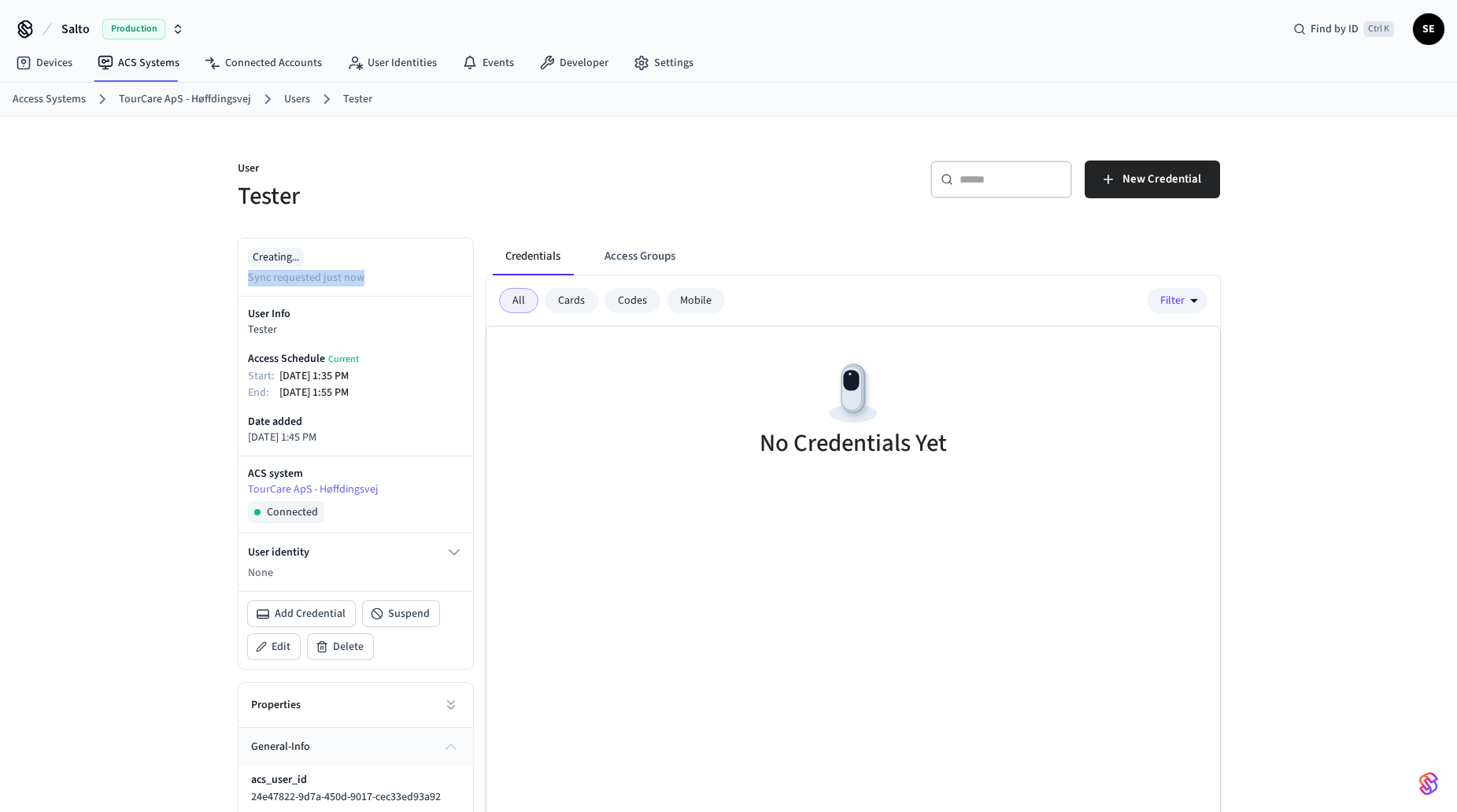
drag, startPoint x: 362, startPoint y: 274, endPoint x: 152, endPoint y: 274, distance: 210.0
click at [152, 274] on div "User Tester ​ ​ New Credential Creating... Sync requested just now User Info Te…" at bounding box center [728, 646] width 1457 height 1059
click at [149, 273] on div "User Tester ​ ​ New Credential Creating... Sync requested just now User Info Te…" at bounding box center [728, 646] width 1457 height 1059
click at [316, 94] on icon at bounding box center [326, 99] width 20 height 20
click at [284, 94] on link "Users" at bounding box center [297, 99] width 26 height 16
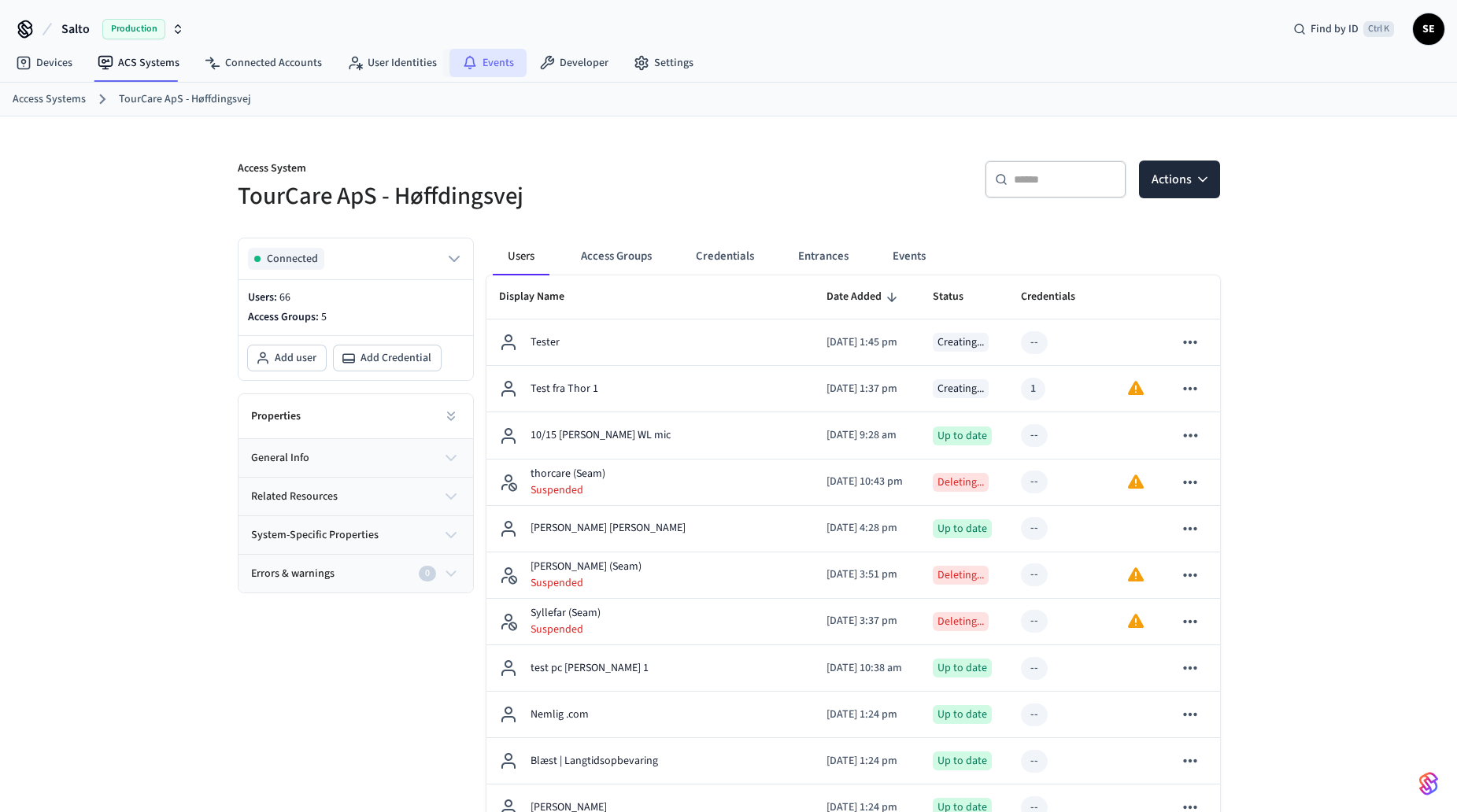
click at [476, 60] on link "Events" at bounding box center [487, 62] width 77 height 28
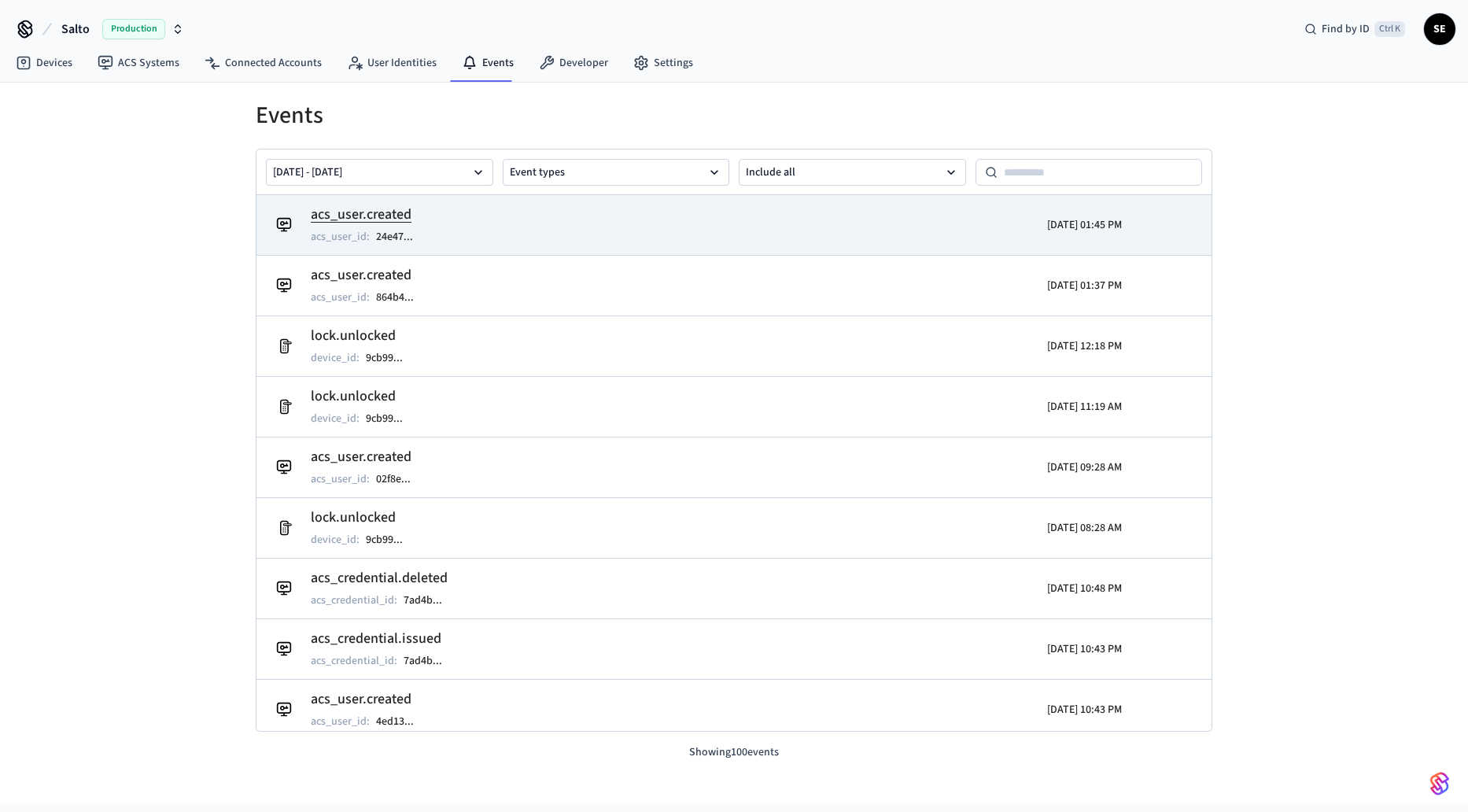
click at [488, 225] on td "acs_user.created acs_user_id : 24e47 ..." at bounding box center [578, 224] width 620 height 44
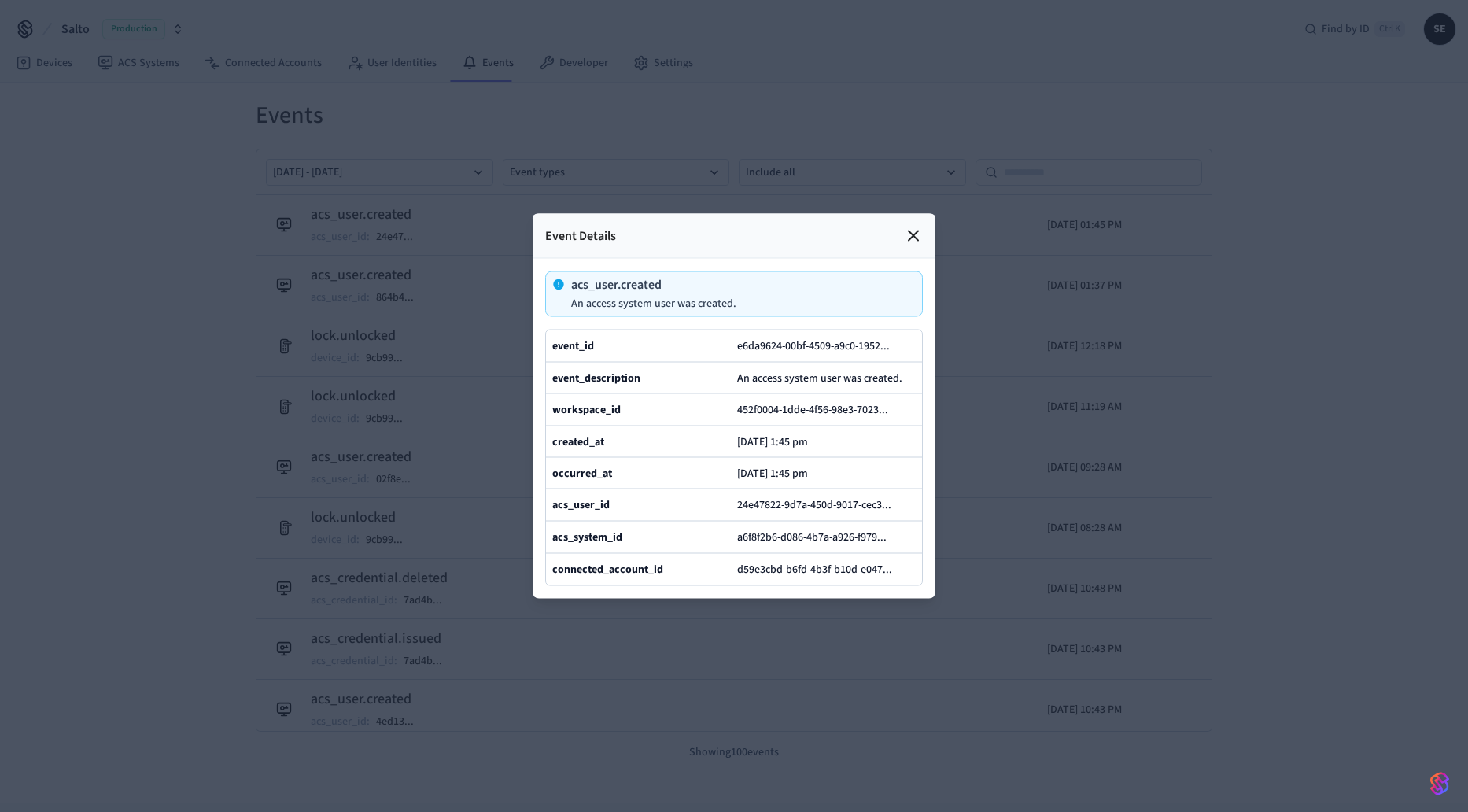
click at [966, 145] on div at bounding box center [734, 406] width 1468 height 812
click at [904, 227] on icon at bounding box center [913, 236] width 18 height 18
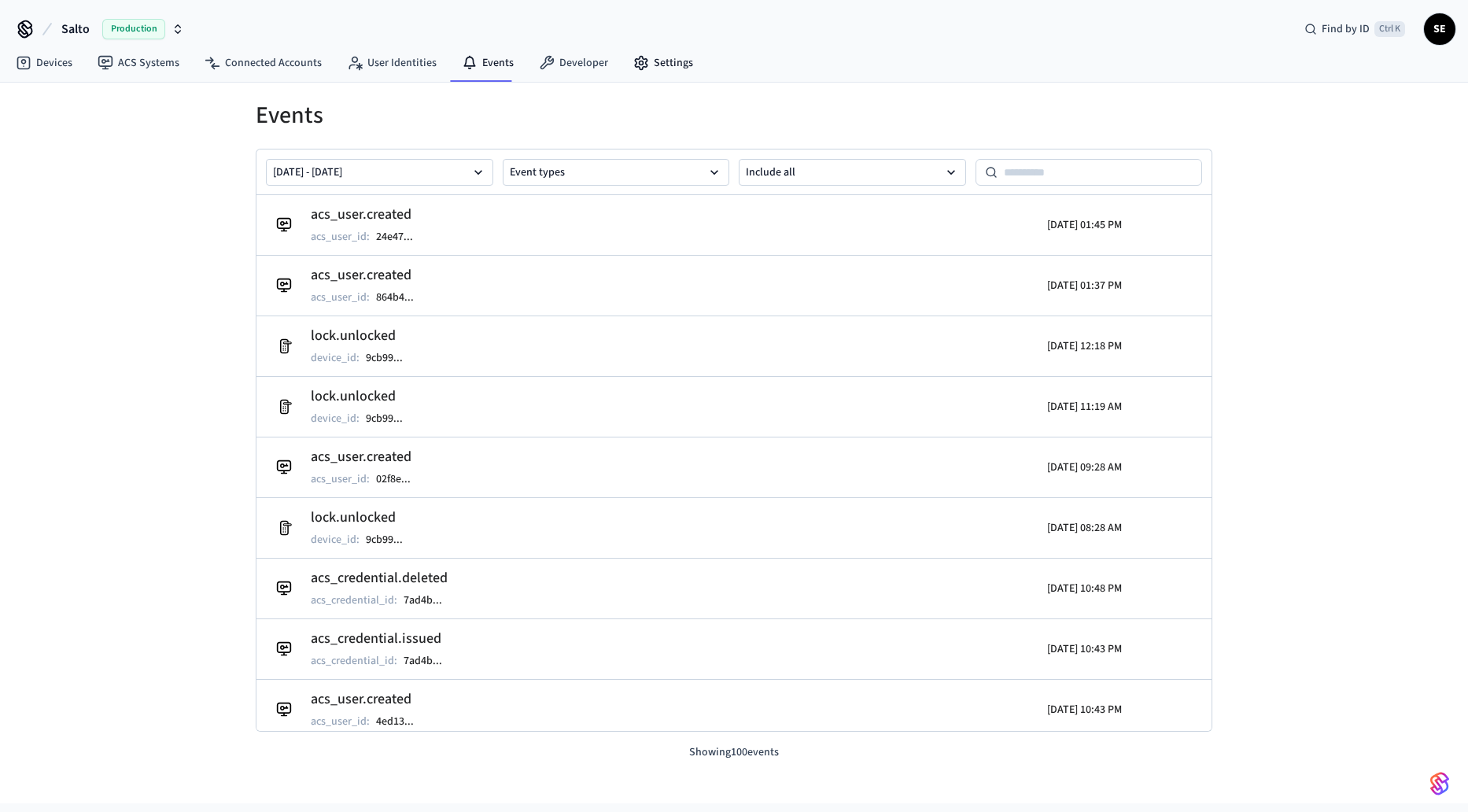
click at [653, 48] on nav "Devices ACS Systems Connected Accounts User Identities Events Developer Settings" at bounding box center [354, 63] width 702 height 36
click at [375, 53] on link "User Identities" at bounding box center [392, 62] width 114 height 28
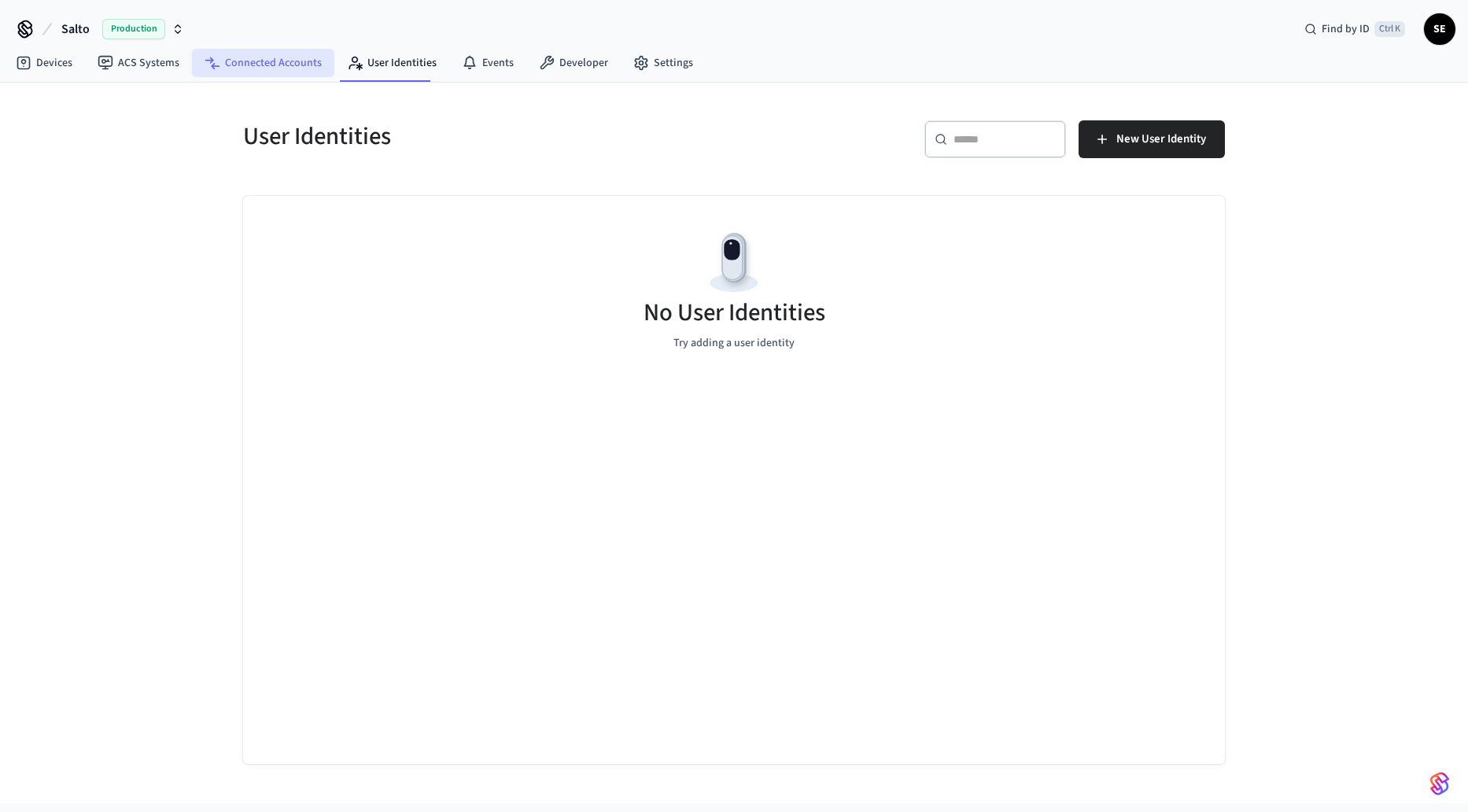
click at [252, 51] on link "Connected Accounts" at bounding box center [263, 62] width 143 height 28
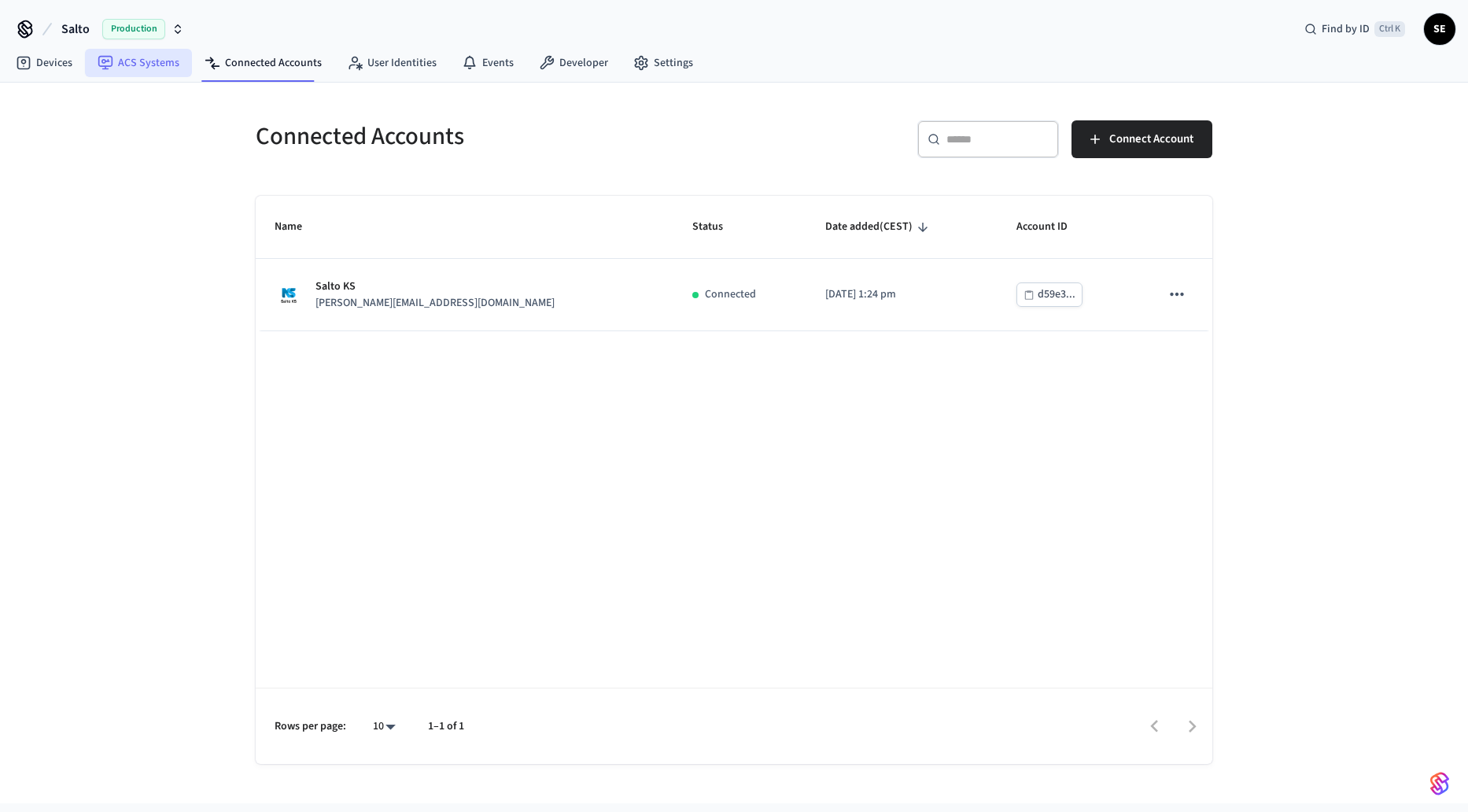
click at [150, 69] on link "ACS Systems" at bounding box center [139, 62] width 107 height 28
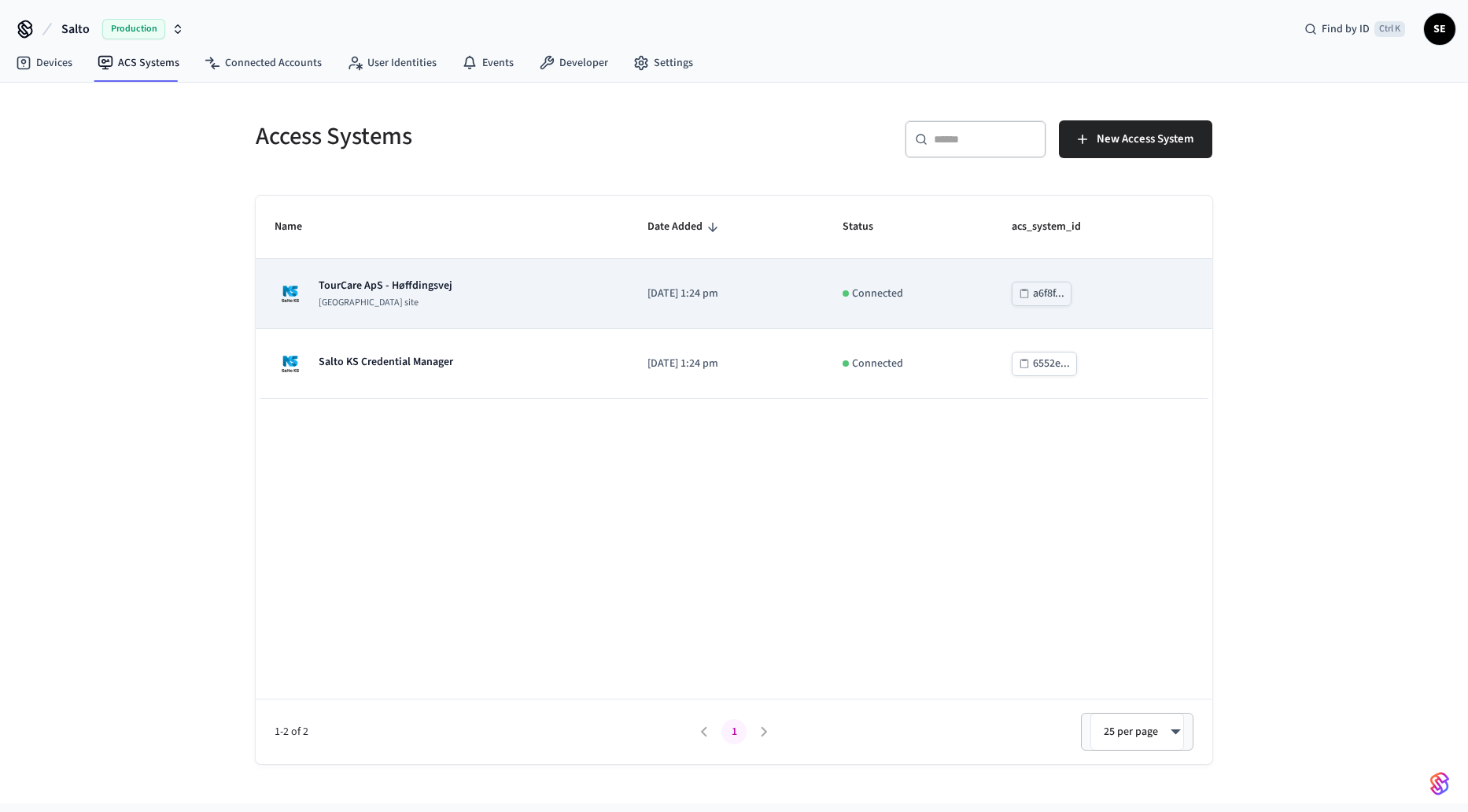
click at [538, 316] on td "TourCare ApS - Høffdingsvej [GEOGRAPHIC_DATA] site" at bounding box center [442, 294] width 373 height 70
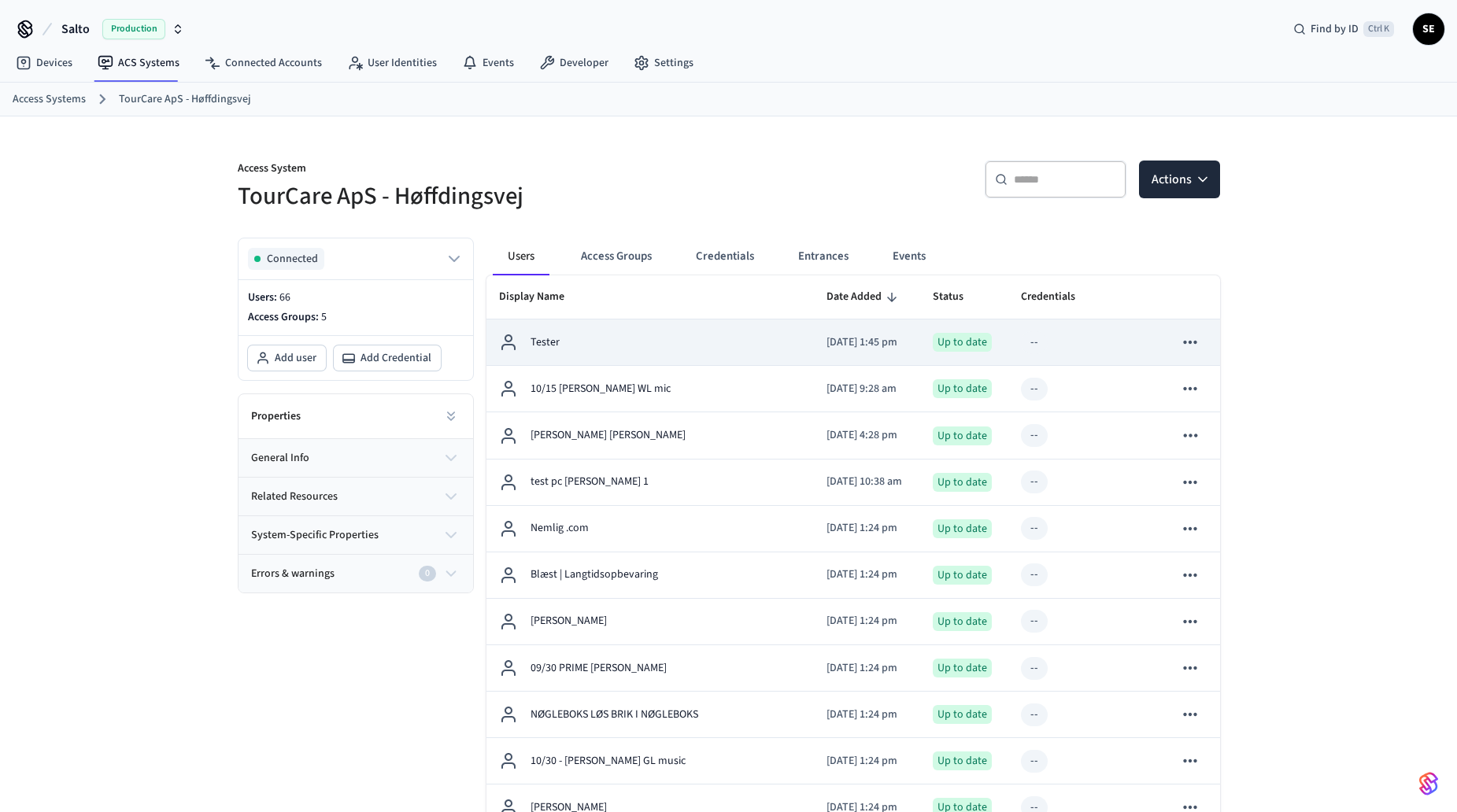
click at [1191, 340] on icon "sticky table" at bounding box center [1190, 341] width 20 height 20
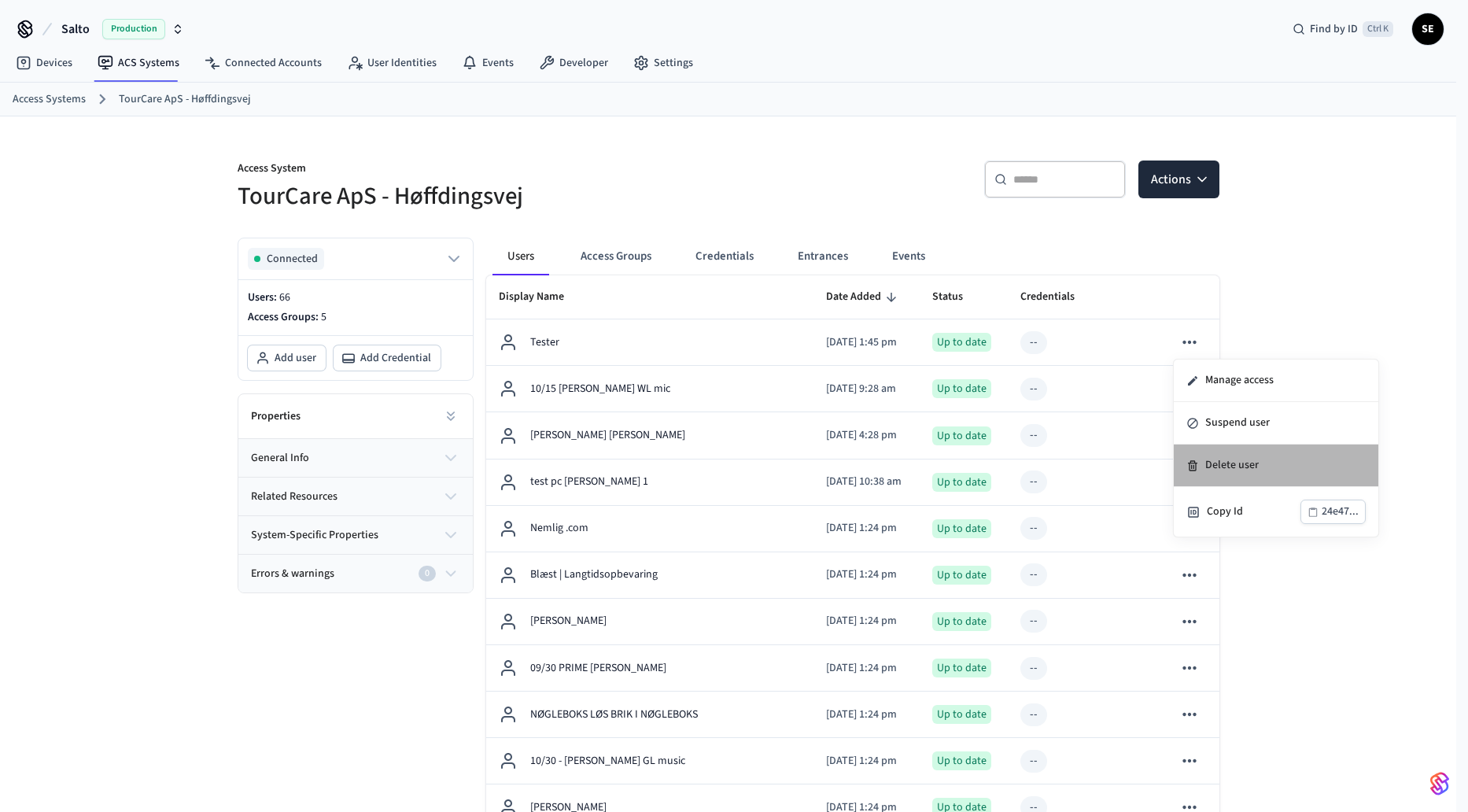
click at [1227, 457] on li "Delete user" at bounding box center [1276, 466] width 205 height 43
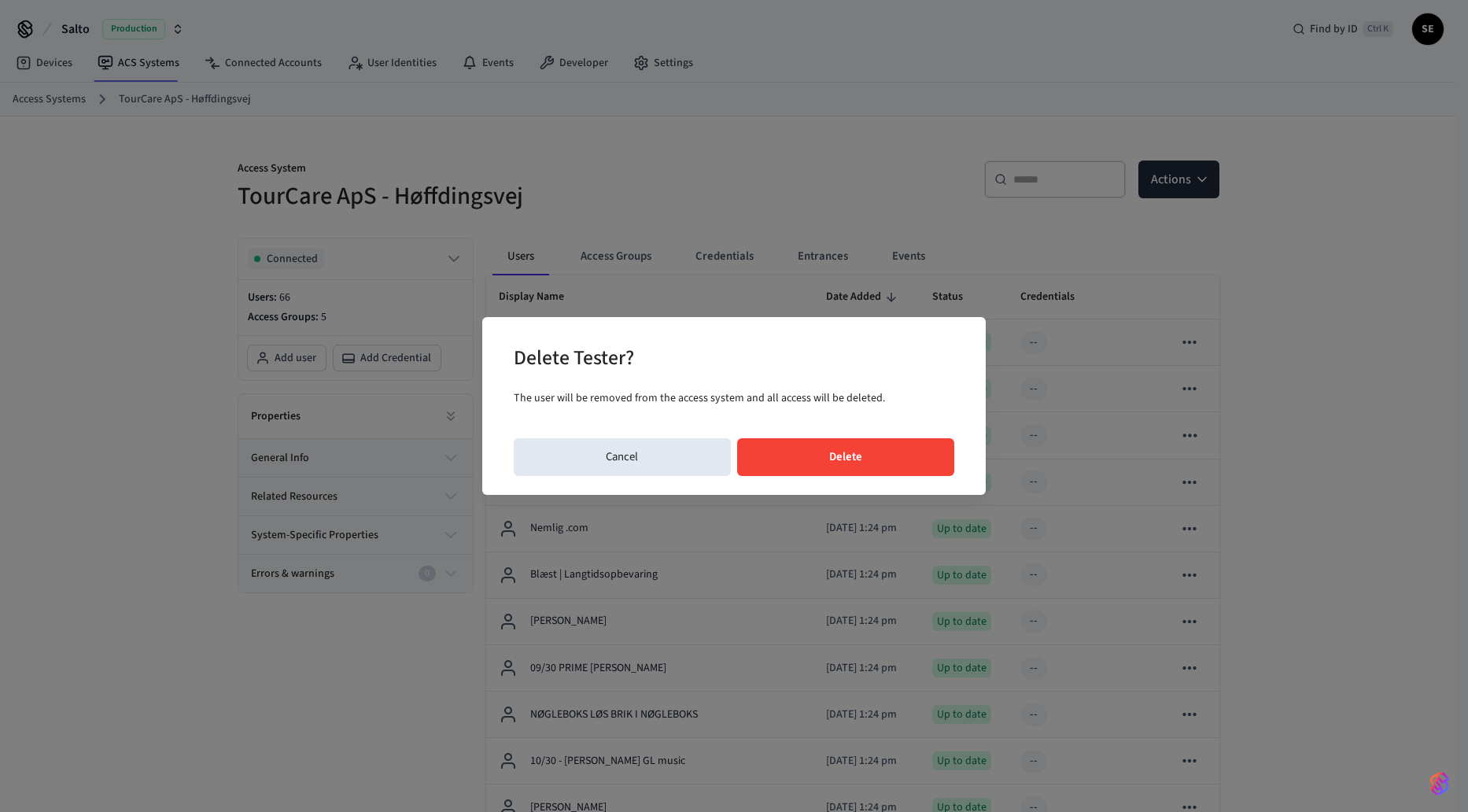
click at [832, 449] on button "Delete" at bounding box center [846, 457] width 218 height 38
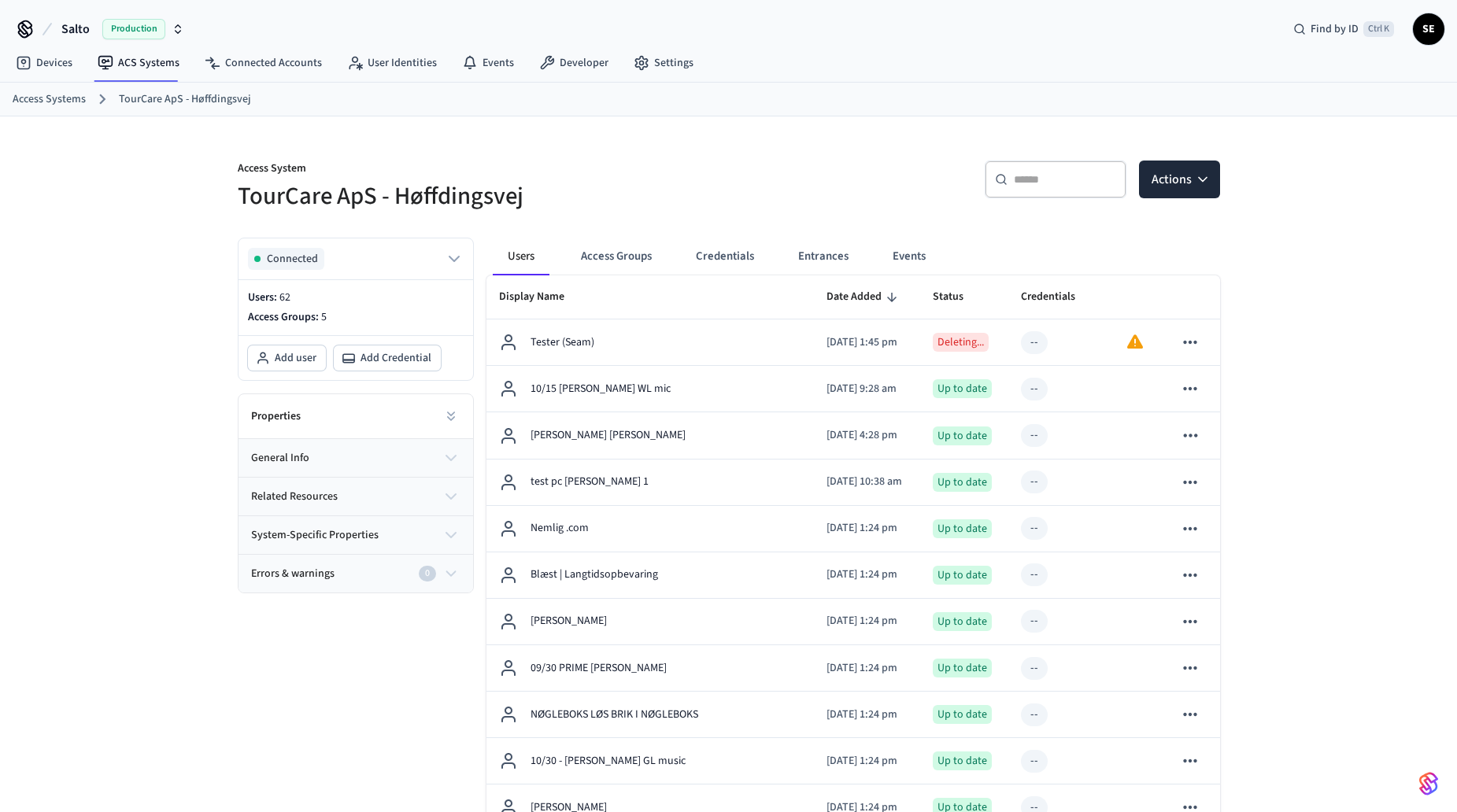
click at [534, 245] on button "Users" at bounding box center [521, 256] width 56 height 38
click at [928, 256] on button "Events" at bounding box center [910, 256] width 58 height 38
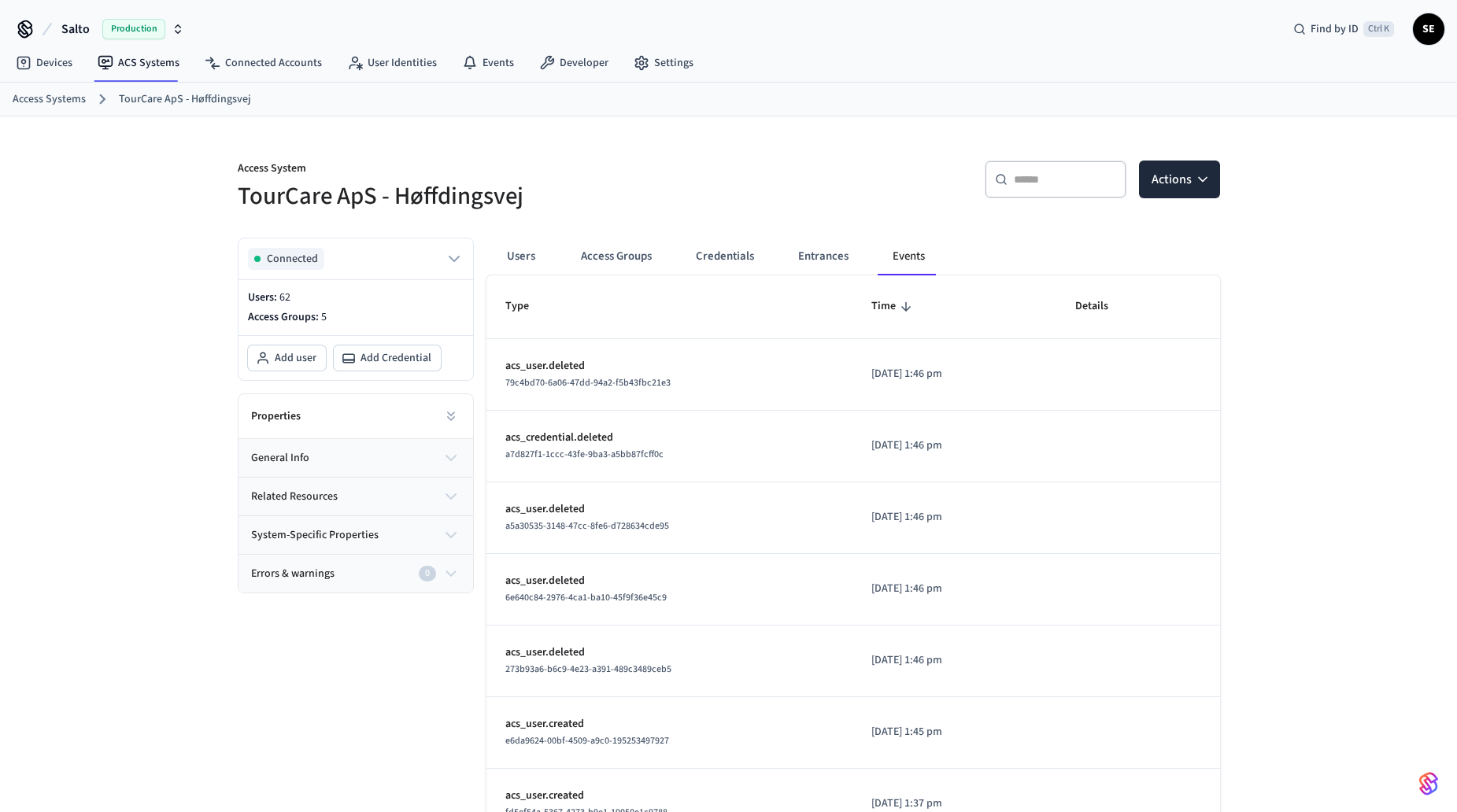
click at [936, 371] on p "[DATE] 1:46 pm" at bounding box center [954, 374] width 166 height 16
click at [558, 368] on p "acs_user.deleted" at bounding box center [670, 366] width 328 height 16
click at [144, 60] on link "ACS Systems" at bounding box center [139, 62] width 107 height 28
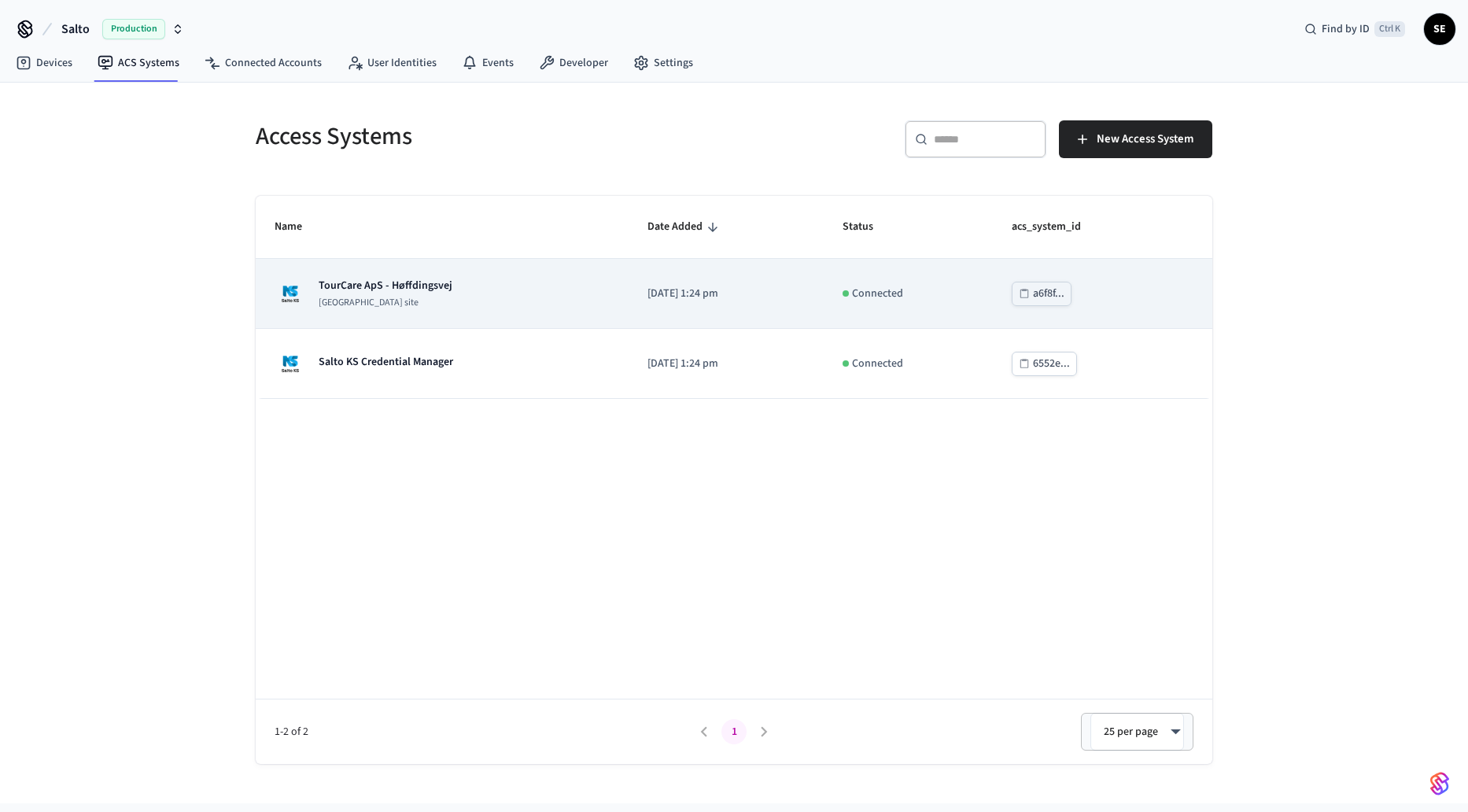
click at [473, 280] on div "TourCare ApS - Høffdingsvej [GEOGRAPHIC_DATA] site" at bounding box center [441, 293] width 335 height 31
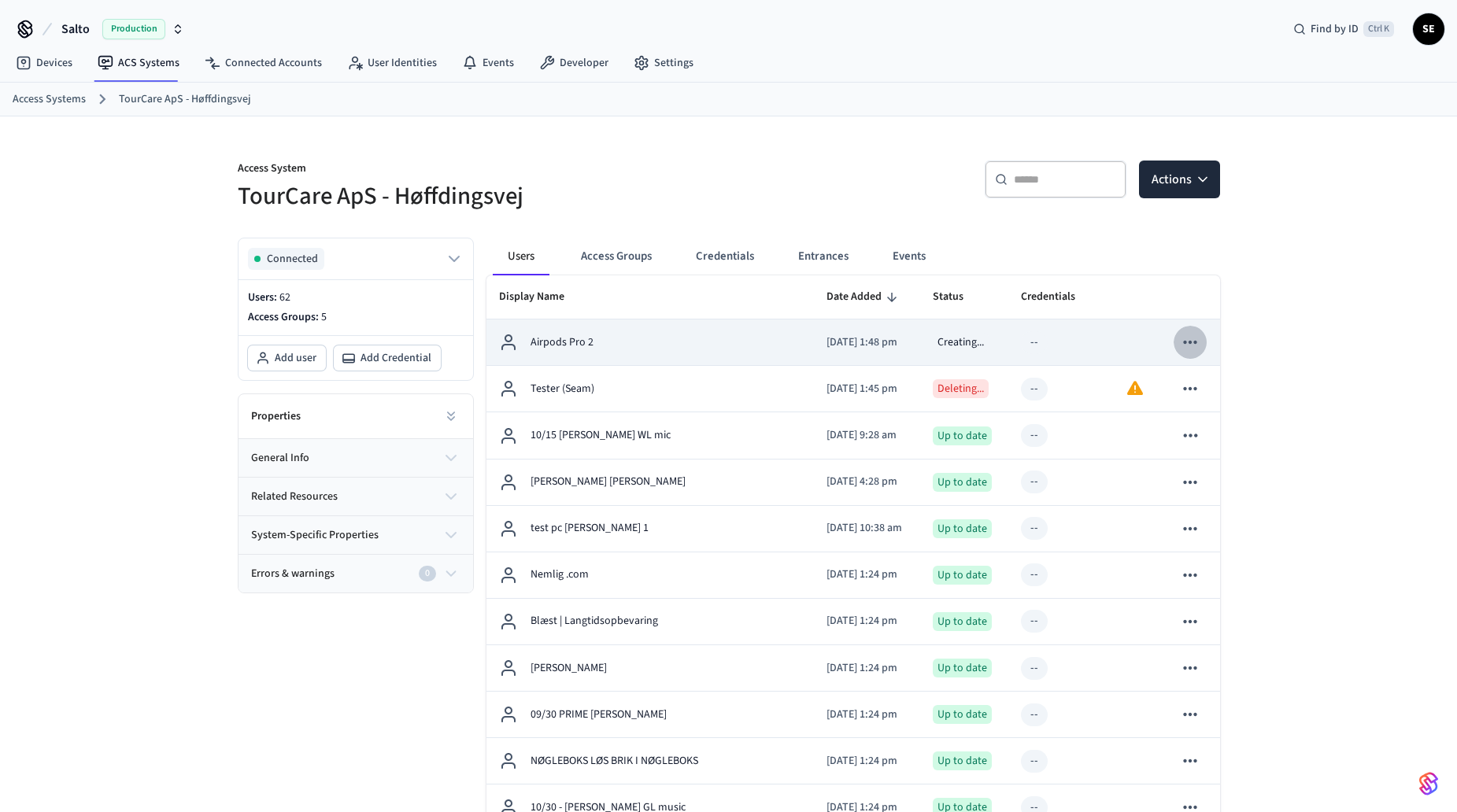
click at [1195, 342] on icon "sticky table" at bounding box center [1191, 341] width 14 height 3
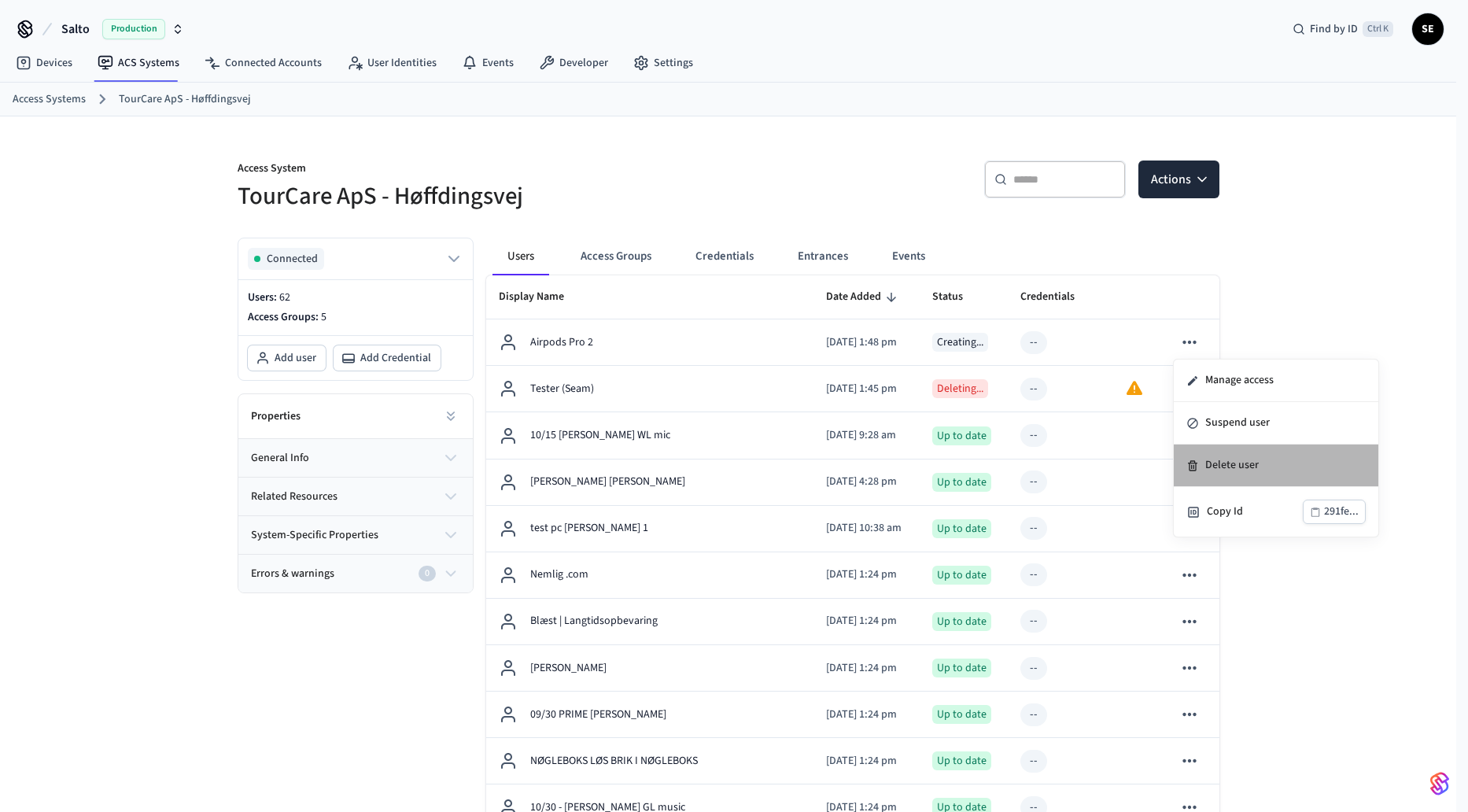
click at [1270, 475] on li "Delete user" at bounding box center [1276, 466] width 205 height 43
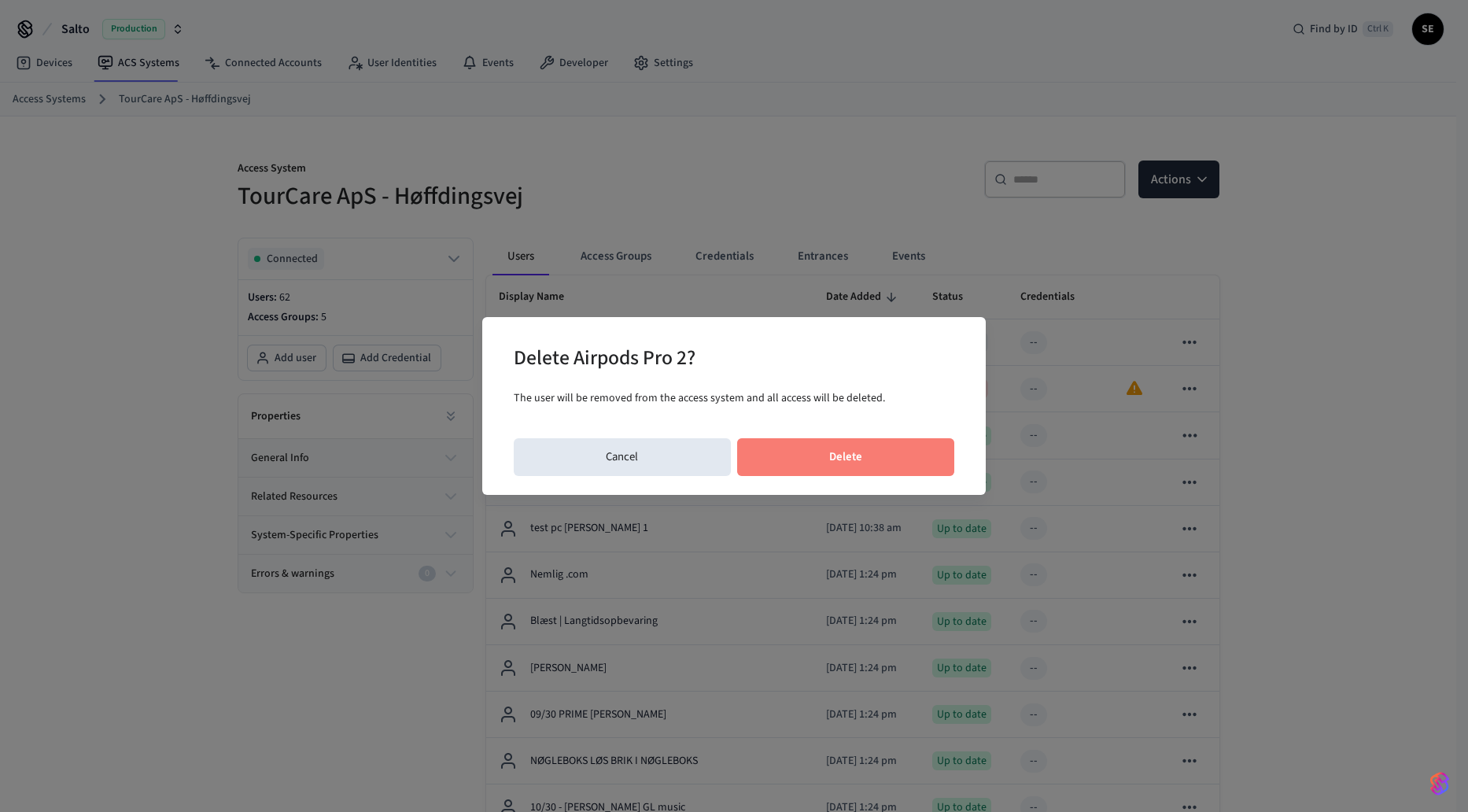
click at [930, 454] on button "Delete" at bounding box center [846, 457] width 218 height 38
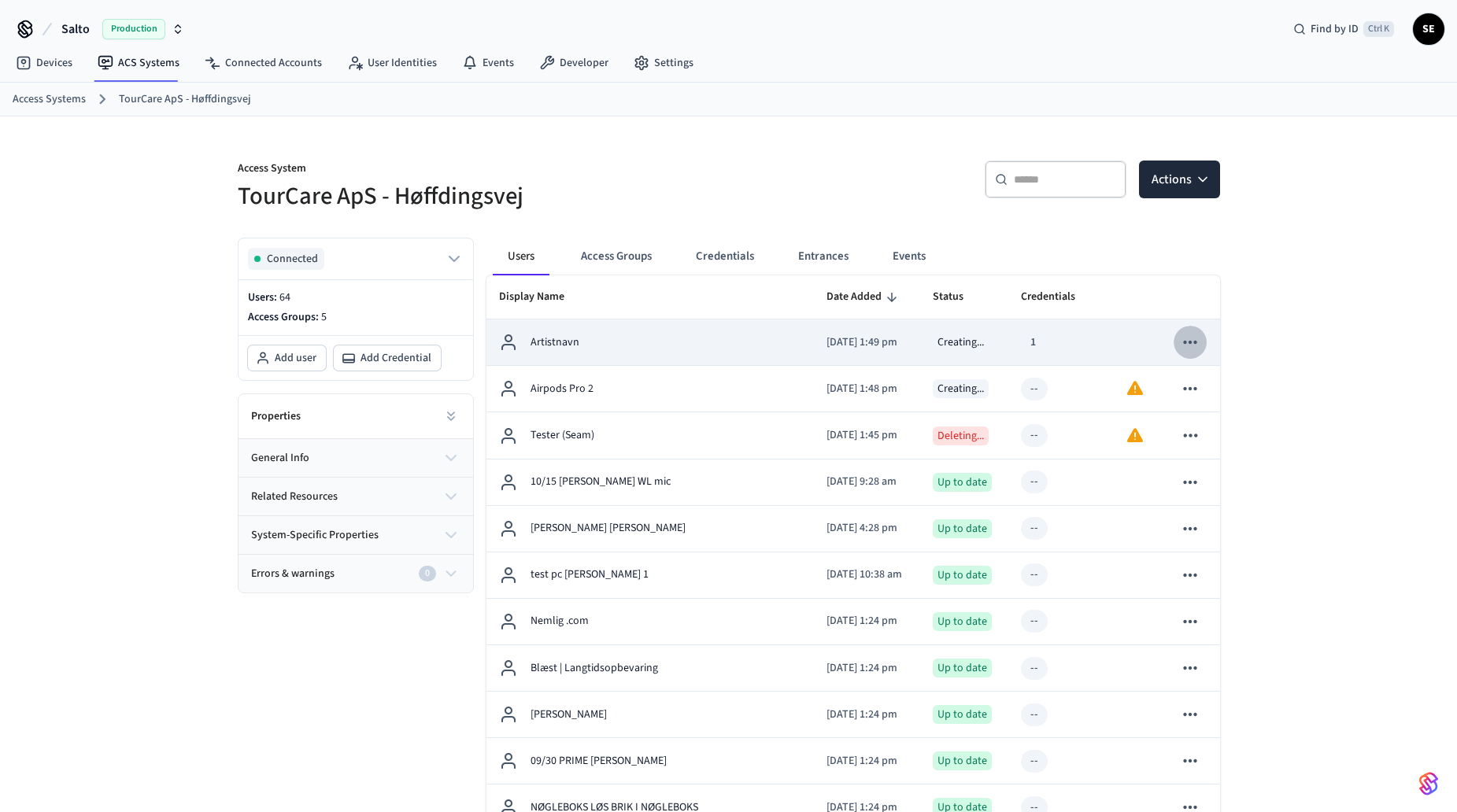
click at [1190, 340] on icon "sticky table" at bounding box center [1190, 341] width 20 height 20
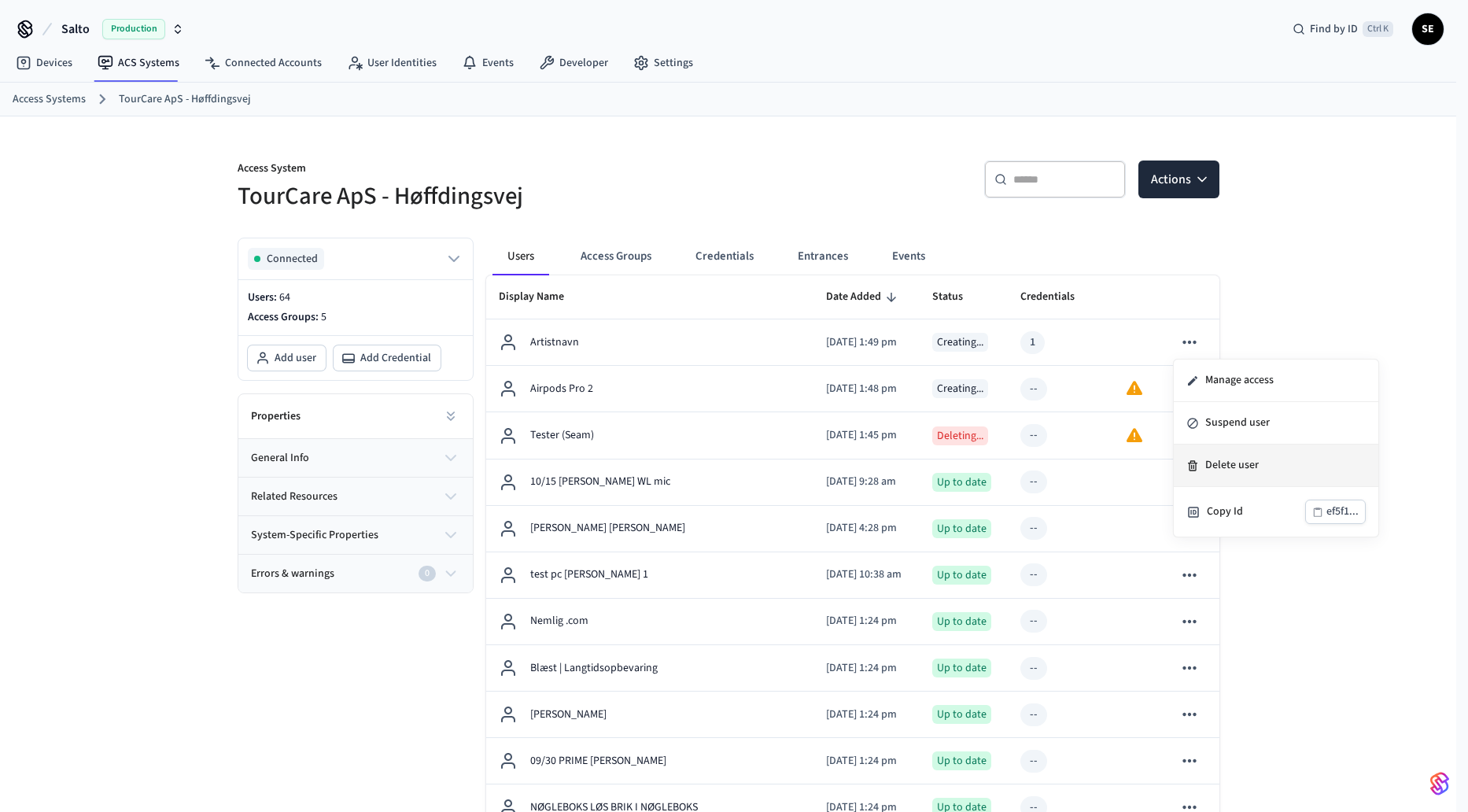
click at [1195, 471] on icon at bounding box center [1192, 466] width 13 height 13
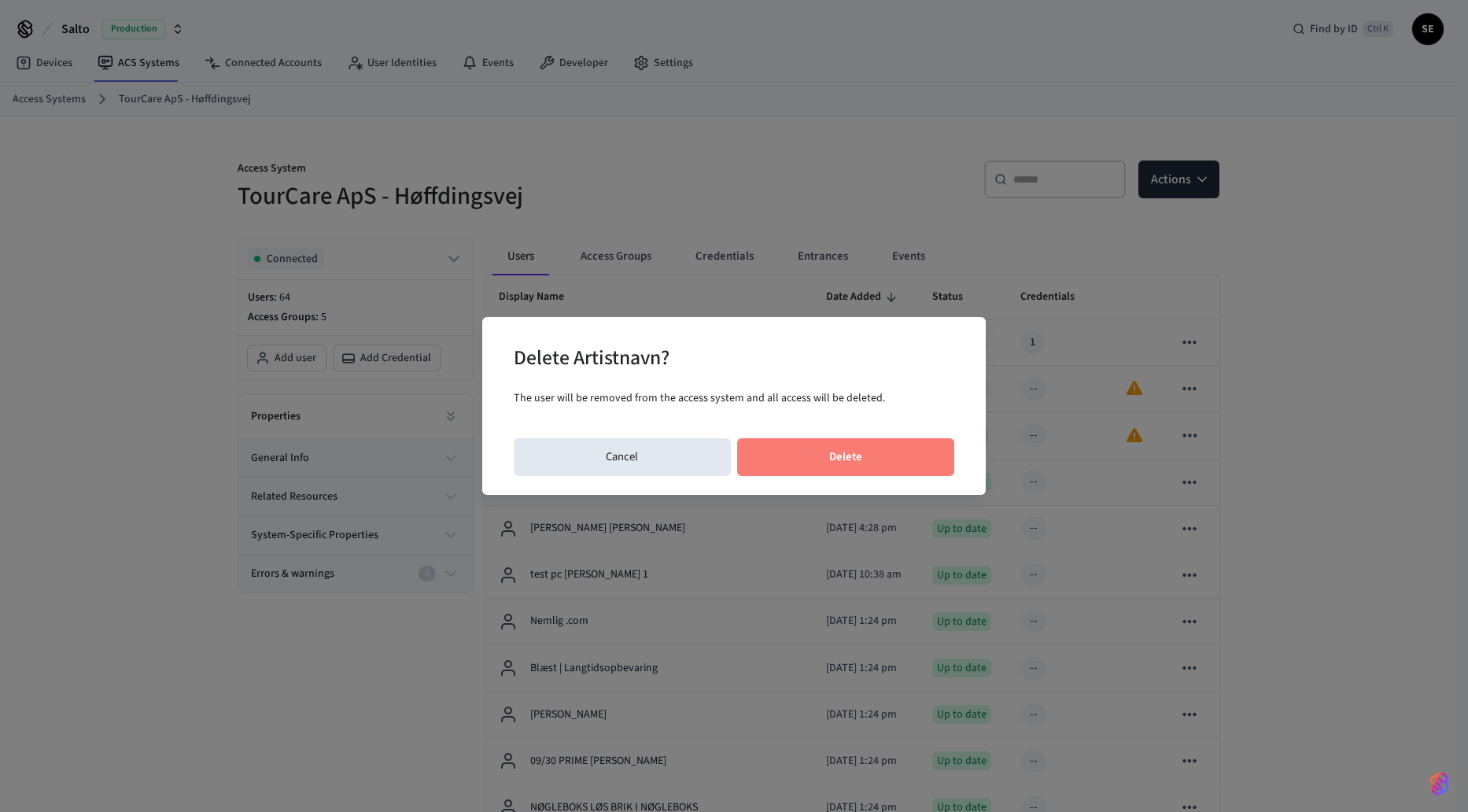
click at [927, 461] on button "Delete" at bounding box center [846, 457] width 218 height 38
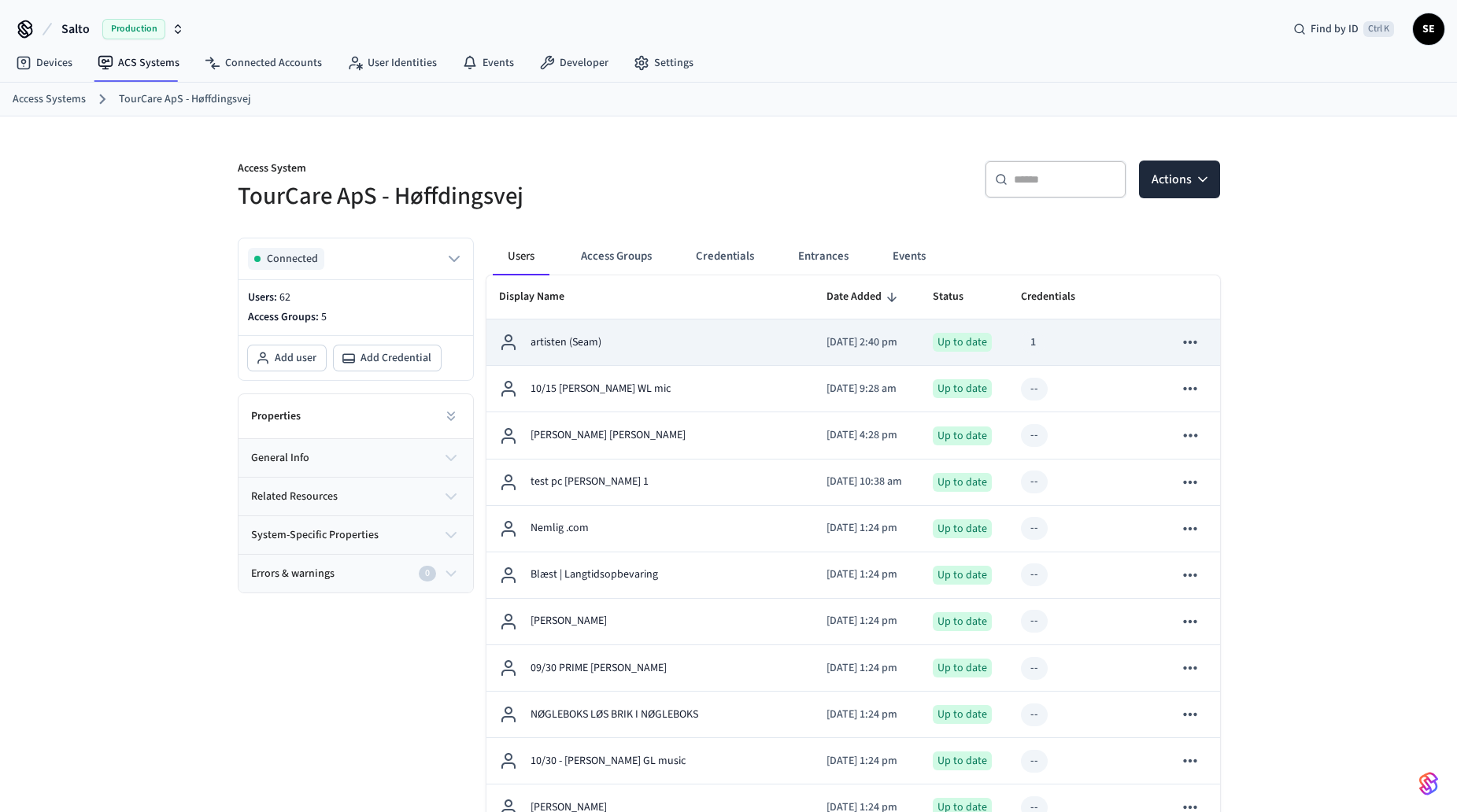
click at [1022, 337] on div "1" at bounding box center [1033, 342] width 24 height 23
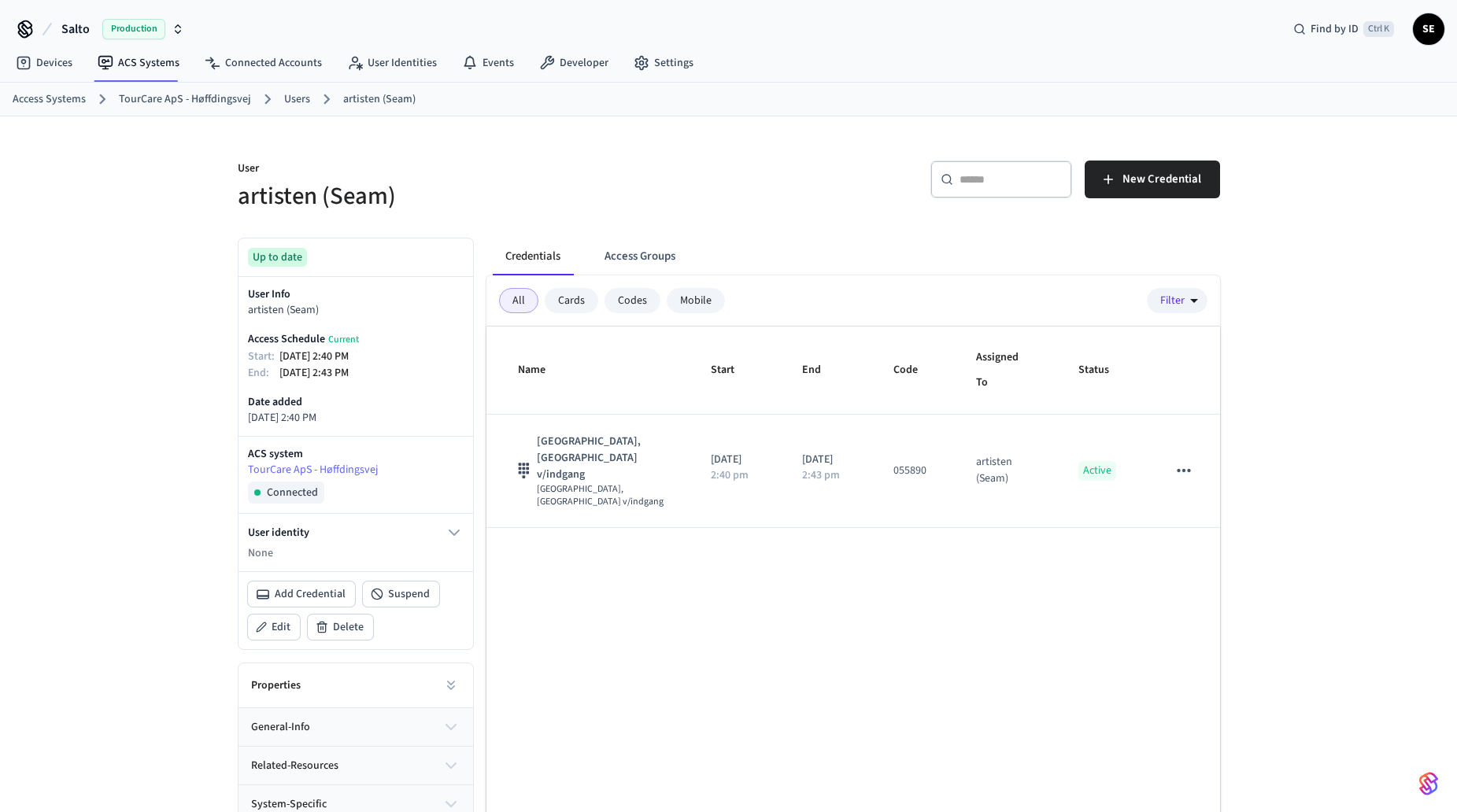
click at [303, 103] on link "Users" at bounding box center [297, 99] width 26 height 16
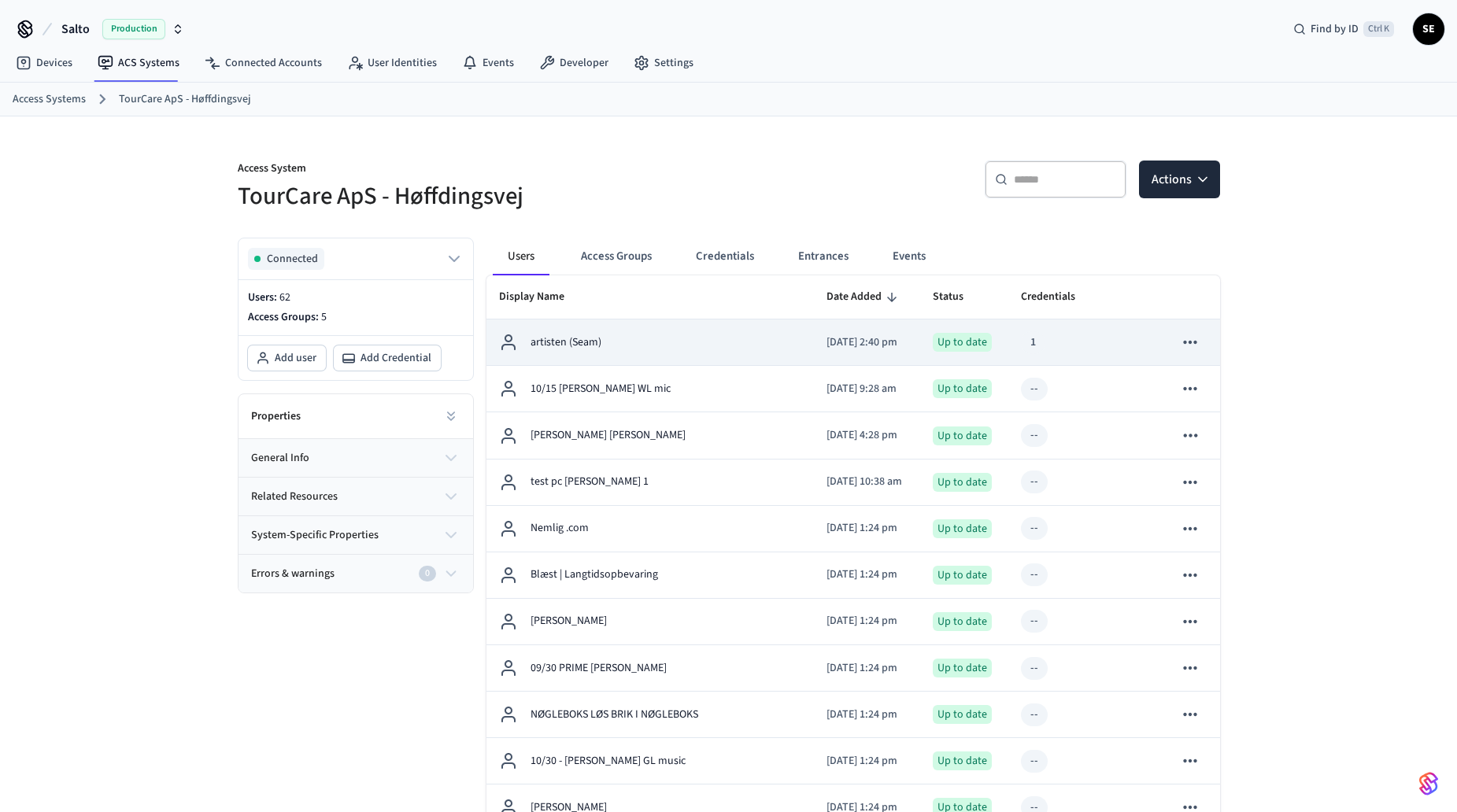
click at [1202, 346] on button "sticky table" at bounding box center [1190, 342] width 33 height 33
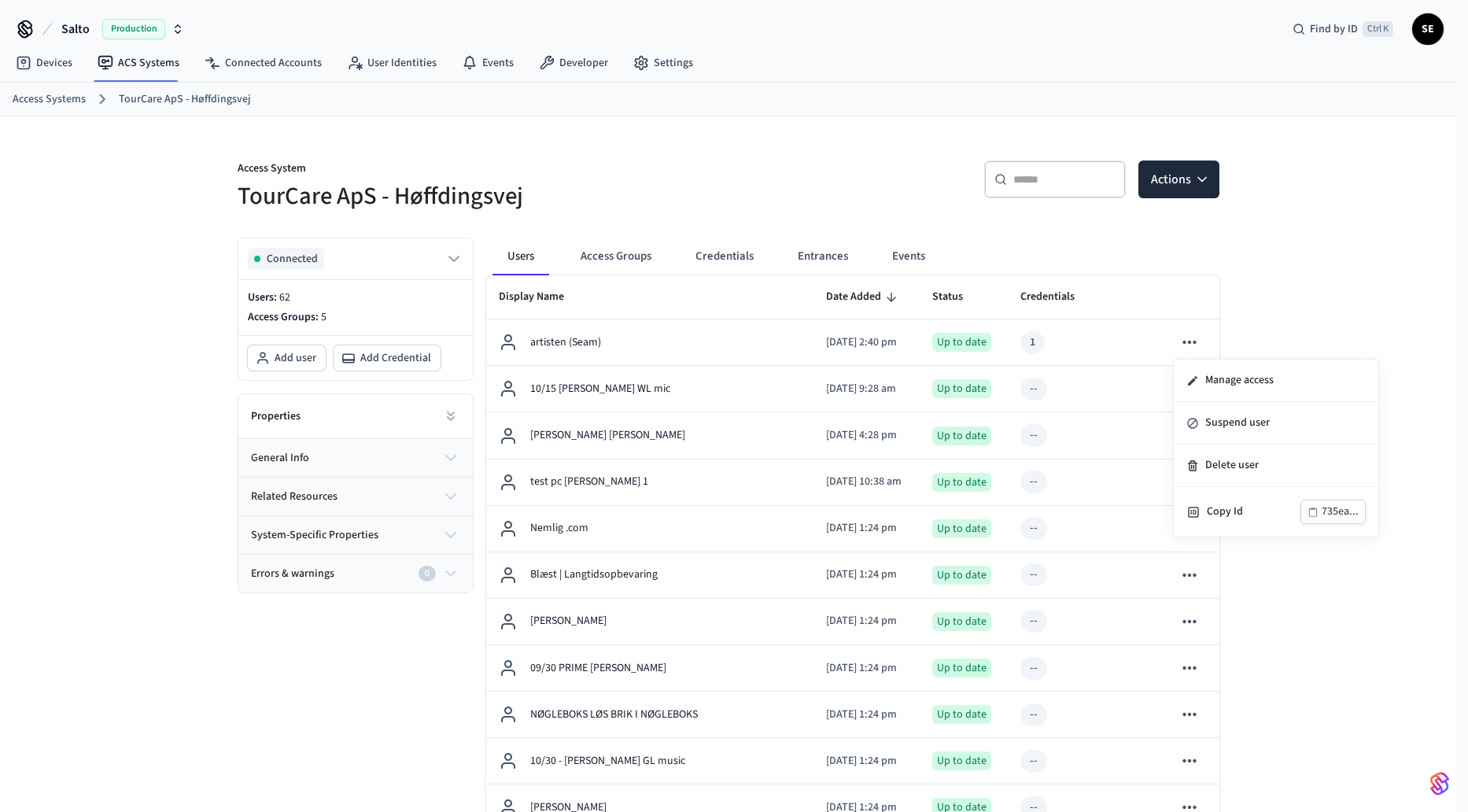
click at [1335, 178] on div at bounding box center [734, 406] width 1468 height 812
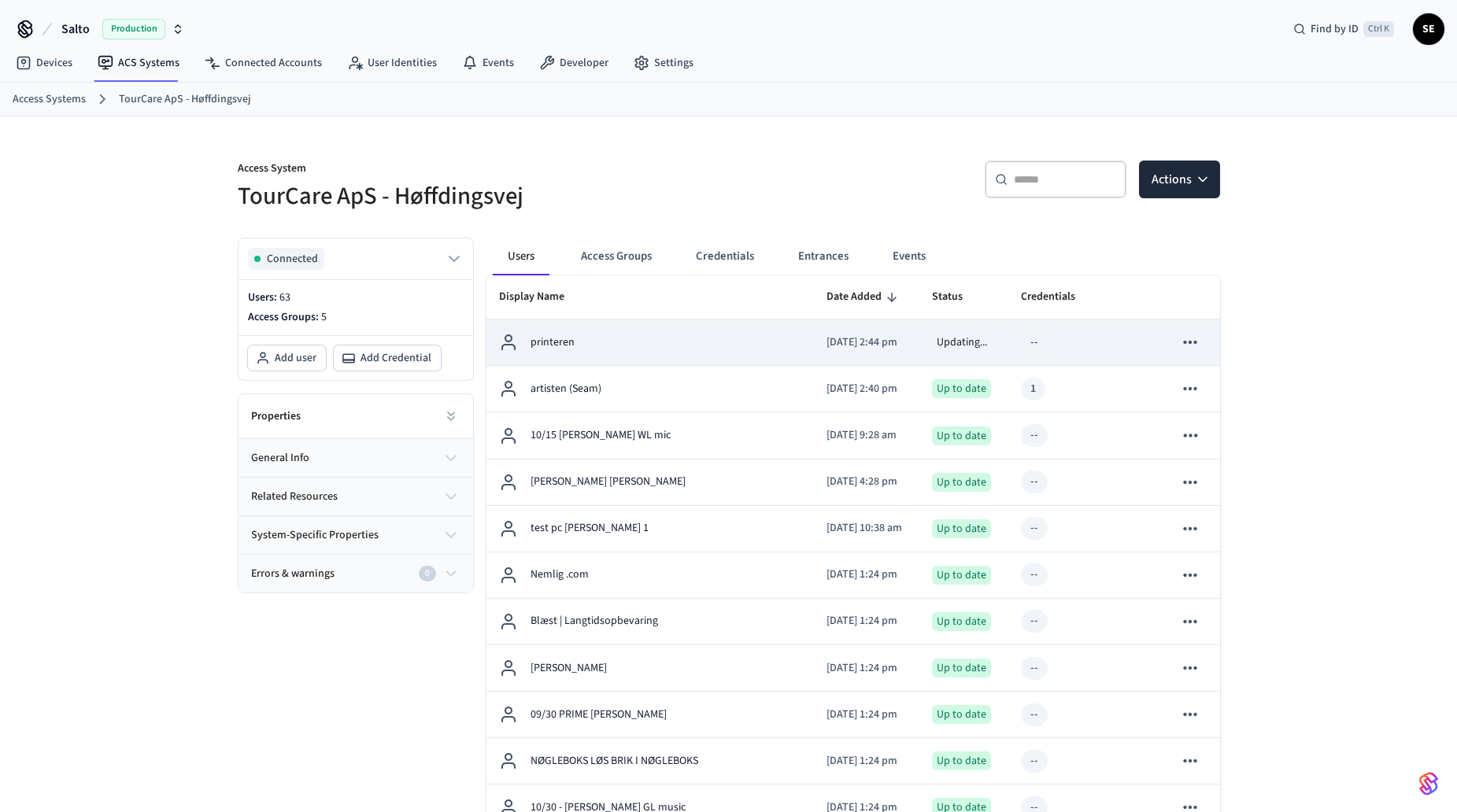
click at [1114, 332] on td "sticky table" at bounding box center [1138, 342] width 48 height 47
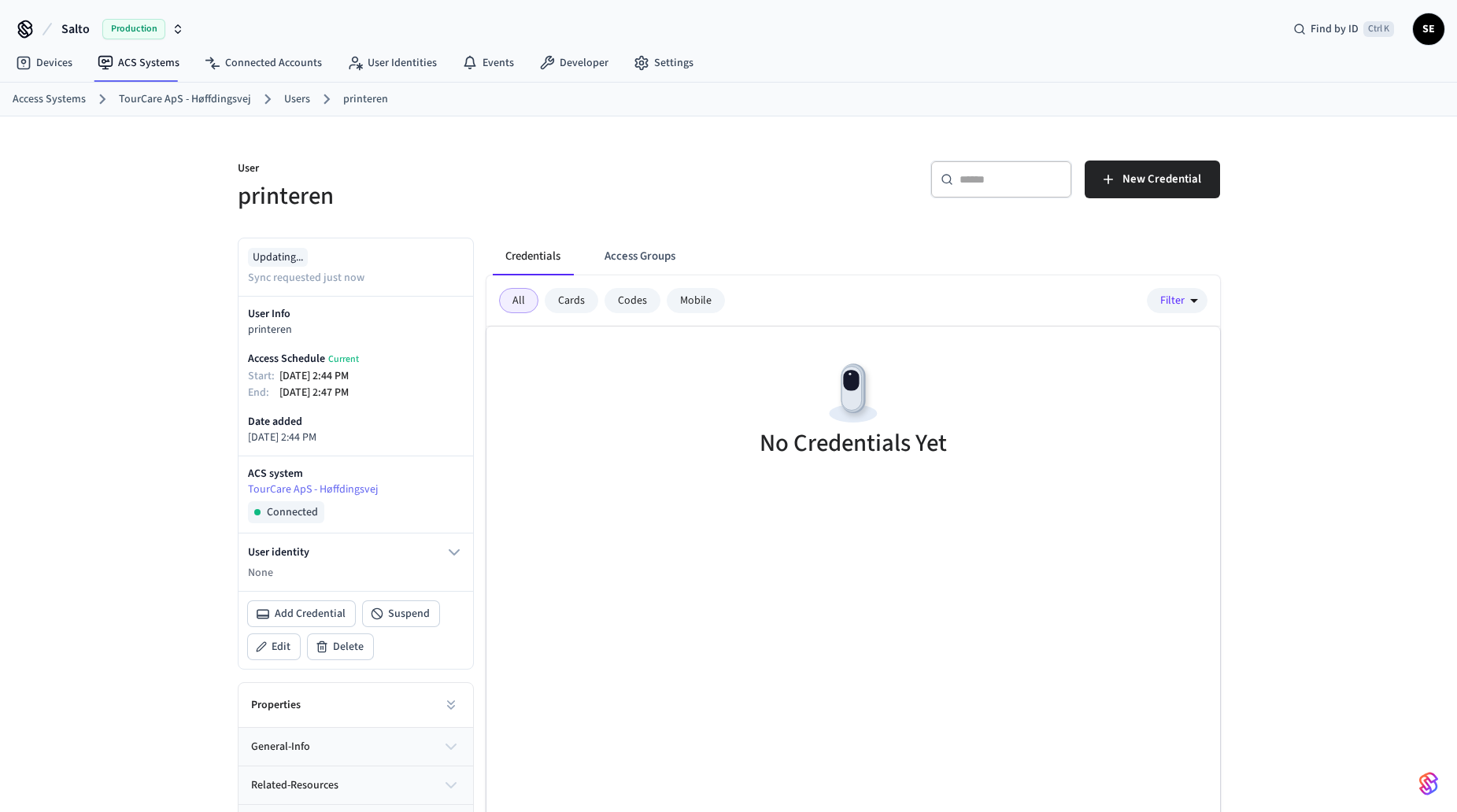
click at [655, 230] on div "Credentials Access Groups All Cards Codes Mobile Filter No Credentials Yet" at bounding box center [846, 560] width 746 height 669
click at [615, 243] on button "Access Groups" at bounding box center [640, 256] width 96 height 38
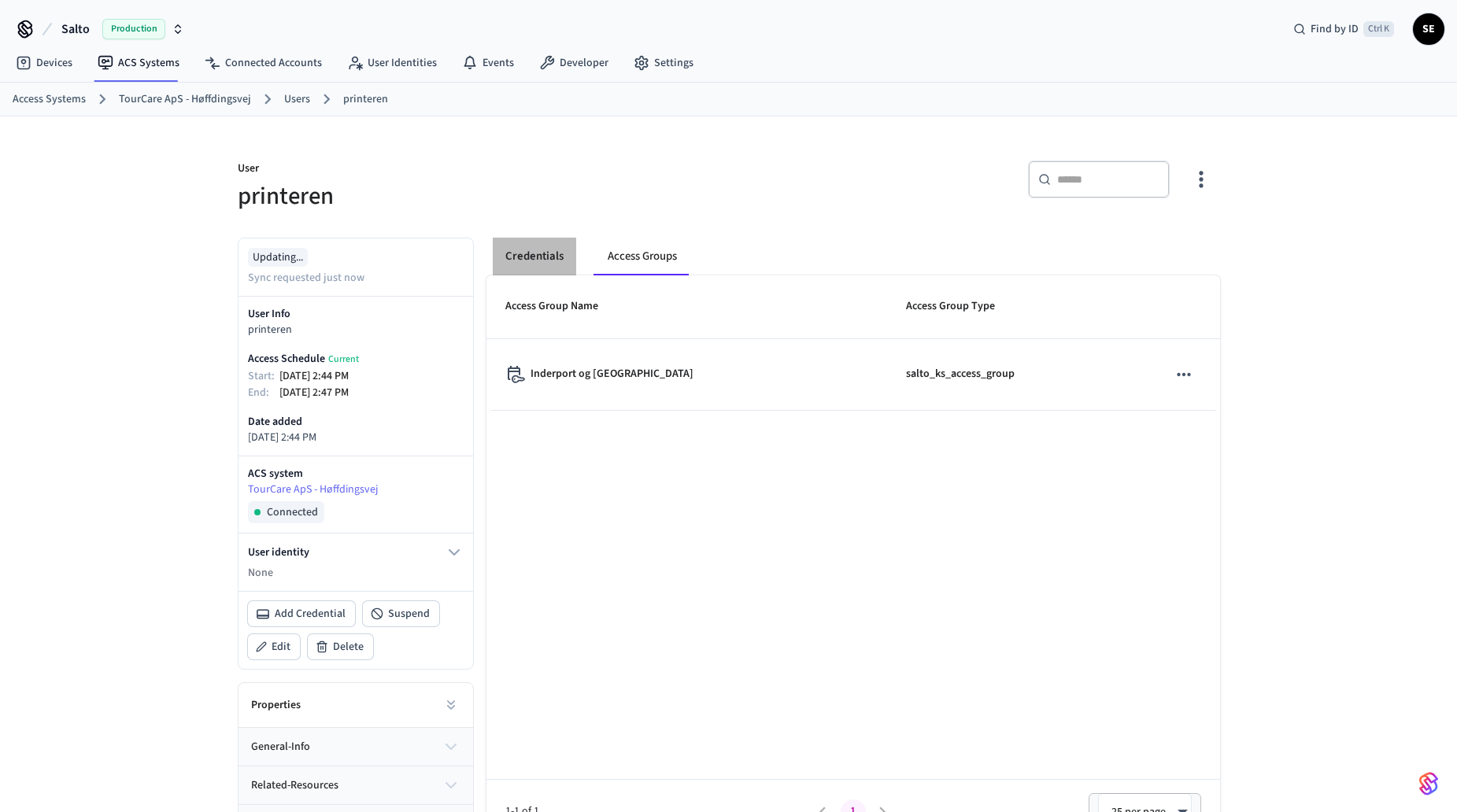
click at [544, 254] on button "Credentials" at bounding box center [535, 256] width 83 height 38
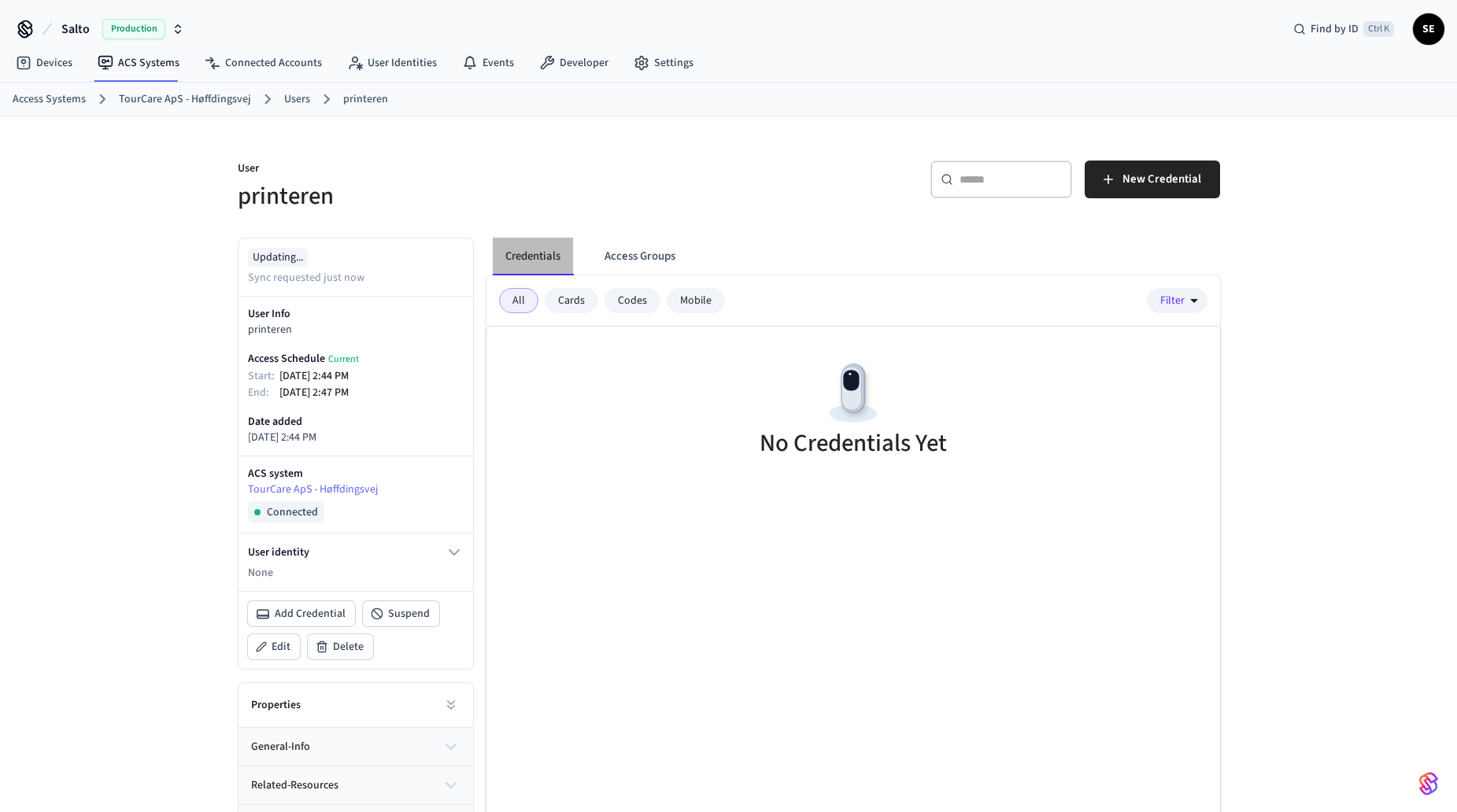
click at [573, 251] on button "Credentials" at bounding box center [533, 256] width 81 height 38
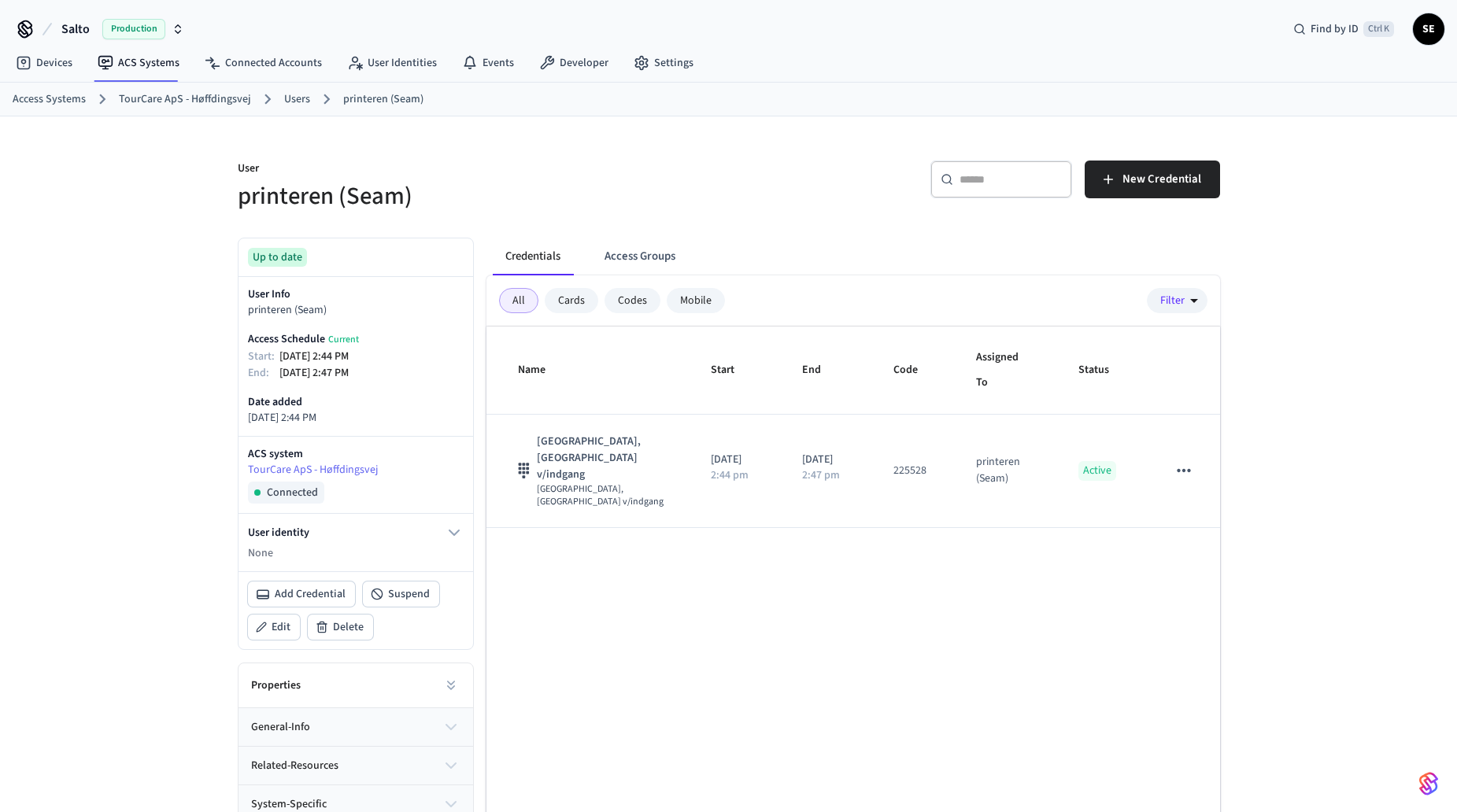
click at [289, 95] on link "Users" at bounding box center [297, 99] width 26 height 16
